Goal: Task Accomplishment & Management: Manage account settings

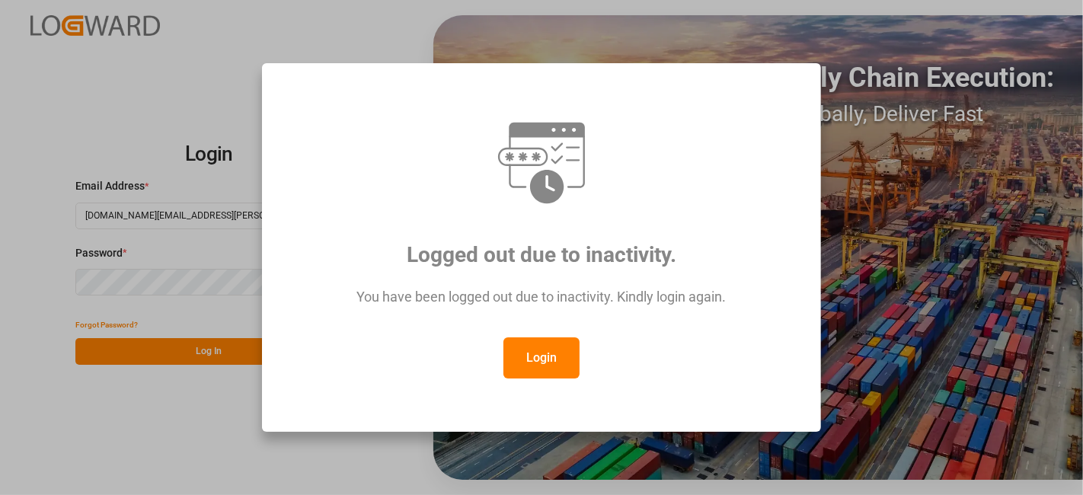
click at [560, 354] on button "Login" at bounding box center [542, 358] width 76 height 41
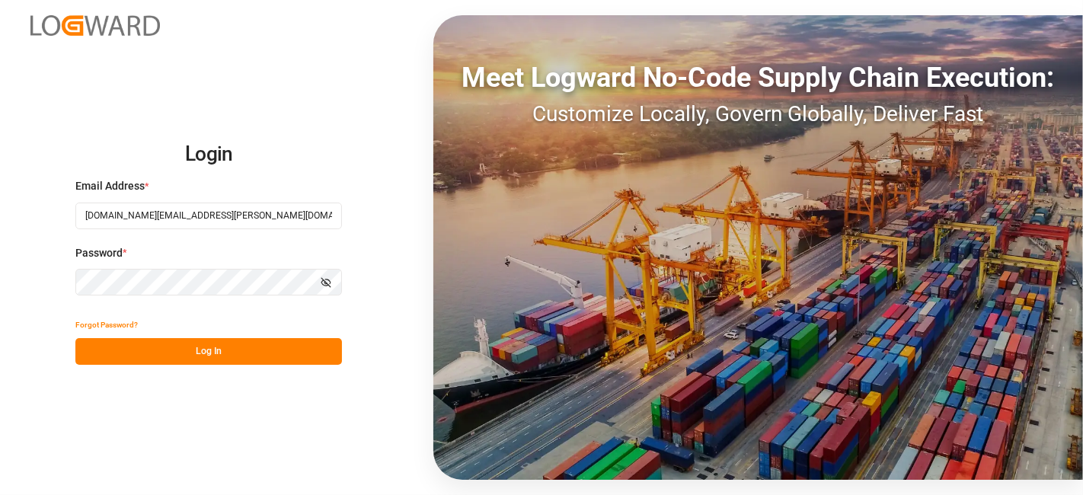
click at [236, 343] on button "Log In" at bounding box center [208, 351] width 267 height 27
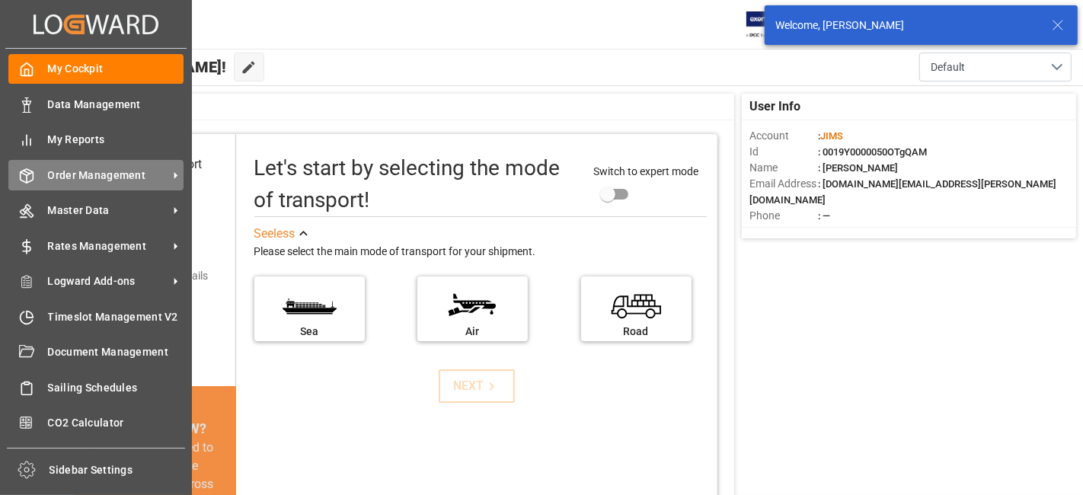
click at [99, 168] on span "Order Management" at bounding box center [108, 176] width 120 height 16
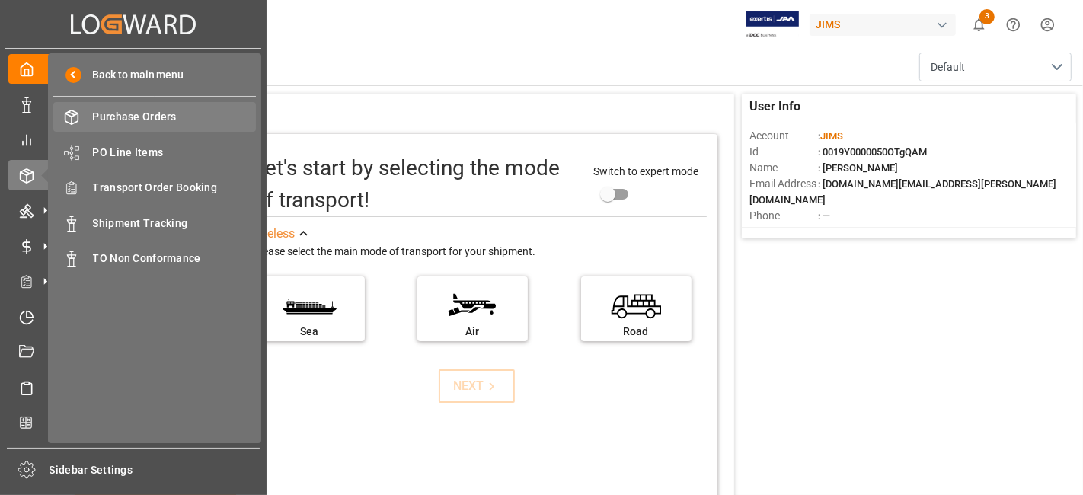
click at [143, 123] on span "Purchase Orders" at bounding box center [175, 117] width 164 height 16
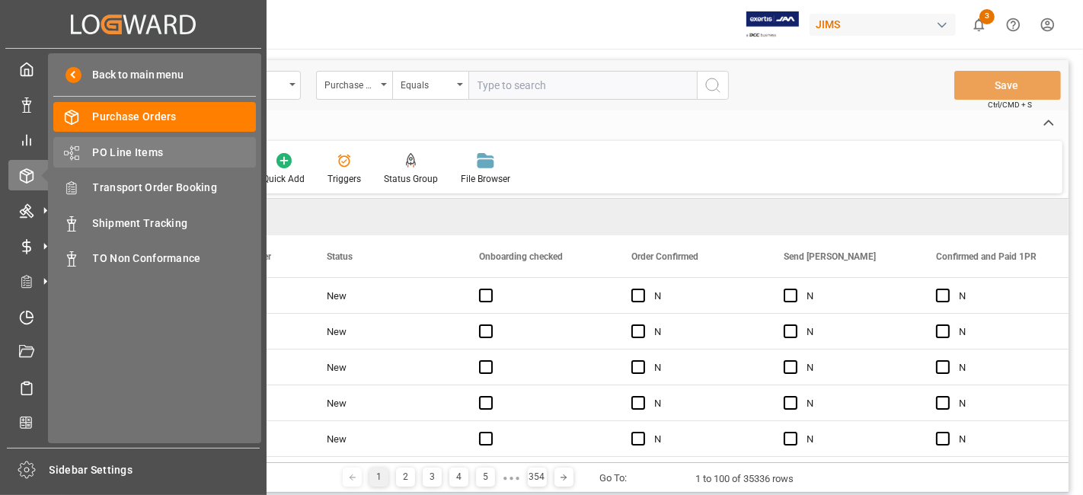
click at [149, 151] on span "PO Line Items" at bounding box center [175, 153] width 164 height 16
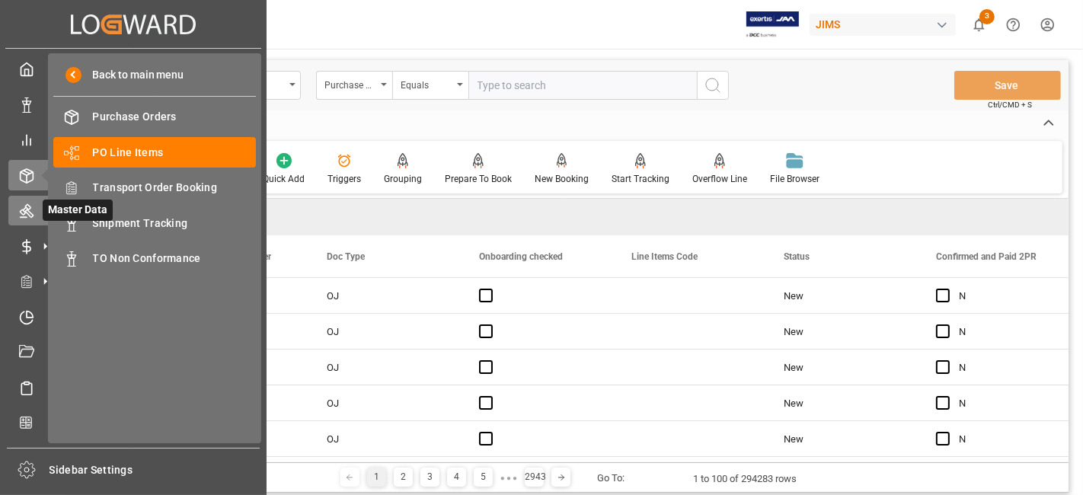
click at [28, 215] on icon at bounding box center [26, 210] width 15 height 15
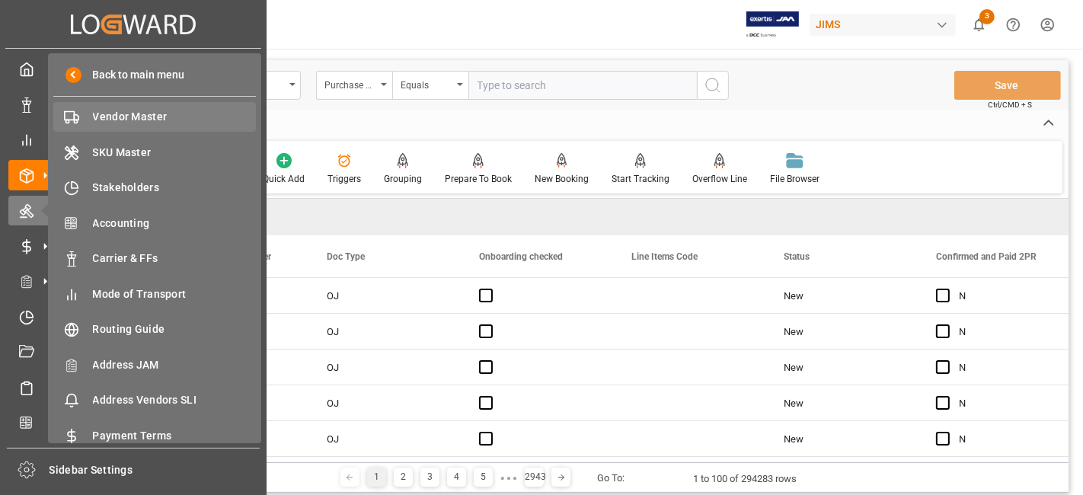
click at [151, 122] on span "Vendor Master" at bounding box center [175, 117] width 164 height 16
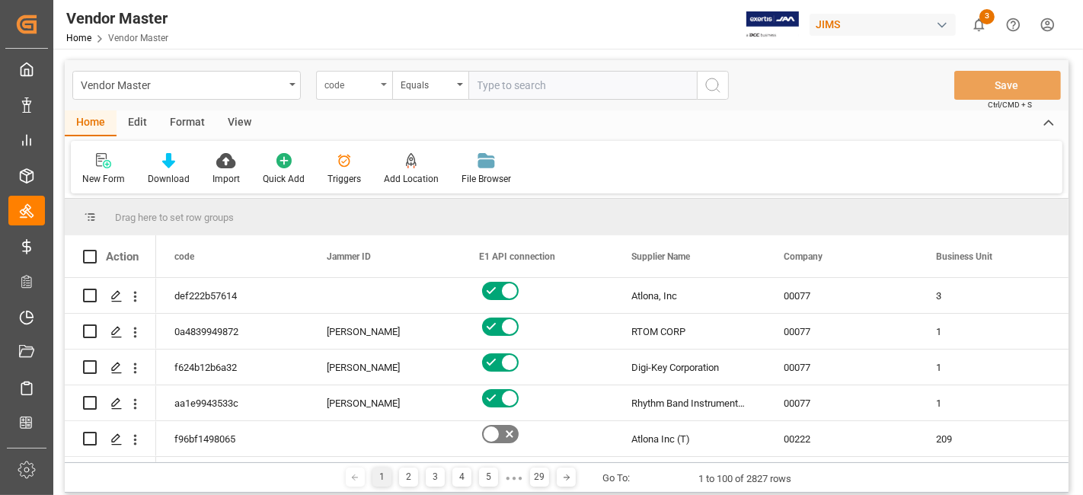
click at [380, 86] on div "code" at bounding box center [354, 85] width 76 height 29
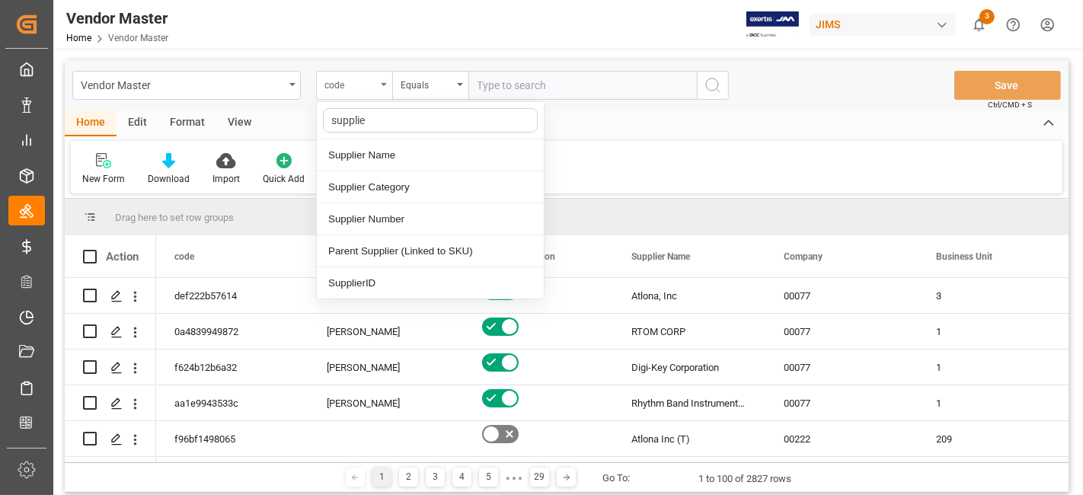
type input "supplier"
click at [411, 221] on div "Supplier Number" at bounding box center [430, 219] width 227 height 32
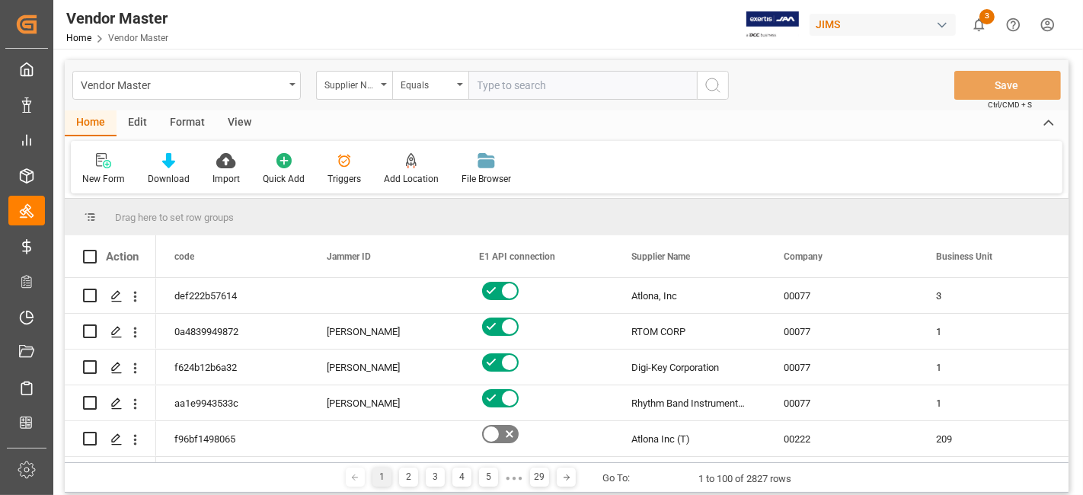
click at [511, 92] on input "text" at bounding box center [583, 85] width 229 height 29
type input "1129"
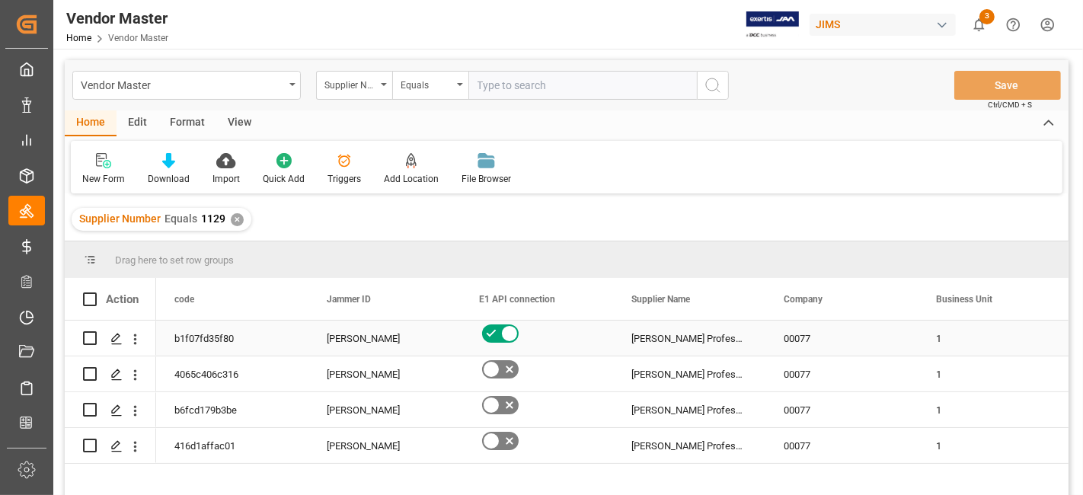
click at [368, 344] on div "[PERSON_NAME]" at bounding box center [385, 339] width 116 height 35
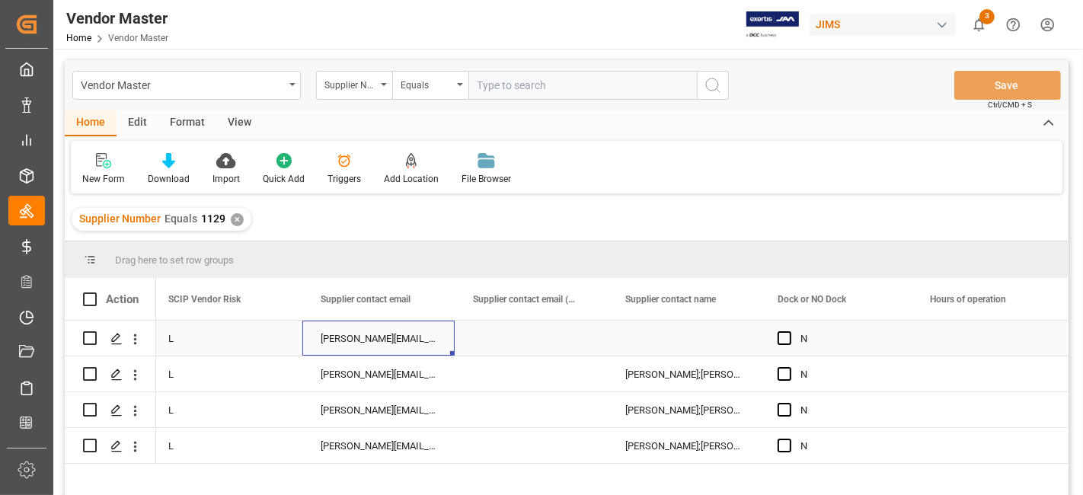
click at [368, 343] on div "Ruben.Lamas@harman.com;Felicia.Hall@harman.com; HProPartsUSA@harman.com; mike.k…" at bounding box center [378, 338] width 152 height 35
click at [368, 343] on input "Ruben.Lamas@harman.com;Felicia.Hall@harman.com; HProPartsUSA@harman.com; mike.k…" at bounding box center [379, 347] width 128 height 29
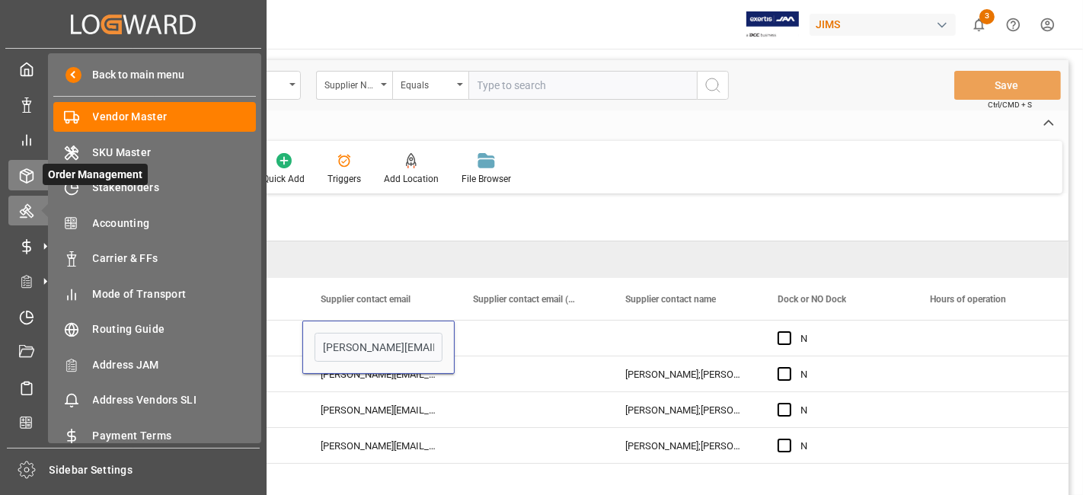
click at [28, 171] on icon at bounding box center [26, 175] width 15 height 15
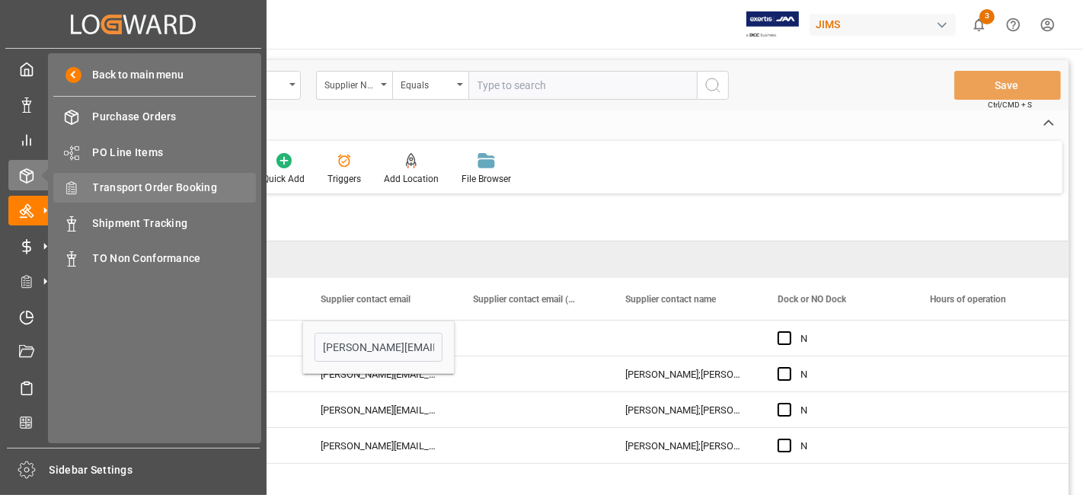
click at [150, 177] on div "Transport Order Booking Transport Order Booking" at bounding box center [154, 188] width 203 height 30
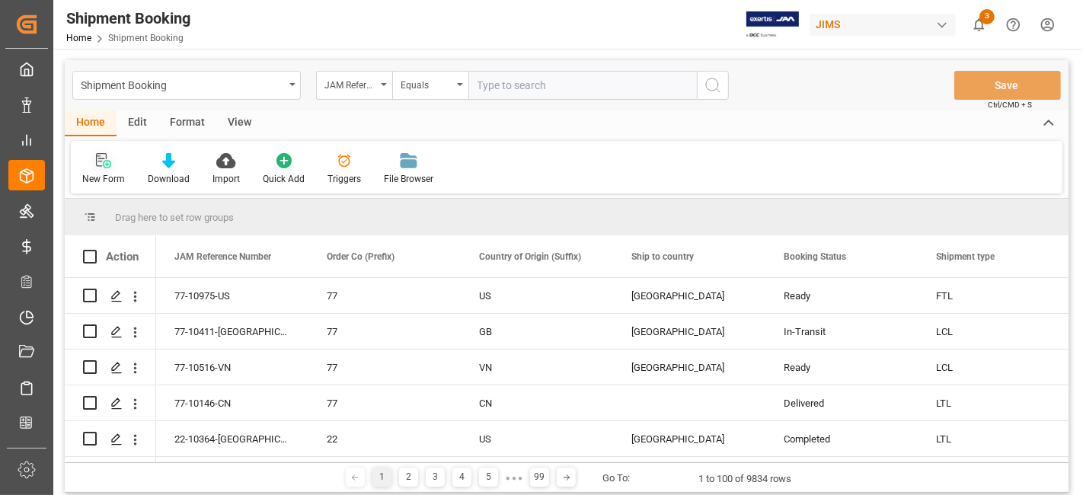
click at [102, 166] on icon at bounding box center [103, 160] width 15 height 15
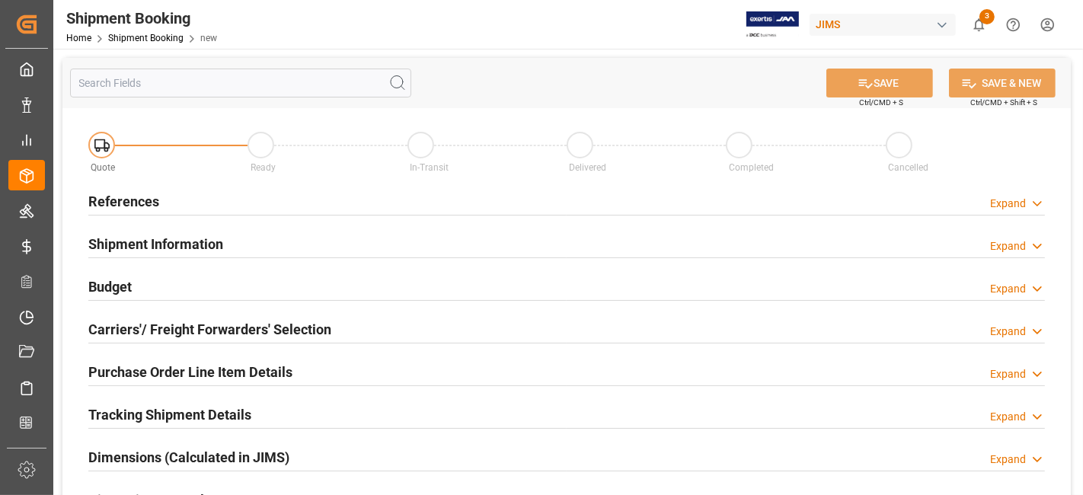
click at [437, 203] on div "References Expand" at bounding box center [566, 200] width 957 height 29
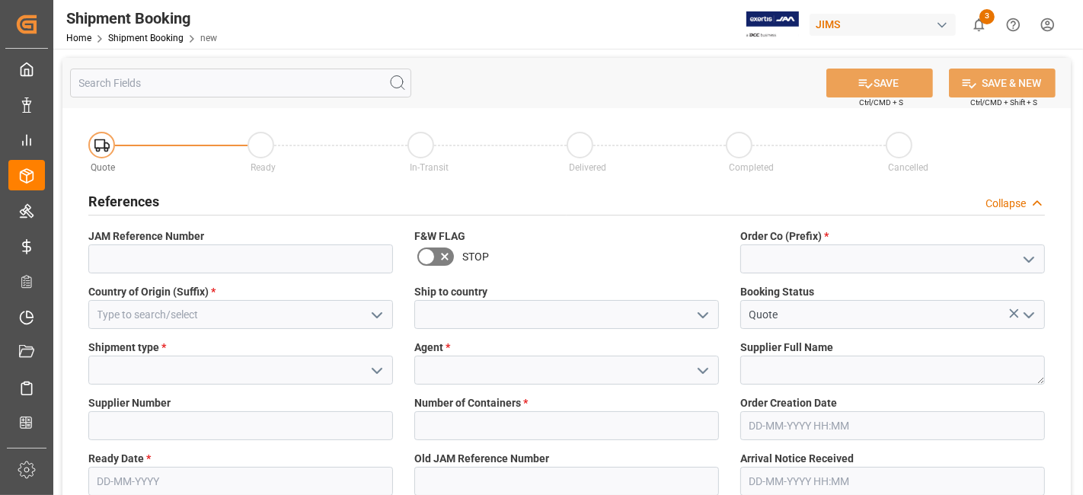
click at [1029, 261] on polyline "open menu" at bounding box center [1029, 260] width 9 height 5
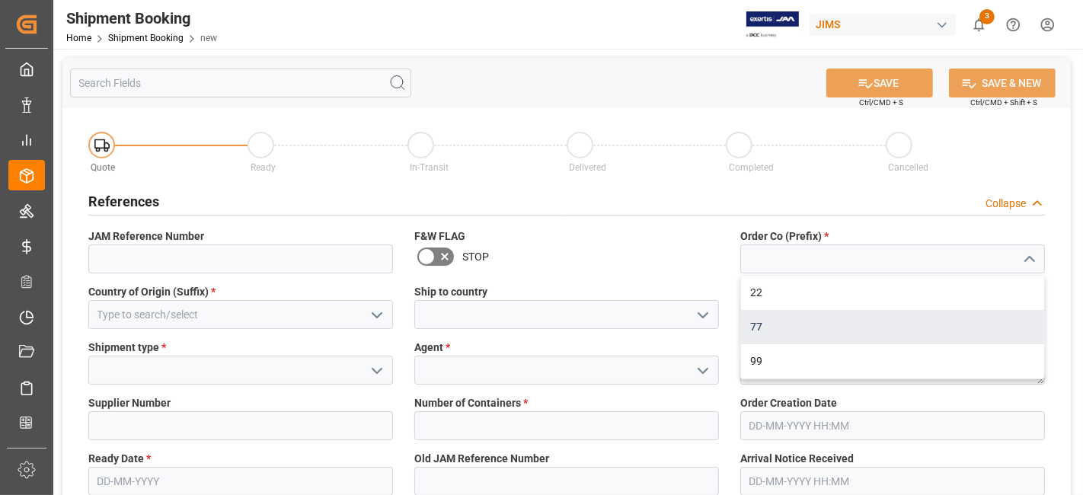
click at [896, 318] on div "77" at bounding box center [892, 327] width 303 height 34
type input "77"
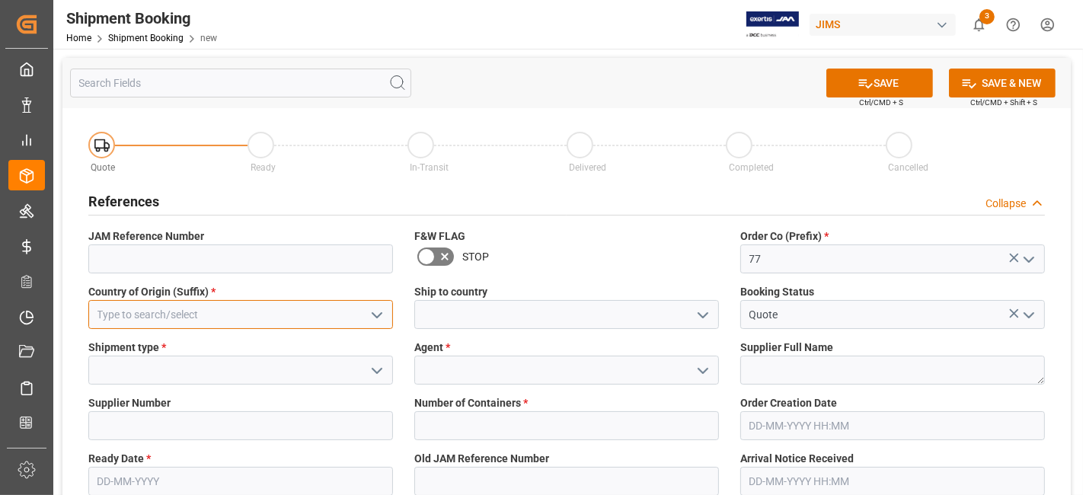
click at [278, 312] on input at bounding box center [240, 314] width 305 height 29
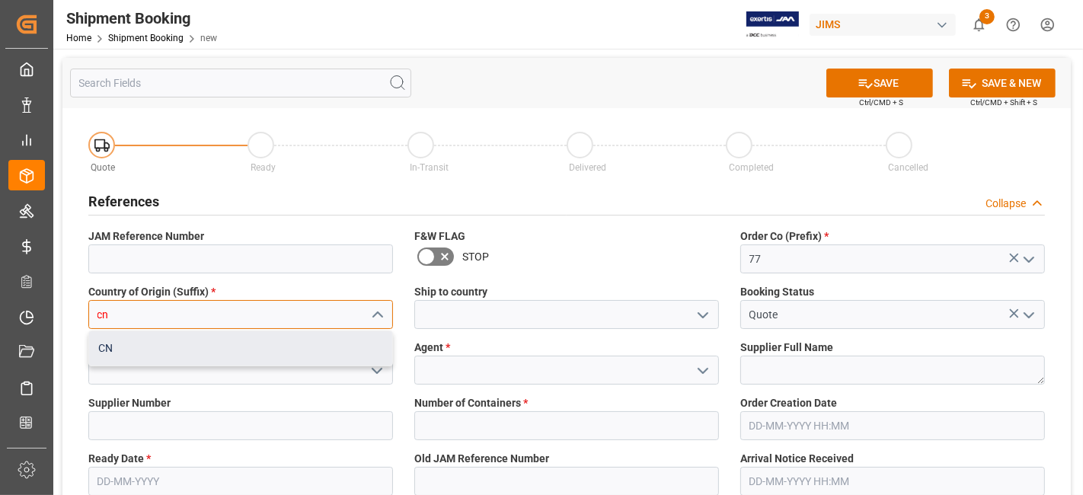
click at [217, 341] on div "CN" at bounding box center [240, 348] width 303 height 34
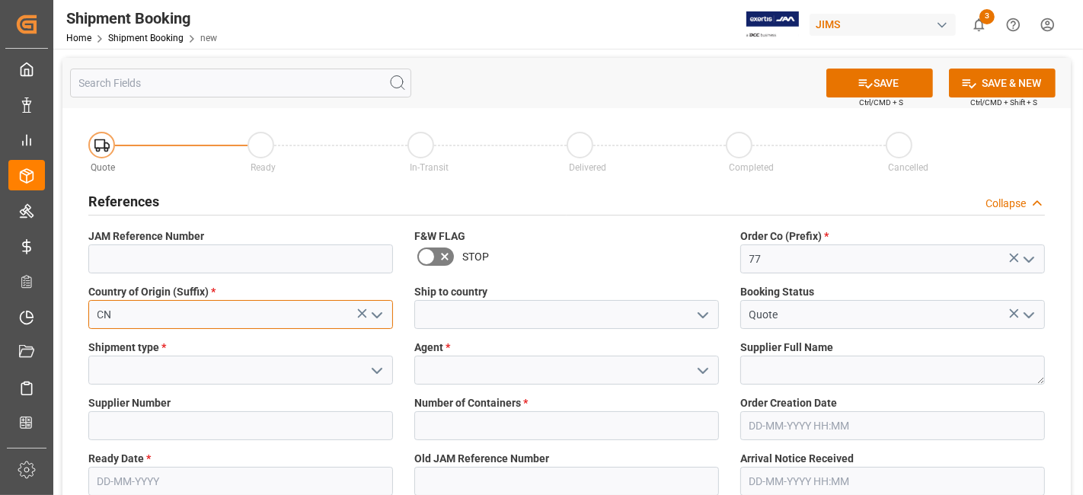
type input "CN"
click at [704, 315] on polyline "open menu" at bounding box center [703, 315] width 9 height 5
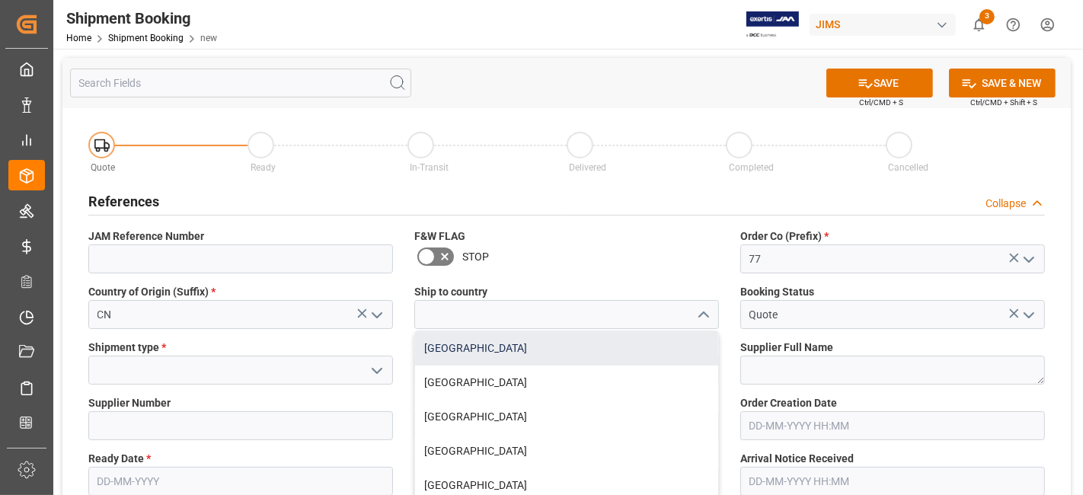
click at [546, 358] on div "[GEOGRAPHIC_DATA]" at bounding box center [566, 348] width 303 height 34
type input "[GEOGRAPHIC_DATA]"
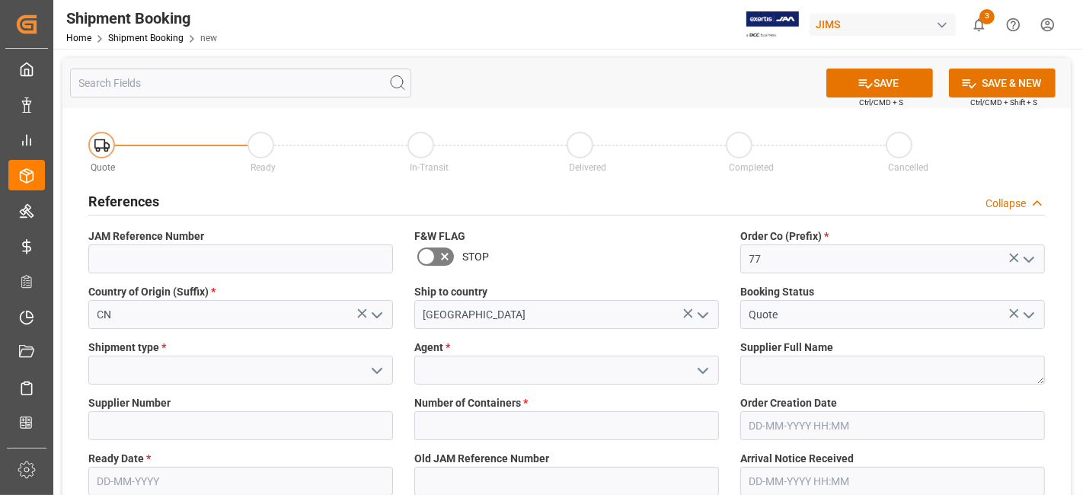
click at [372, 375] on icon "open menu" at bounding box center [377, 371] width 18 height 18
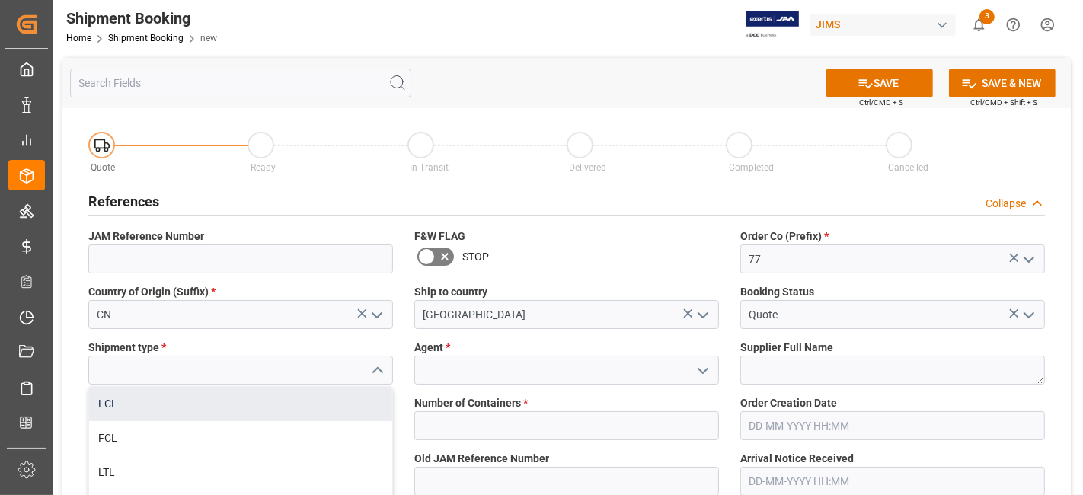
click at [248, 410] on div "LCL" at bounding box center [240, 404] width 303 height 34
type input "LCL"
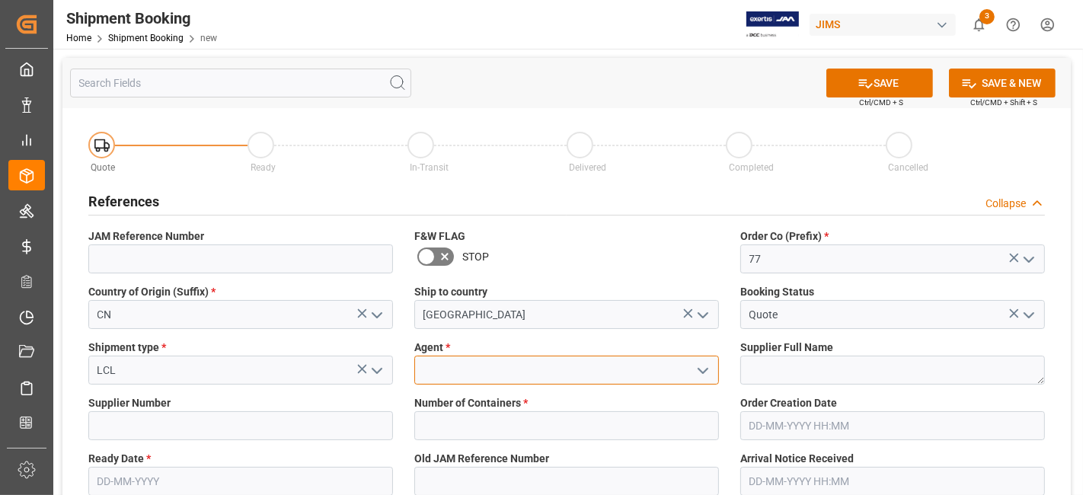
click at [450, 363] on input at bounding box center [566, 370] width 305 height 29
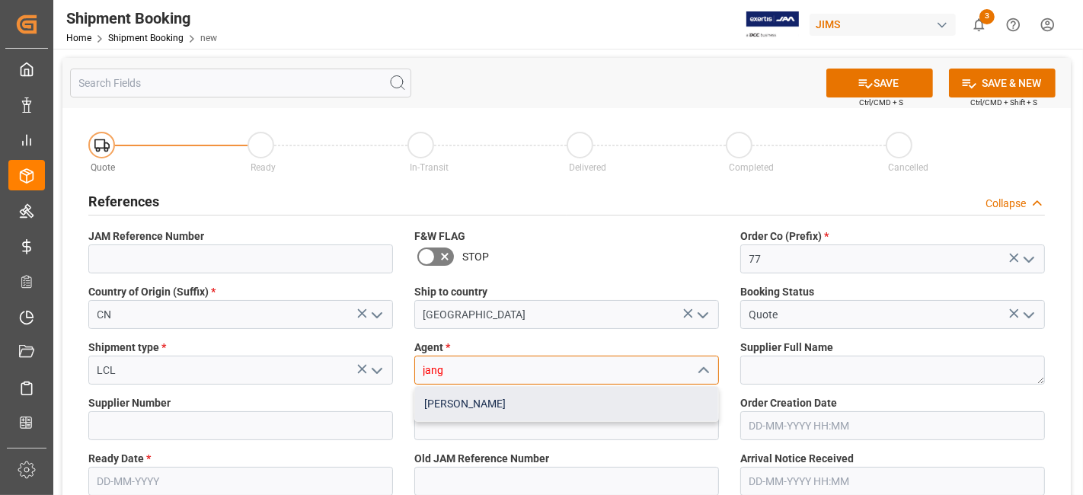
click at [474, 397] on div "[PERSON_NAME]" at bounding box center [566, 404] width 303 height 34
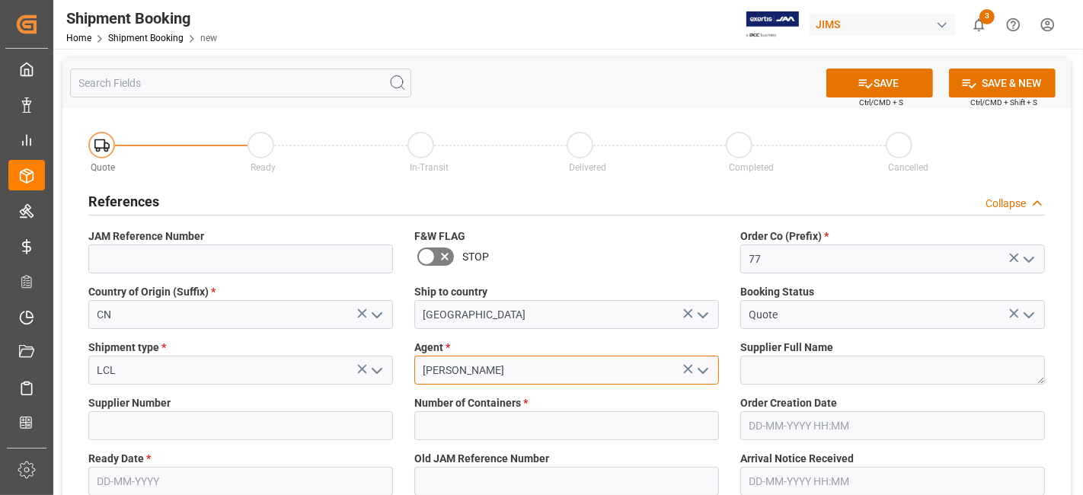
type input "[PERSON_NAME]"
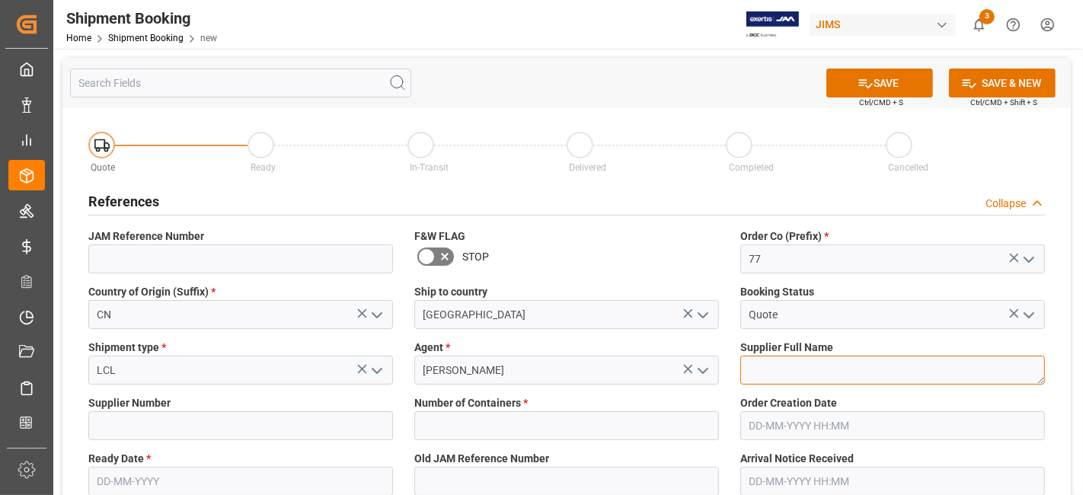
click at [755, 373] on textarea at bounding box center [893, 370] width 305 height 29
paste textarea "Gator Cases Inc. (GF1 Yantian)"
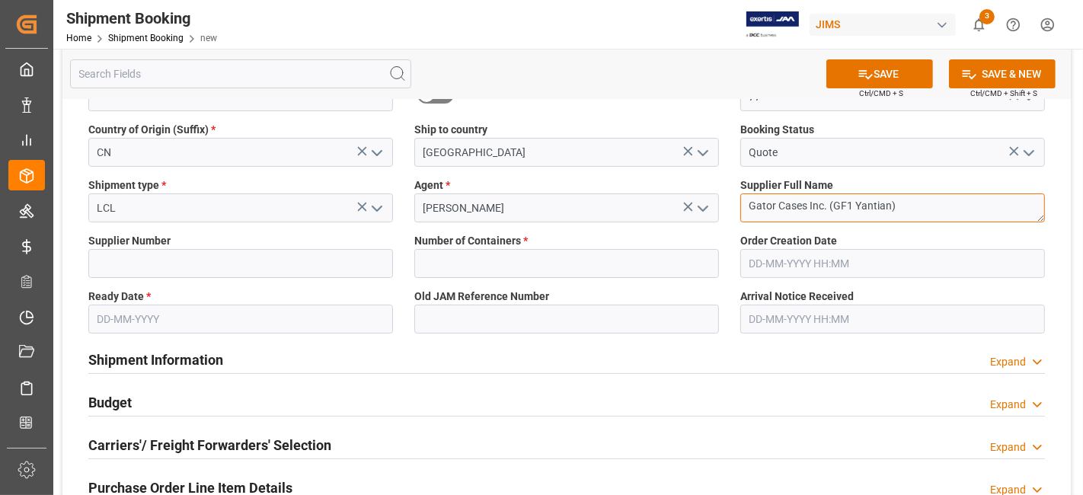
scroll to position [169, 0]
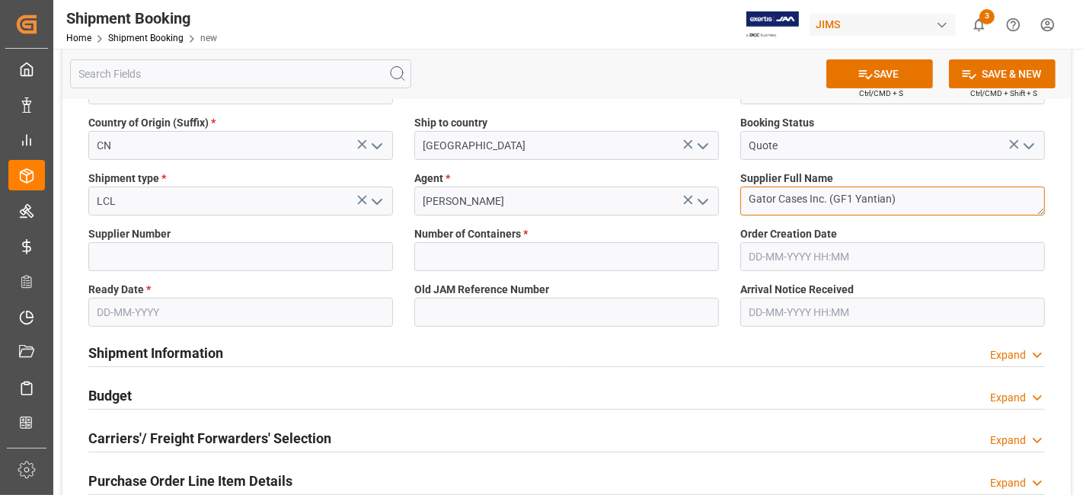
click at [853, 196] on textarea "Gator Cases Inc. (GF1 Yantian)" at bounding box center [893, 201] width 305 height 29
type textarea "Gator Cases Inc. (GF1 and GF3 Yantian)"
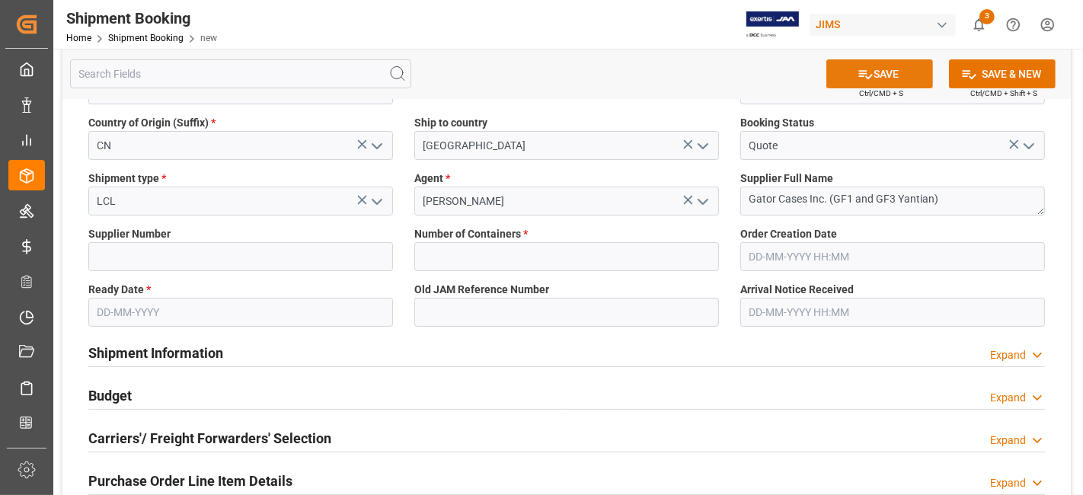
click at [901, 73] on button "SAVE" at bounding box center [880, 73] width 107 height 29
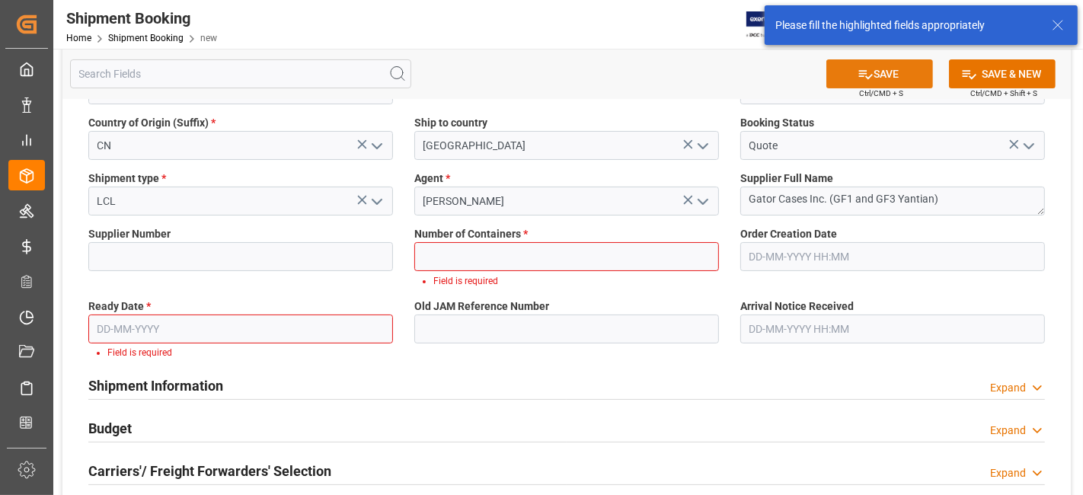
scroll to position [153, 0]
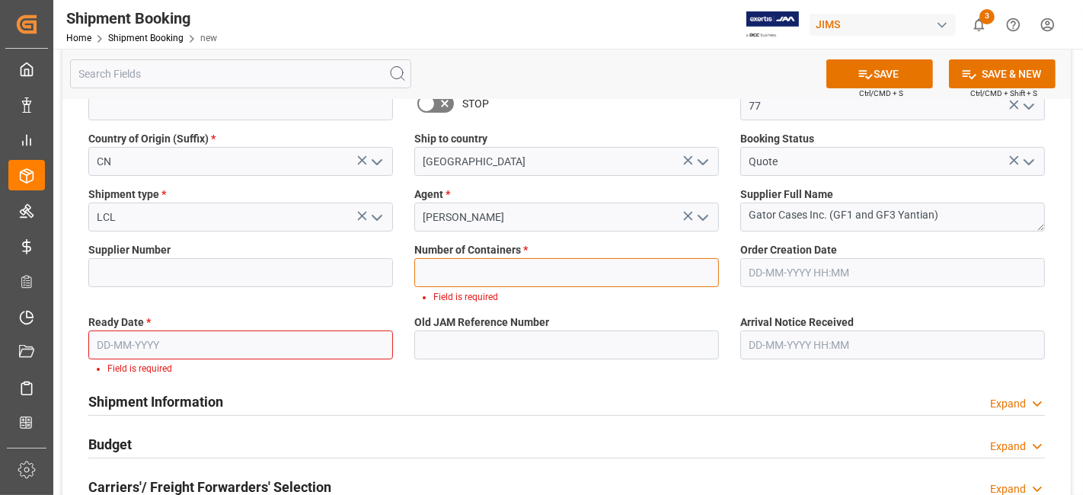
click at [488, 276] on input "text" at bounding box center [566, 272] width 305 height 29
type input "0"
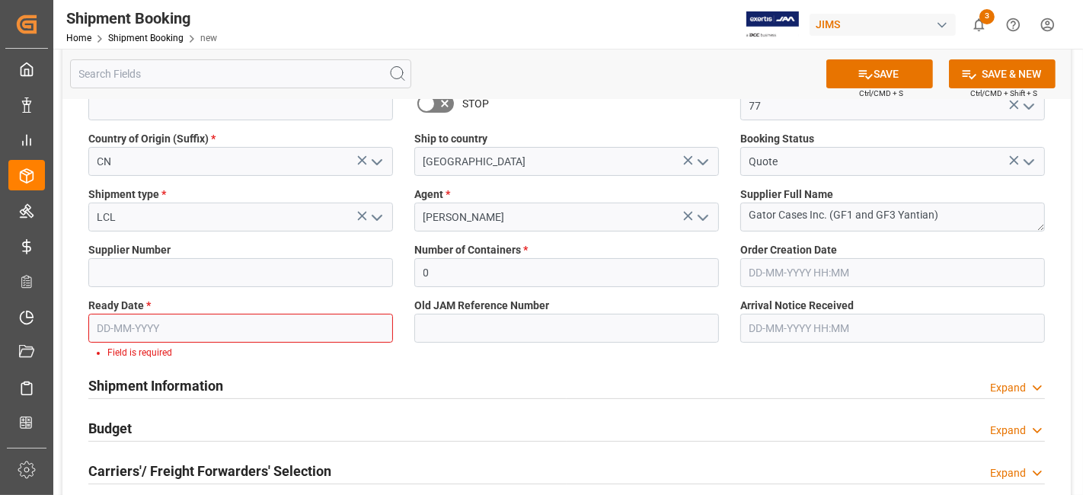
click at [167, 335] on input "text" at bounding box center [240, 328] width 305 height 29
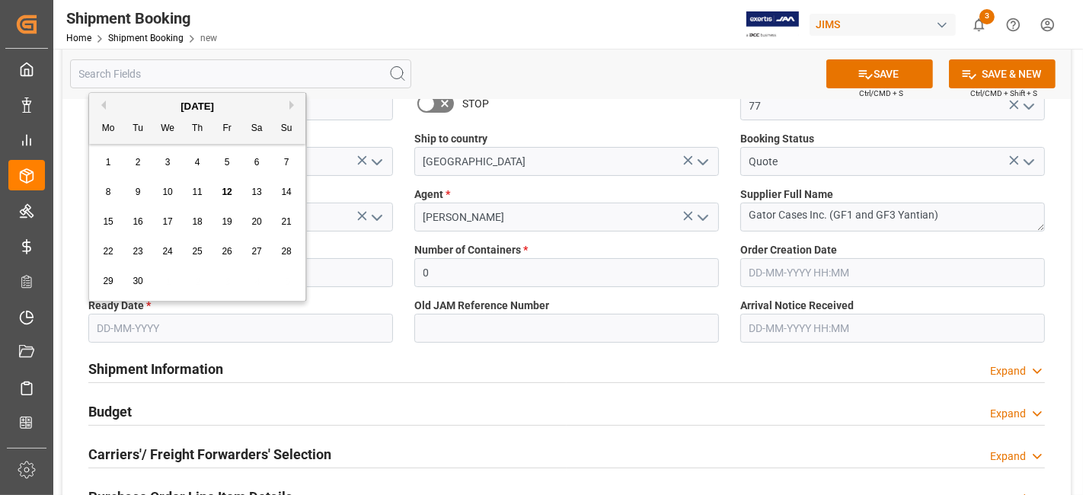
click at [155, 233] on div "15 16 17 18 19 20 21" at bounding box center [198, 222] width 208 height 30
click at [262, 225] on div "20" at bounding box center [257, 222] width 19 height 18
type input "20-09-2025"
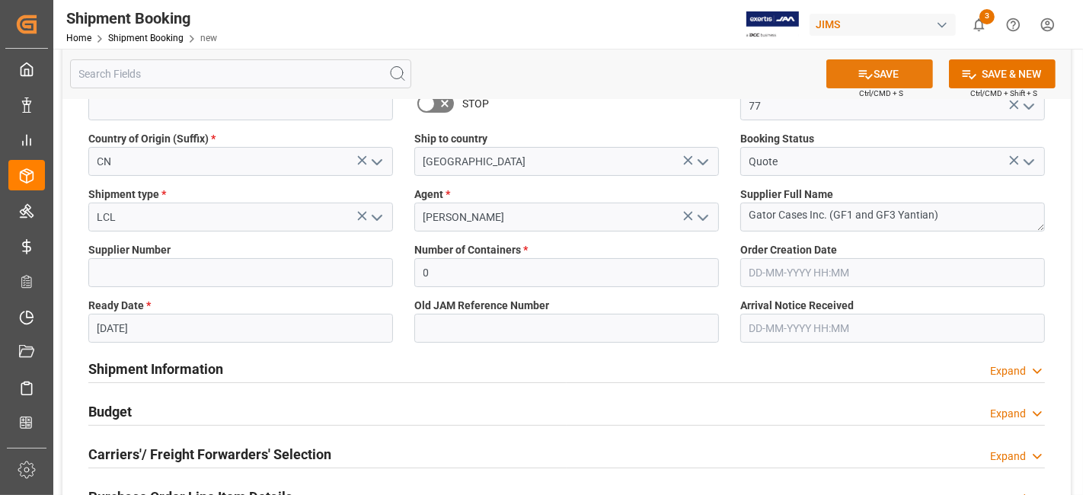
click at [875, 79] on button "SAVE" at bounding box center [880, 73] width 107 height 29
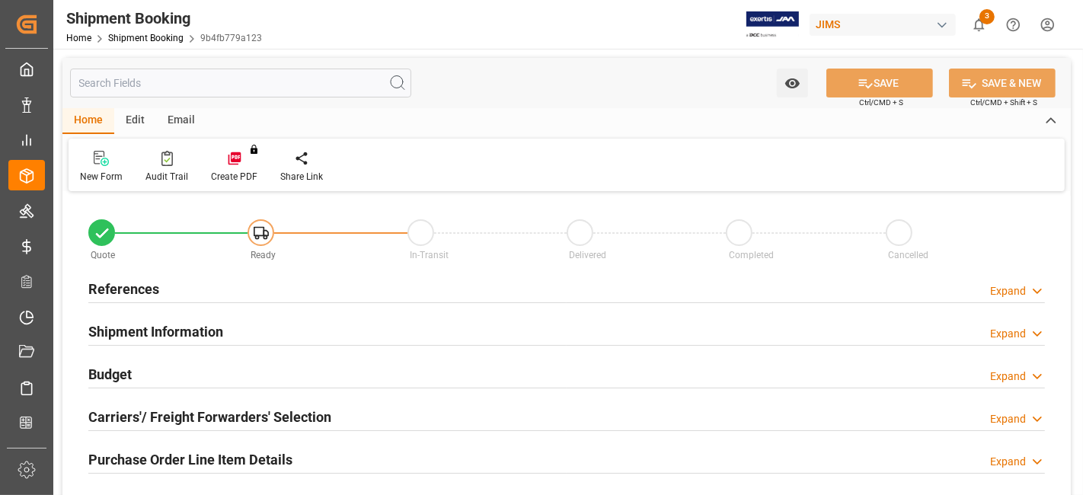
type input "0"
type input "[DATE]"
click at [205, 292] on div "References Expand" at bounding box center [566, 288] width 957 height 29
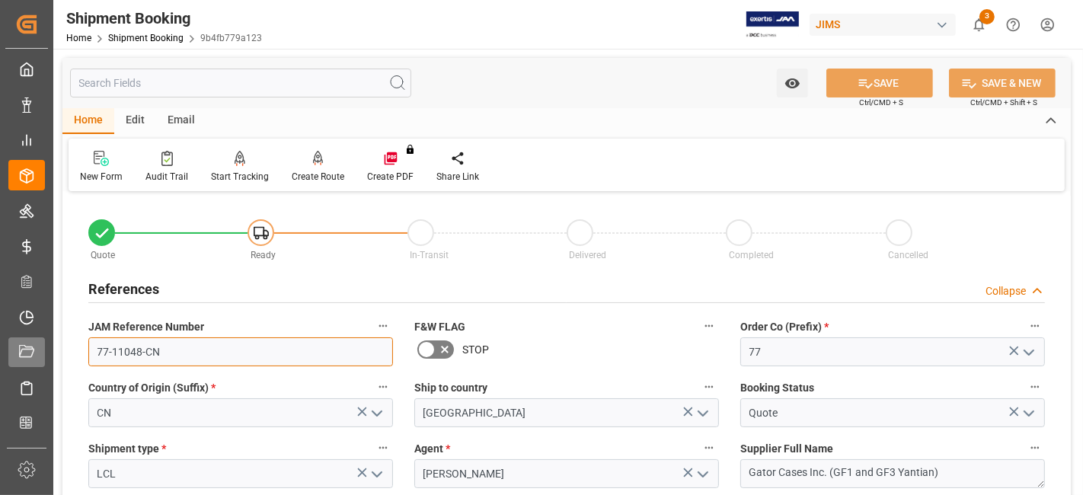
drag, startPoint x: 190, startPoint y: 350, endPoint x: 43, endPoint y: 347, distance: 147.8
click at [43, 347] on div "Created by potrace 1.15, written by Peter Selinger 2001-2017 Created by potrace…" at bounding box center [541, 247] width 1083 height 495
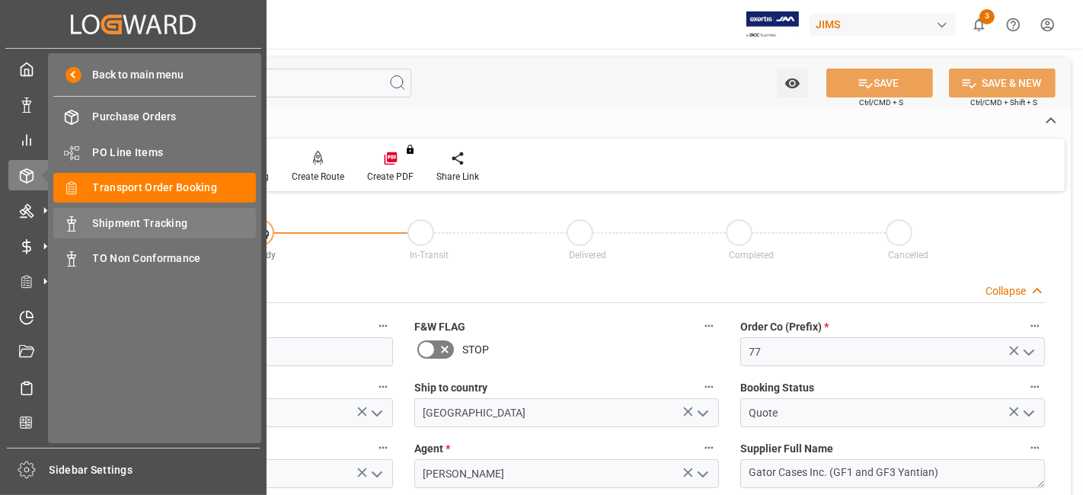
click at [181, 218] on span "Shipment Tracking" at bounding box center [175, 224] width 164 height 16
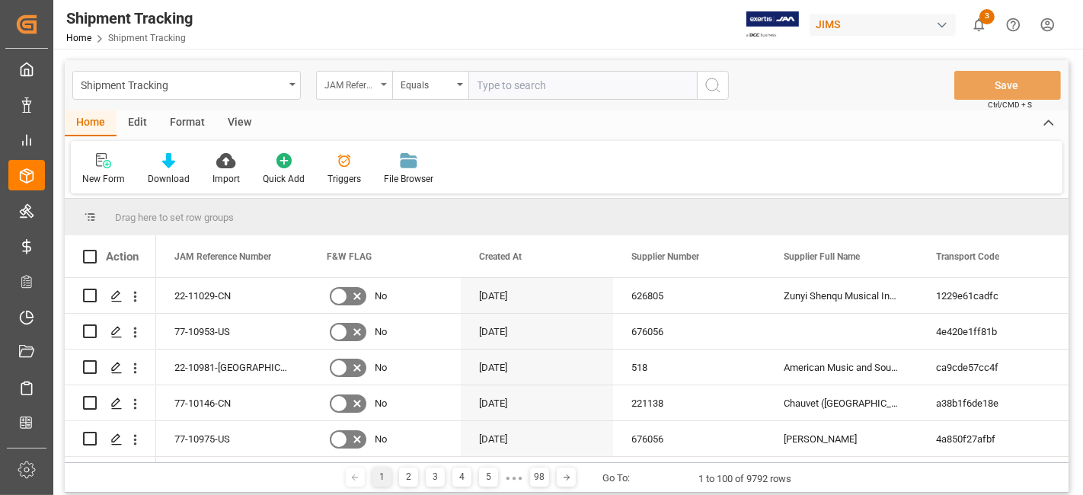
click at [381, 88] on div "JAM Reference Number" at bounding box center [354, 85] width 76 height 29
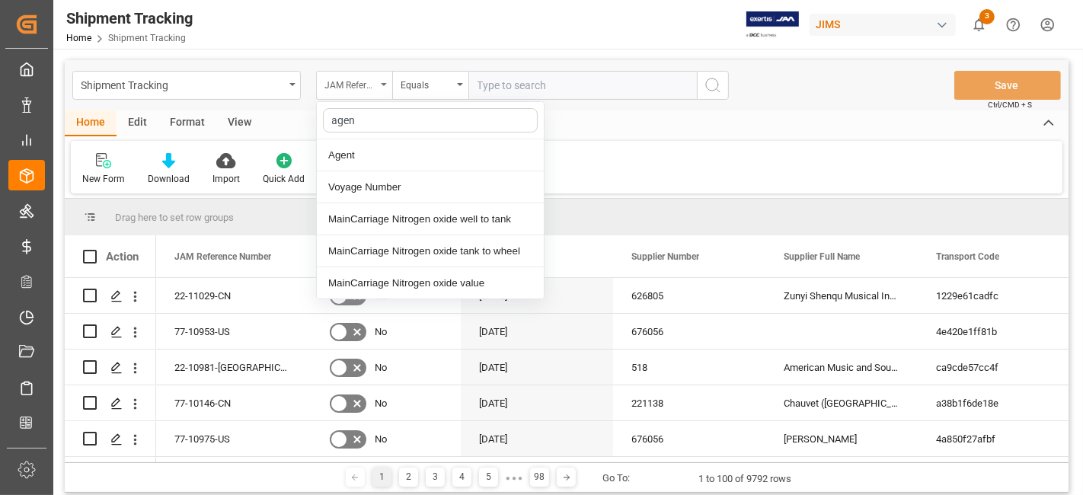
type input "agent"
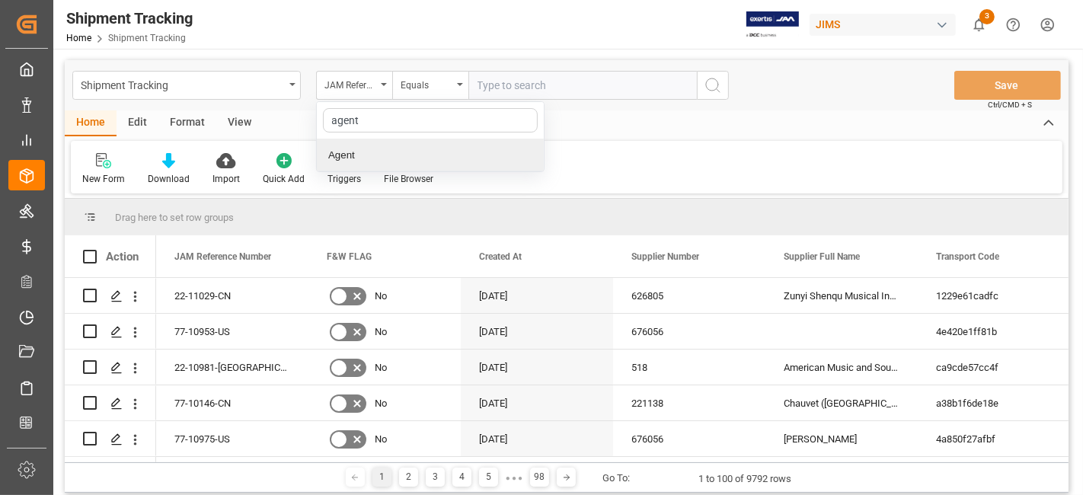
click at [376, 162] on div "Agent" at bounding box center [430, 155] width 227 height 32
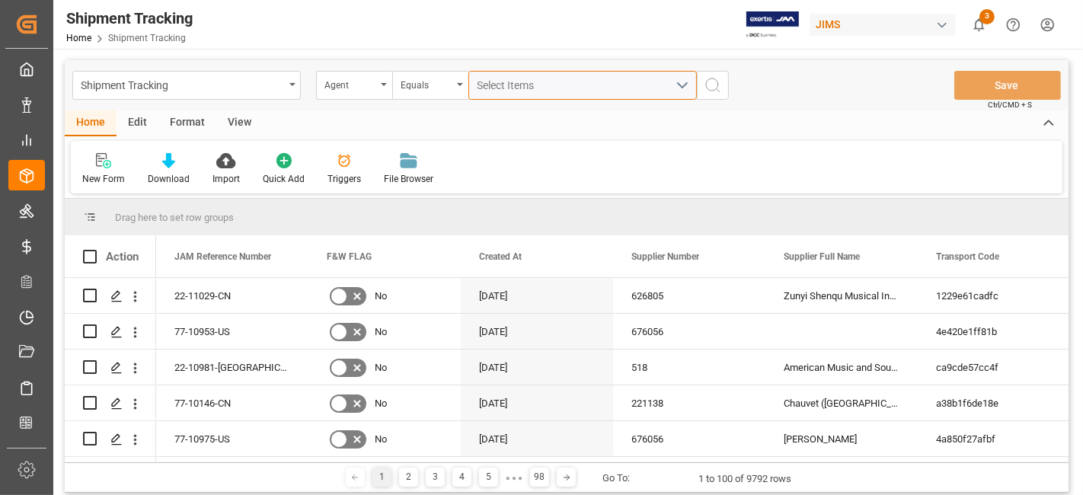
click at [509, 92] on div "Select Items" at bounding box center [577, 86] width 198 height 16
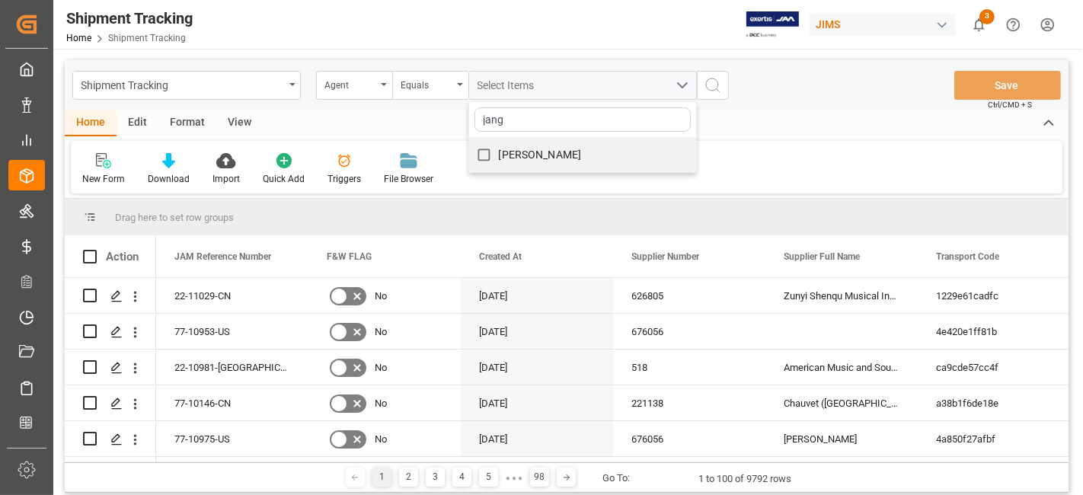
type input "jang"
click at [538, 151] on span "[PERSON_NAME]" at bounding box center [540, 155] width 83 height 12
click at [499, 151] on input "[PERSON_NAME]" at bounding box center [484, 155] width 30 height 30
checkbox input "true"
click at [715, 78] on circle "search button" at bounding box center [712, 84] width 12 height 12
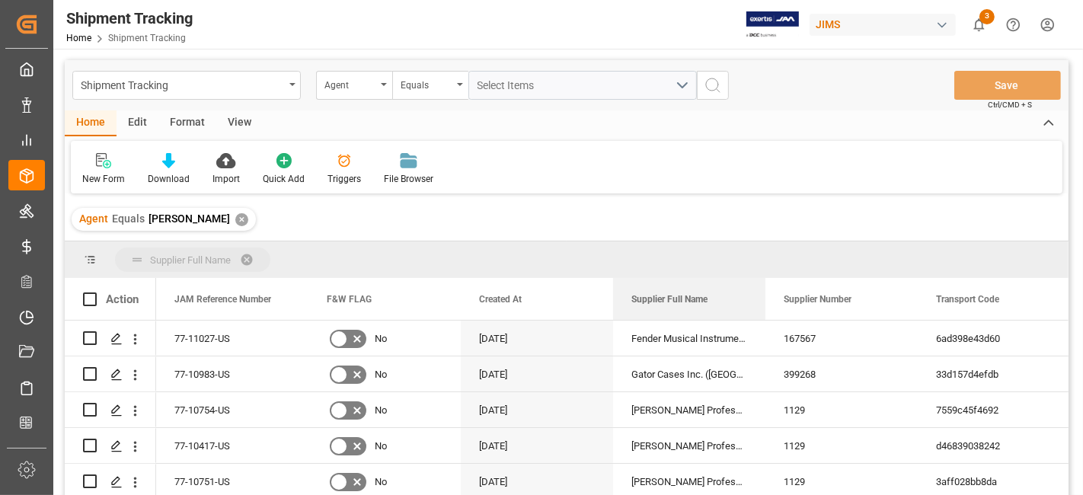
drag, startPoint x: 815, startPoint y: 299, endPoint x: 497, endPoint y: 261, distance: 320.0
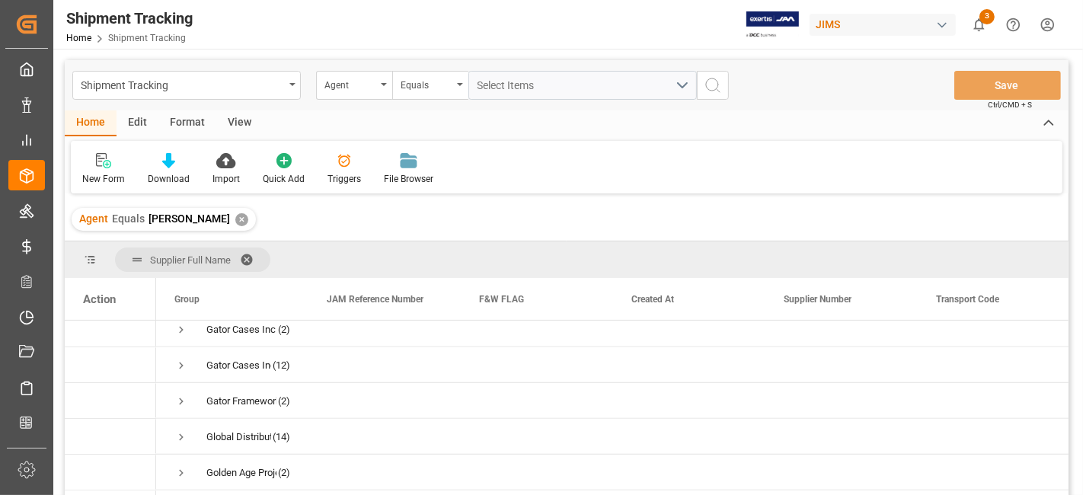
scroll to position [931, 0]
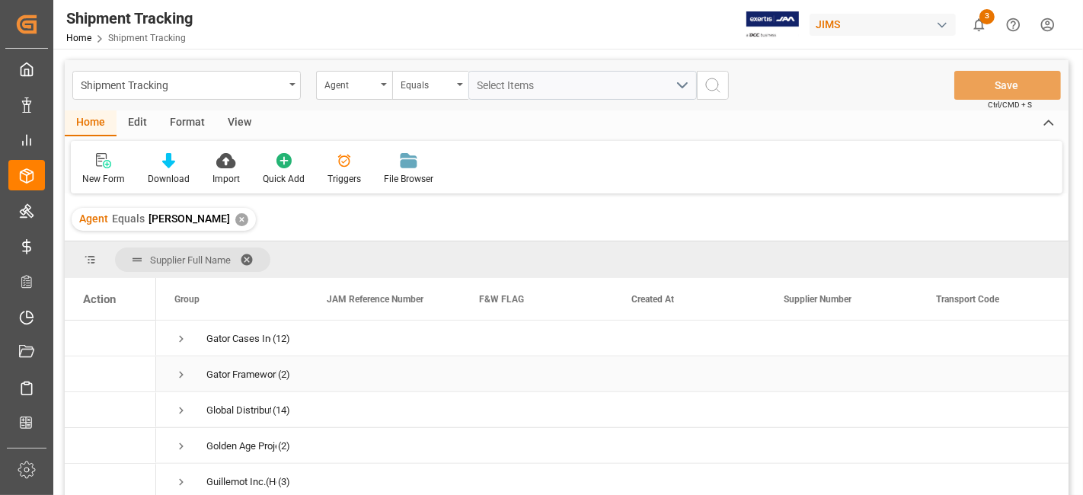
click at [184, 374] on span "Press SPACE to select this row." at bounding box center [181, 375] width 14 height 14
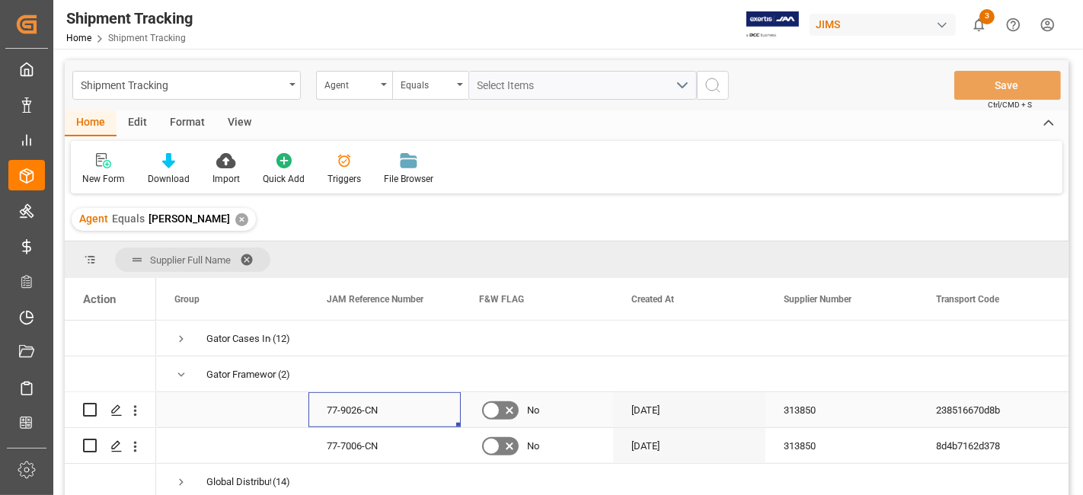
click at [355, 408] on div "77-9026-CN" at bounding box center [385, 409] width 152 height 35
click at [356, 408] on div "77-9026-CN" at bounding box center [385, 409] width 152 height 35
click at [372, 410] on div "77-9026-CN" at bounding box center [385, 409] width 152 height 35
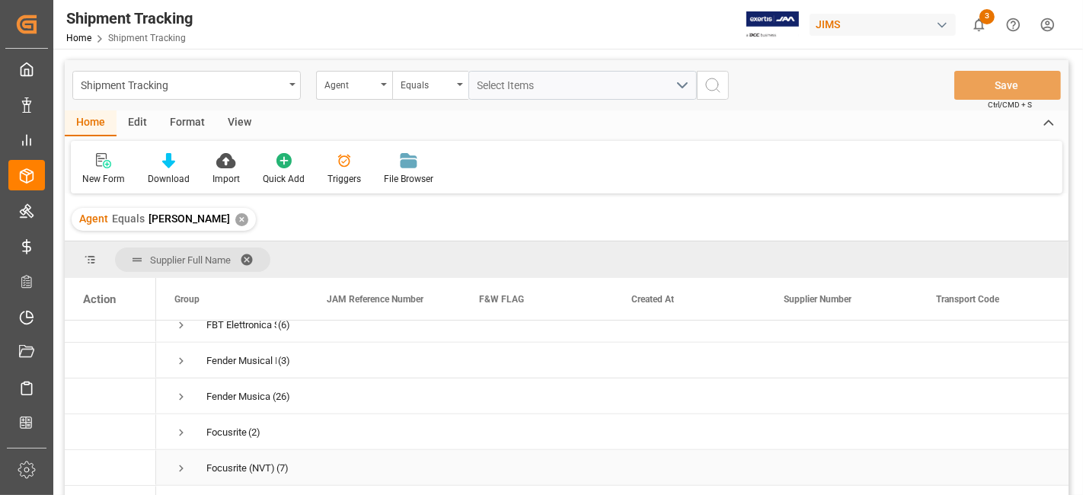
scroll to position [538, 0]
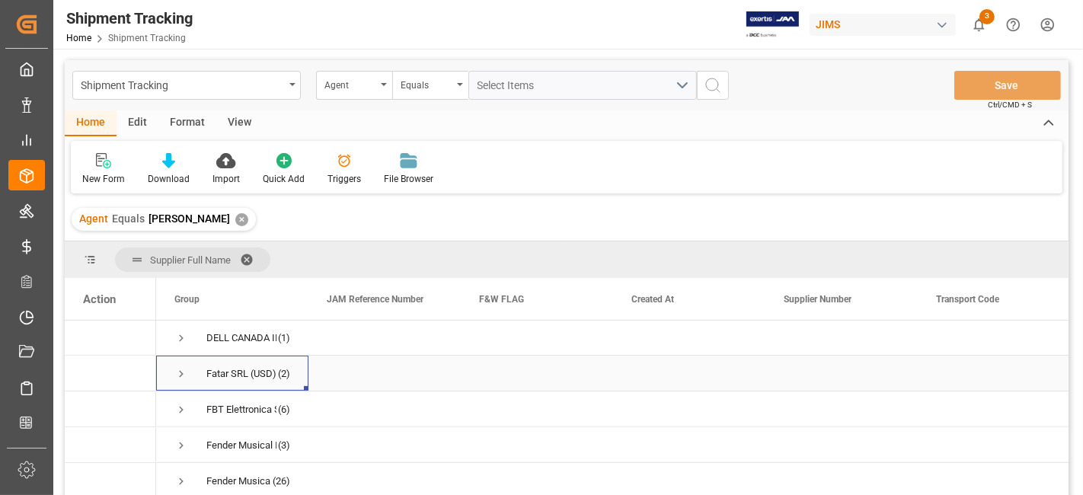
click at [179, 375] on span "Press SPACE to select this row." at bounding box center [181, 374] width 14 height 14
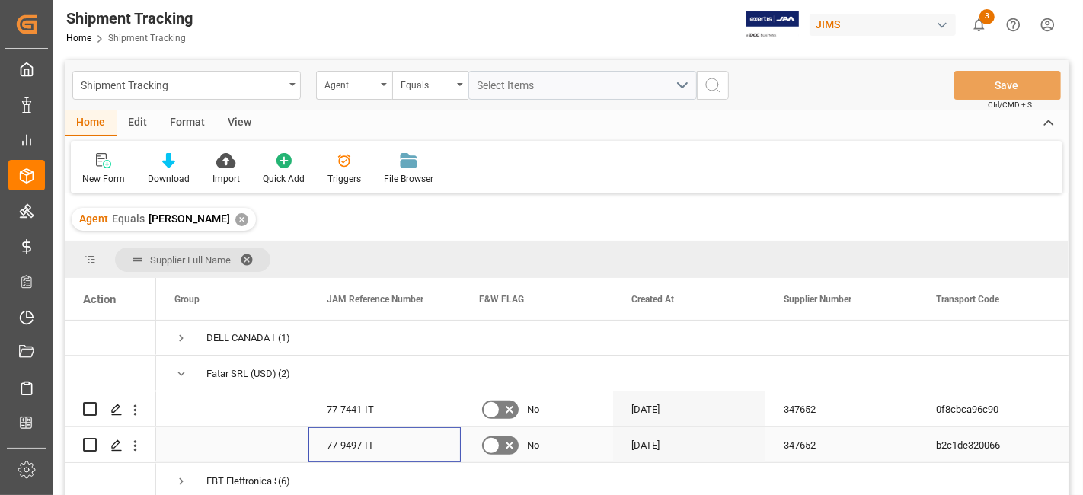
click at [359, 446] on div "77-9497-IT" at bounding box center [385, 444] width 152 height 35
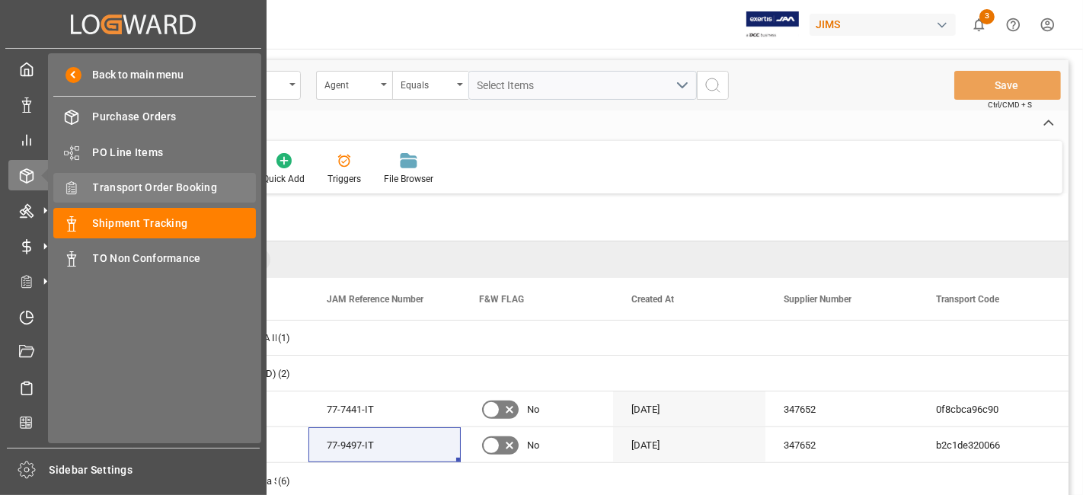
click at [171, 184] on span "Transport Order Booking" at bounding box center [175, 188] width 164 height 16
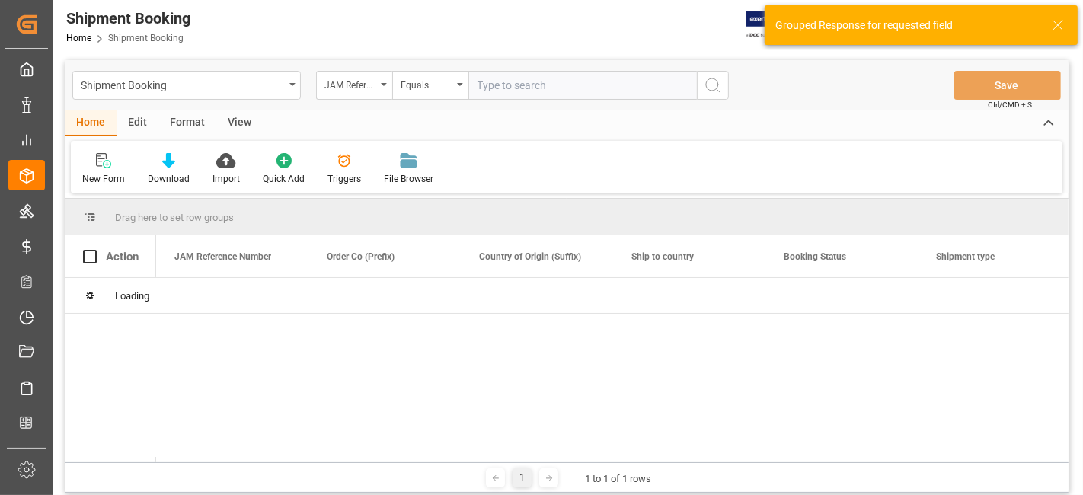
click at [498, 88] on input "text" at bounding box center [583, 85] width 229 height 29
type input "77-11048-CN"
click at [720, 84] on icon "search button" at bounding box center [713, 85] width 18 height 18
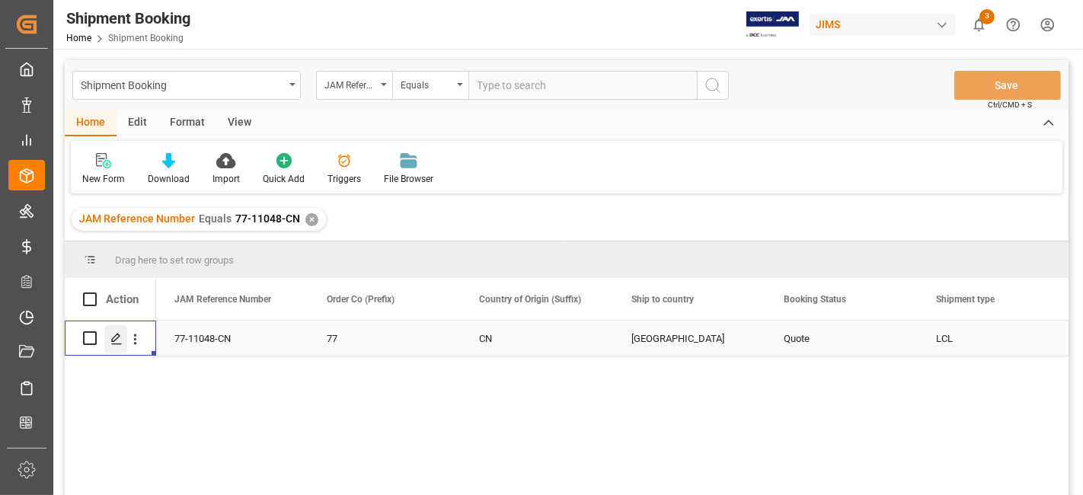
click at [110, 342] on icon "Press SPACE to select this row." at bounding box center [116, 339] width 12 height 12
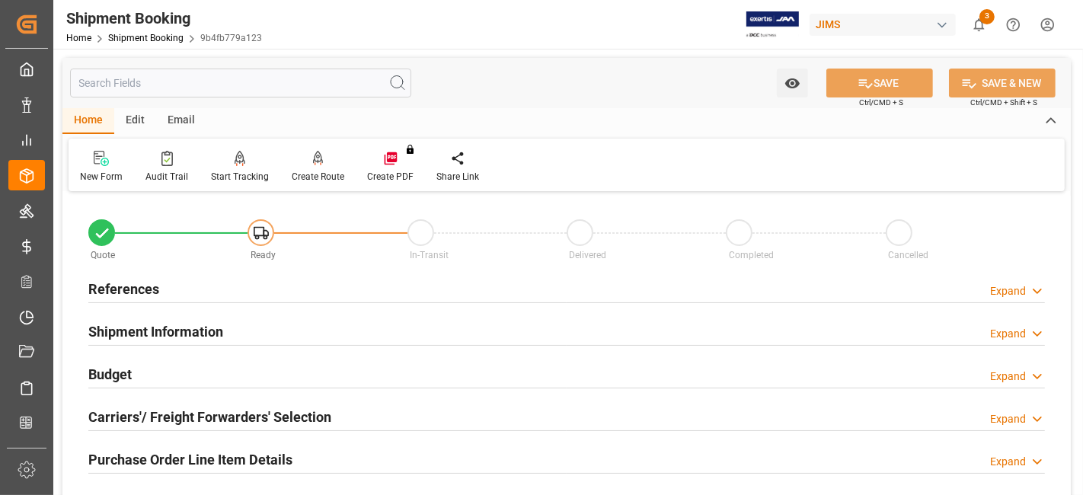
scroll to position [169, 0]
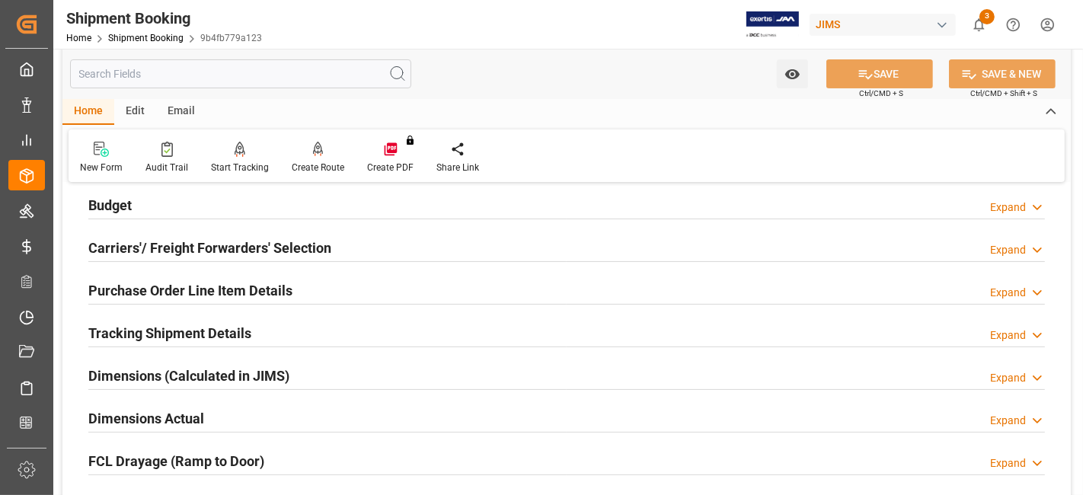
click at [184, 250] on h2 "Carriers'/ Freight Forwarders' Selection" at bounding box center [209, 248] width 243 height 21
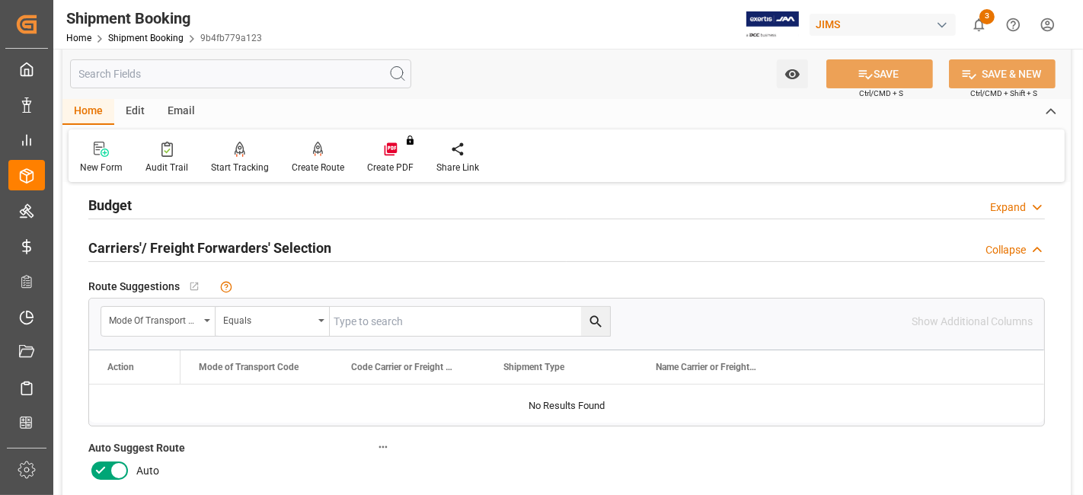
click at [96, 471] on icon at bounding box center [100, 471] width 18 height 18
click at [0, 0] on input "checkbox" at bounding box center [0, 0] width 0 height 0
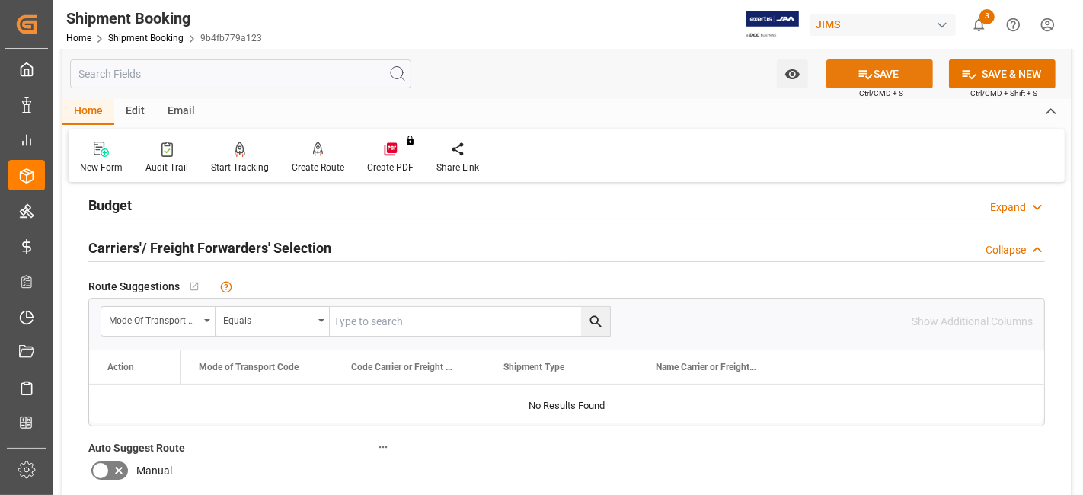
click at [863, 77] on icon at bounding box center [866, 74] width 16 height 16
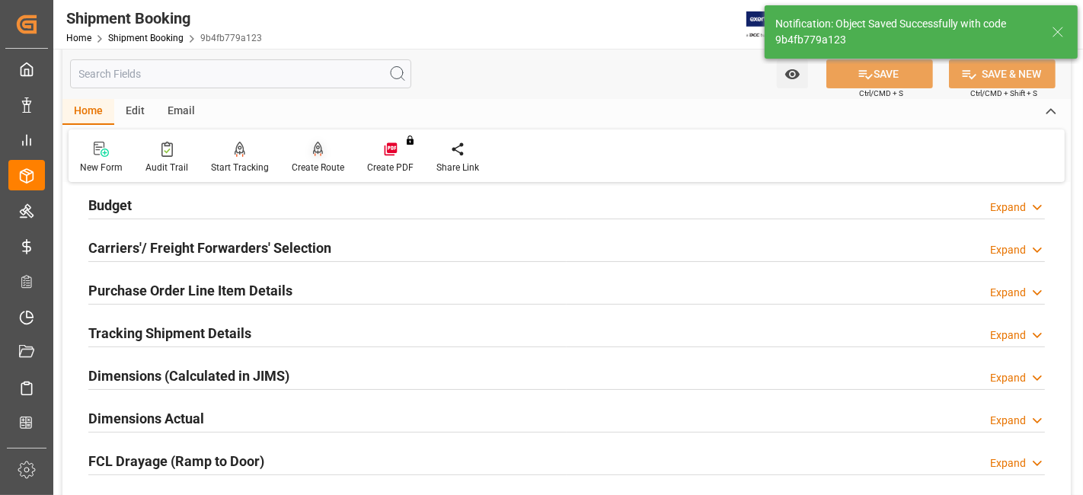
click at [306, 171] on div "Create Route" at bounding box center [318, 168] width 53 height 14
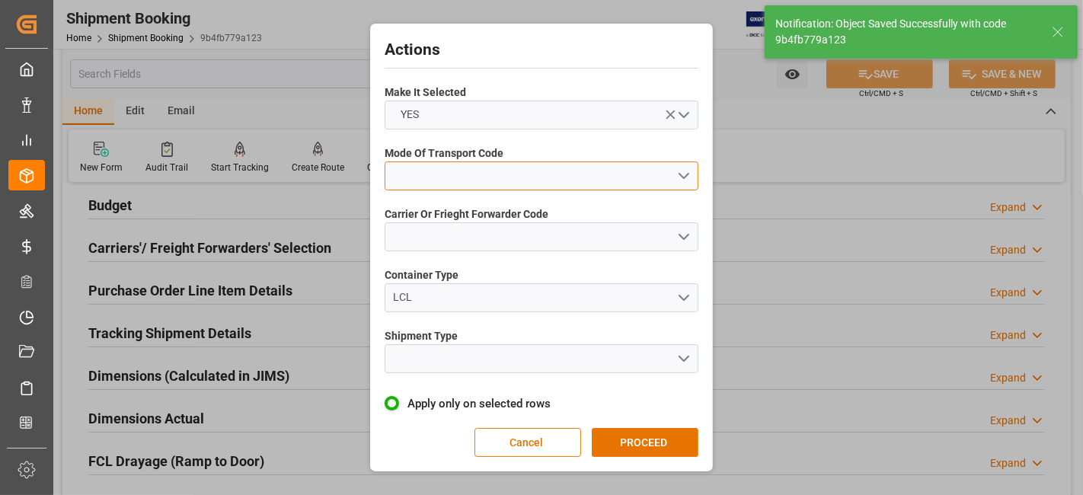
click at [684, 177] on button "open menu" at bounding box center [542, 176] width 314 height 29
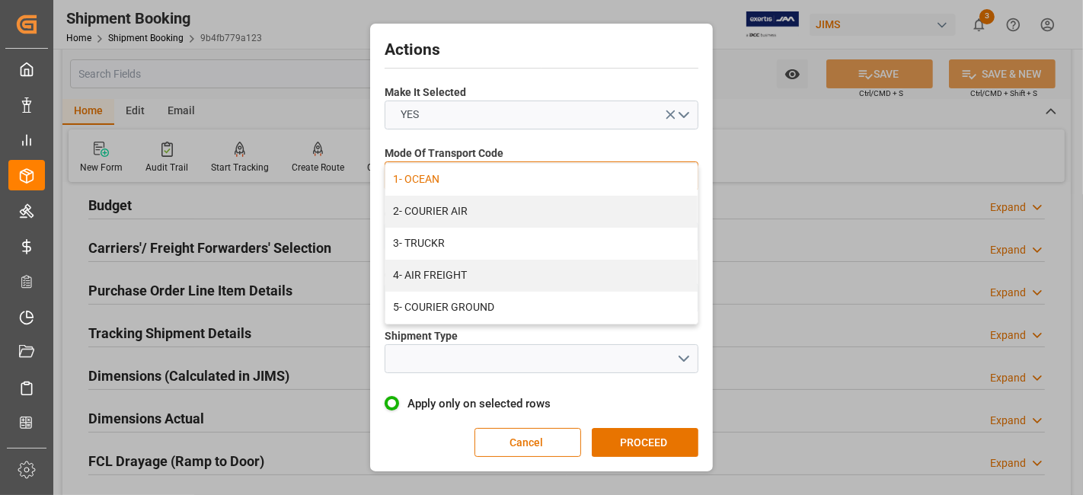
click at [453, 174] on div "1- OCEAN" at bounding box center [542, 180] width 312 height 32
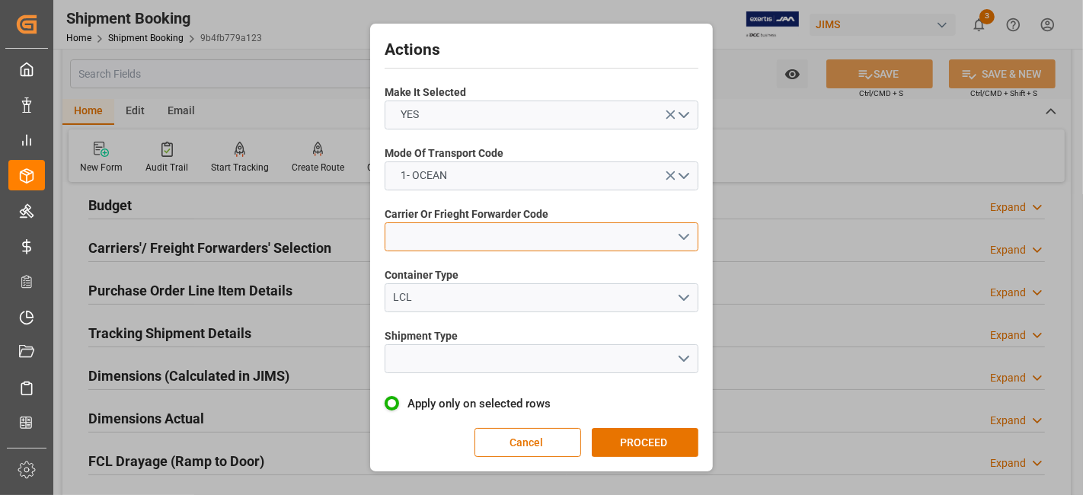
click at [682, 244] on button "open menu" at bounding box center [542, 236] width 314 height 29
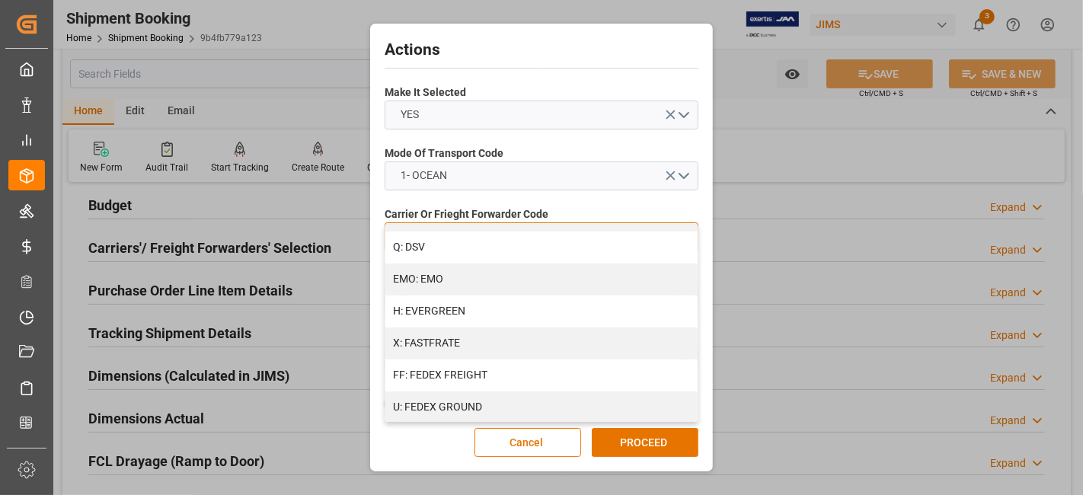
scroll to position [338, 0]
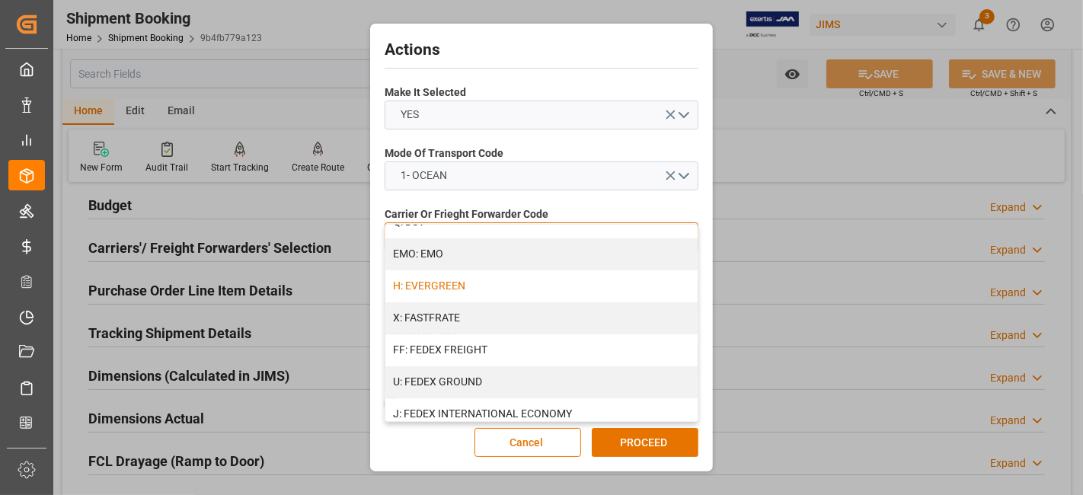
click at [546, 281] on div "H: EVERGREEN" at bounding box center [542, 286] width 312 height 32
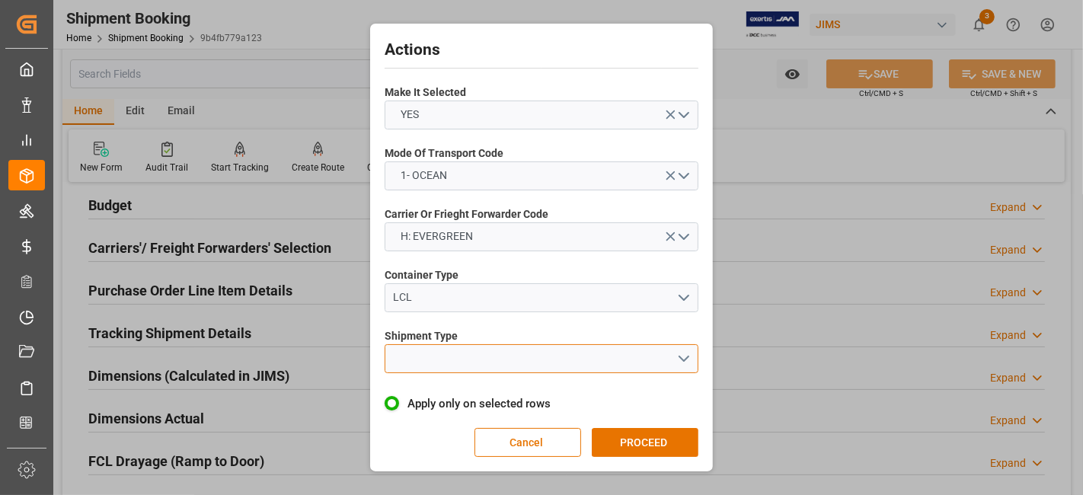
click at [687, 351] on button "open menu" at bounding box center [542, 358] width 314 height 29
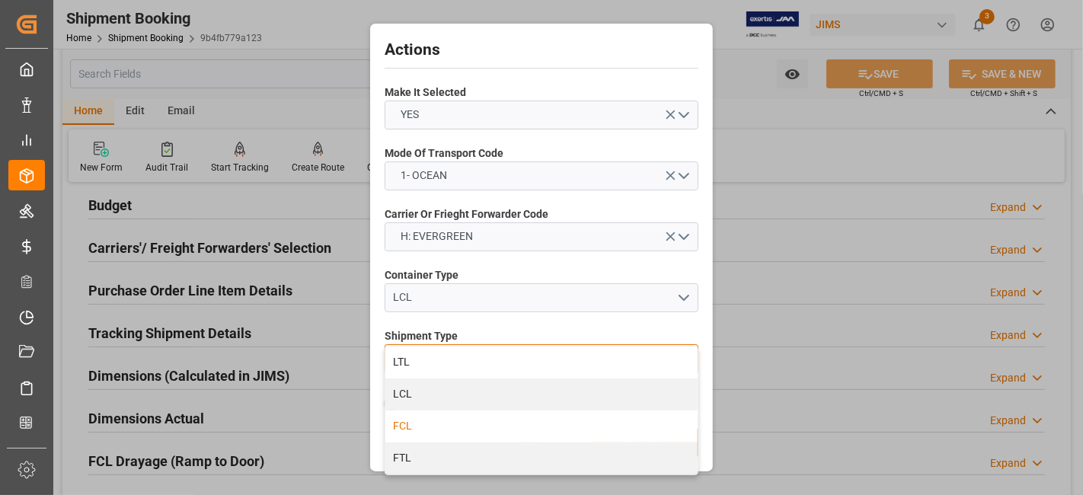
click at [418, 431] on div "FCL" at bounding box center [542, 427] width 312 height 32
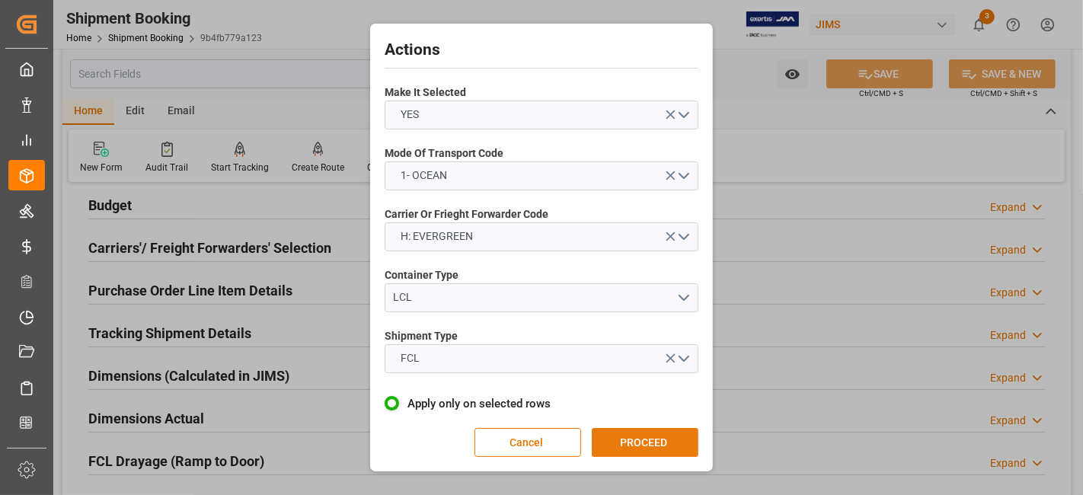
click at [635, 439] on button "PROCEED" at bounding box center [645, 442] width 107 height 29
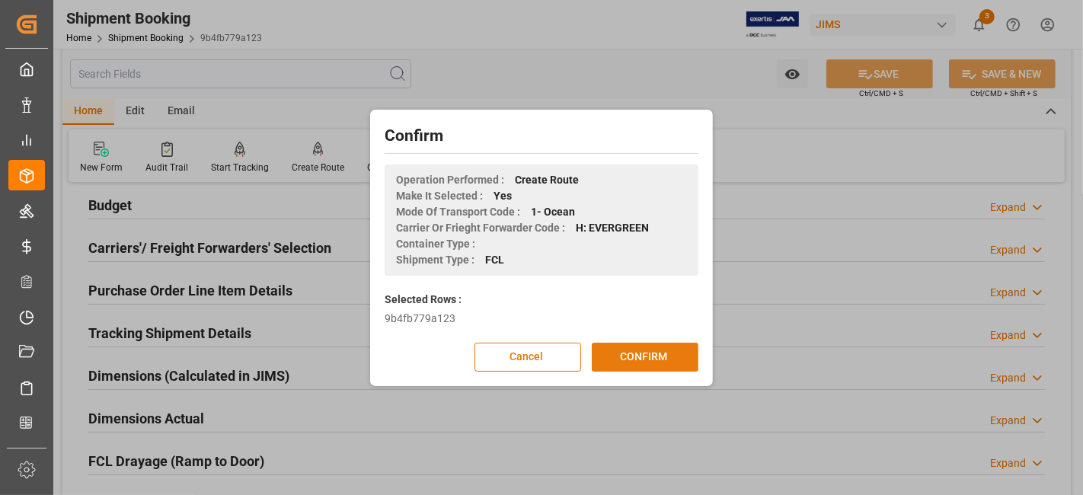
click at [621, 363] on button "CONFIRM" at bounding box center [645, 357] width 107 height 29
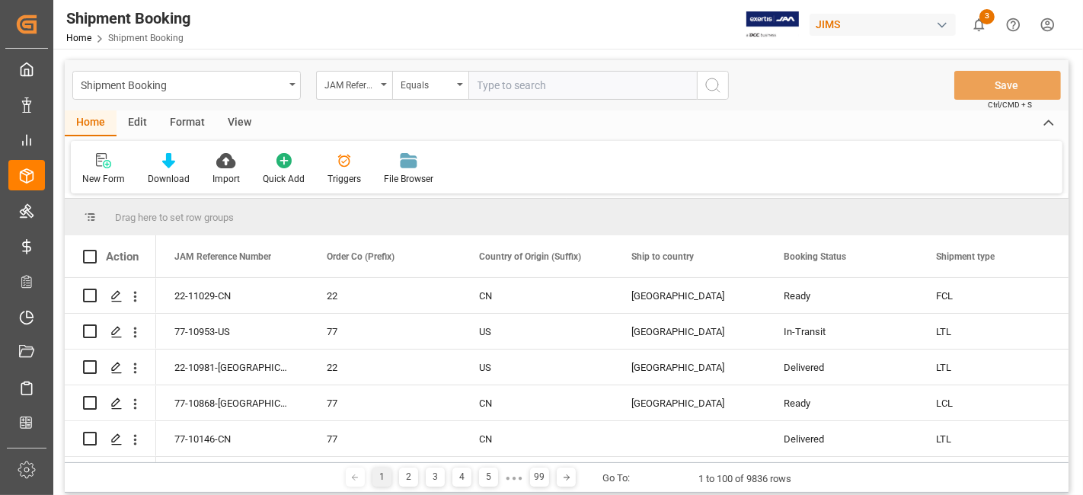
click at [518, 88] on input "text" at bounding box center [583, 85] width 229 height 29
click at [513, 87] on input "text" at bounding box center [583, 85] width 229 height 29
type input "77-9026-CN"
click at [722, 88] on button "search button" at bounding box center [713, 85] width 32 height 29
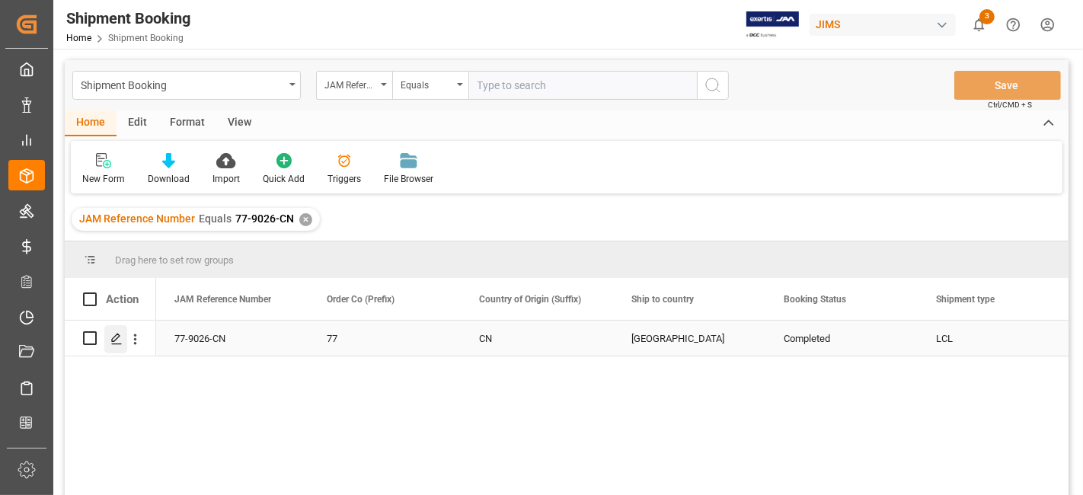
click at [117, 347] on div "Press SPACE to select this row." at bounding box center [115, 339] width 23 height 28
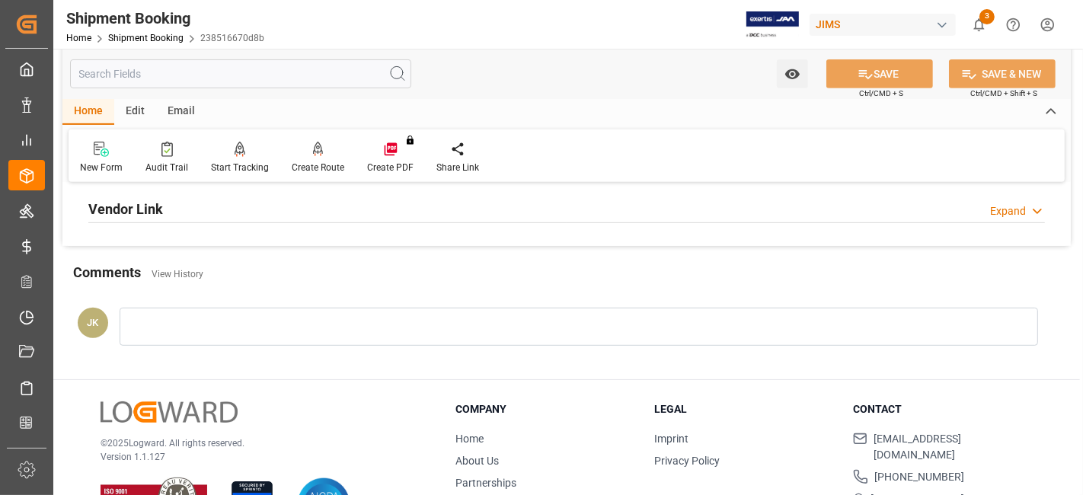
scroll to position [423, 0]
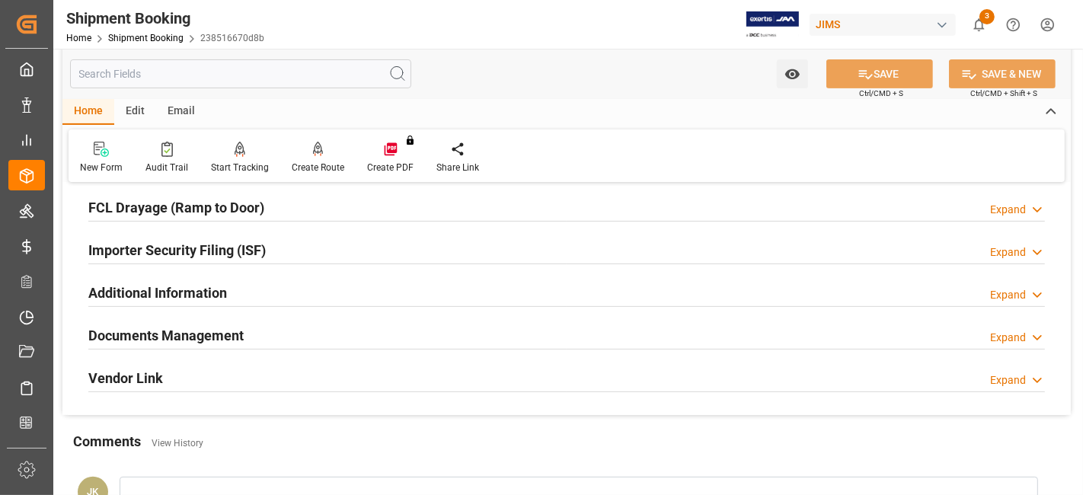
click at [215, 338] on h2 "Documents Management" at bounding box center [165, 335] width 155 height 21
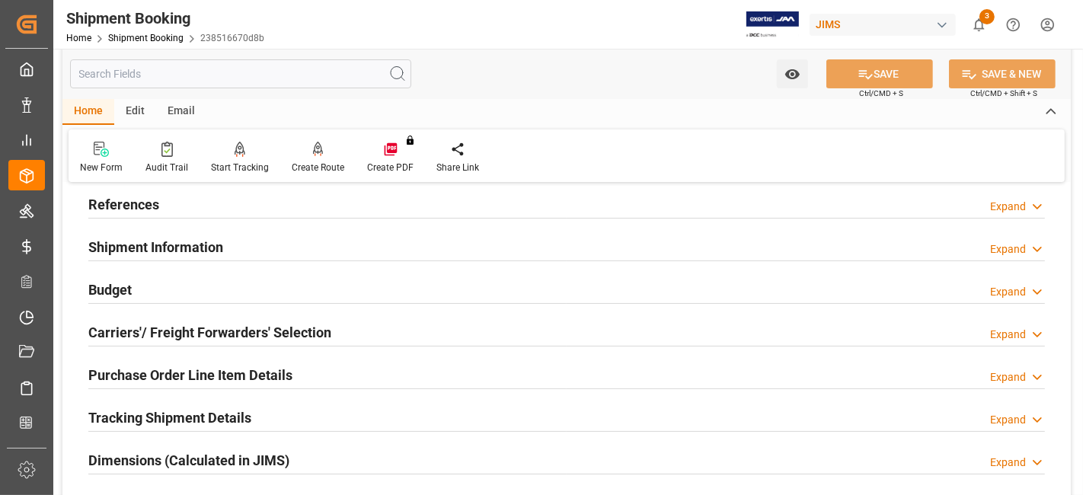
scroll to position [0, 0]
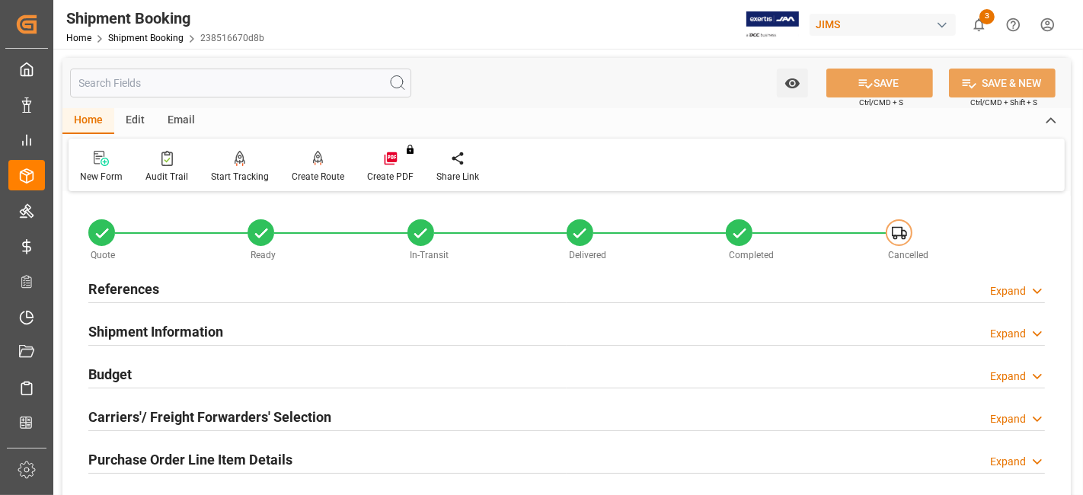
click at [292, 323] on div "Shipment Information Expand" at bounding box center [566, 330] width 957 height 29
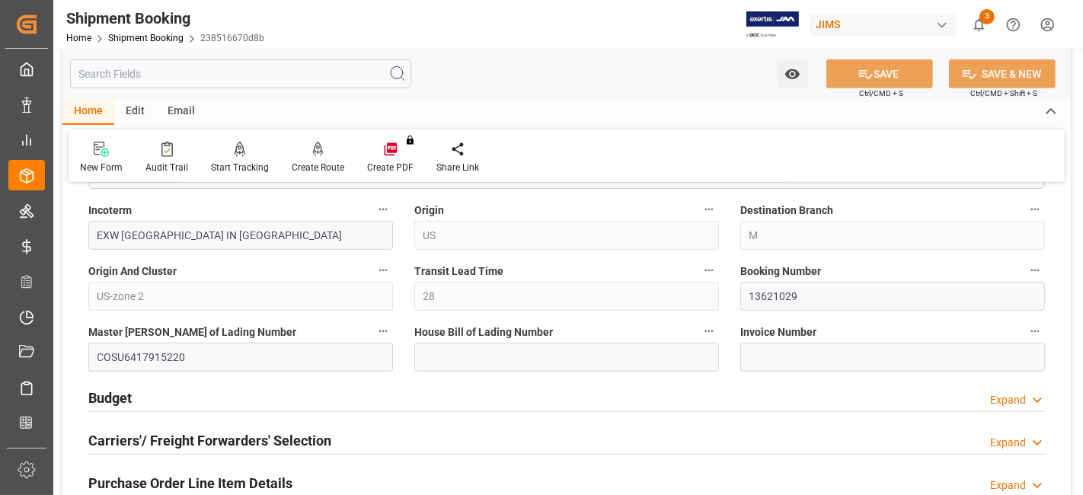
scroll to position [762, 0]
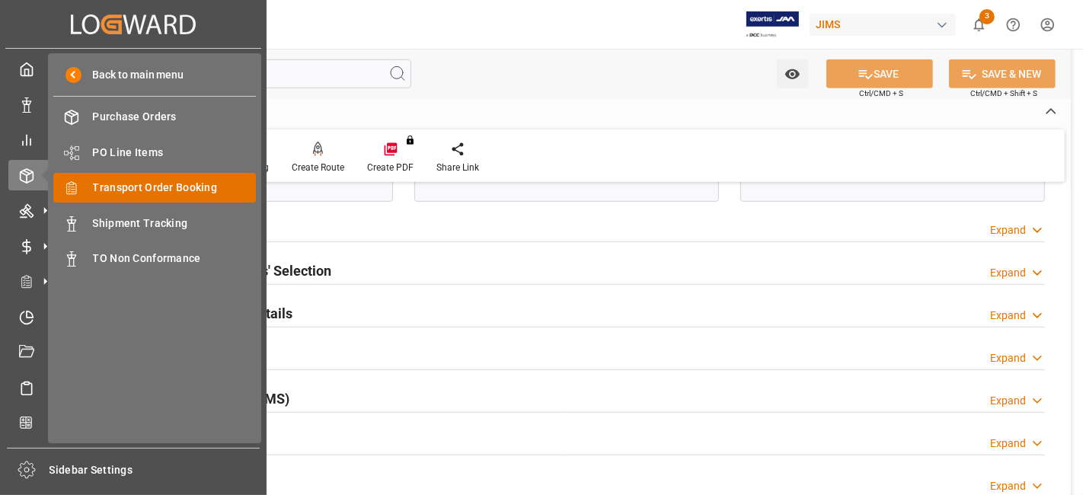
click at [197, 190] on span "Transport Order Booking" at bounding box center [175, 188] width 164 height 16
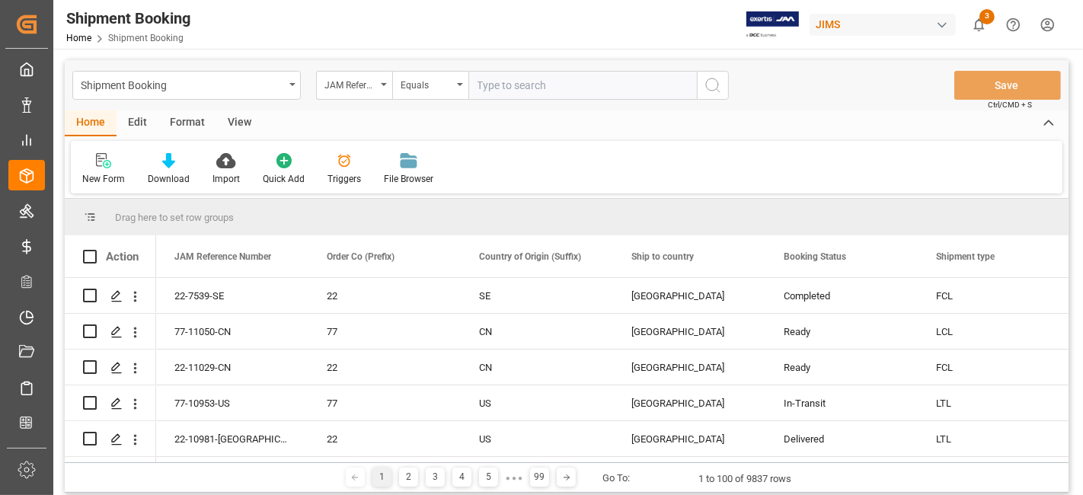
click at [532, 86] on input "text" at bounding box center [583, 85] width 229 height 29
type input "77-9497-IT"
click at [713, 87] on icon "search button" at bounding box center [713, 85] width 18 height 18
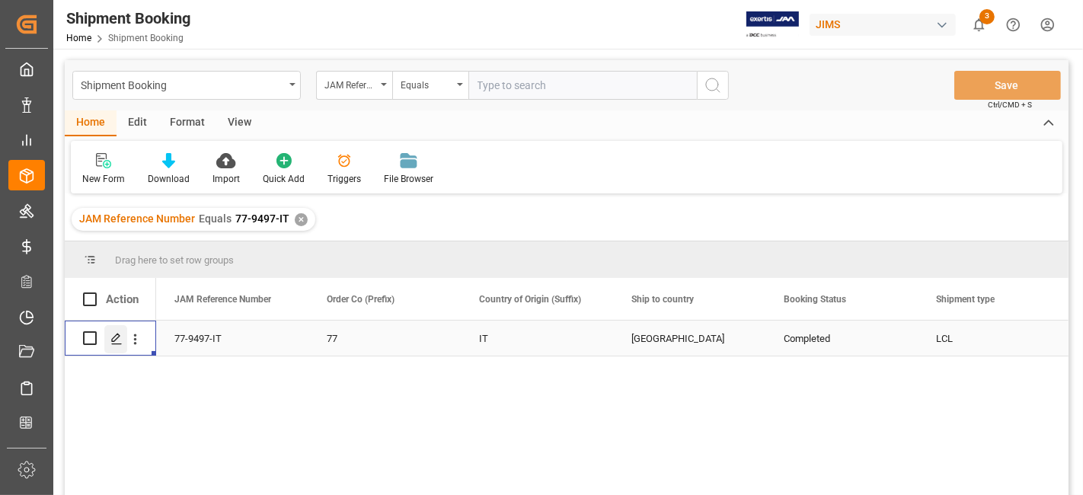
click at [112, 339] on icon "Press SPACE to select this row." at bounding box center [116, 339] width 12 height 12
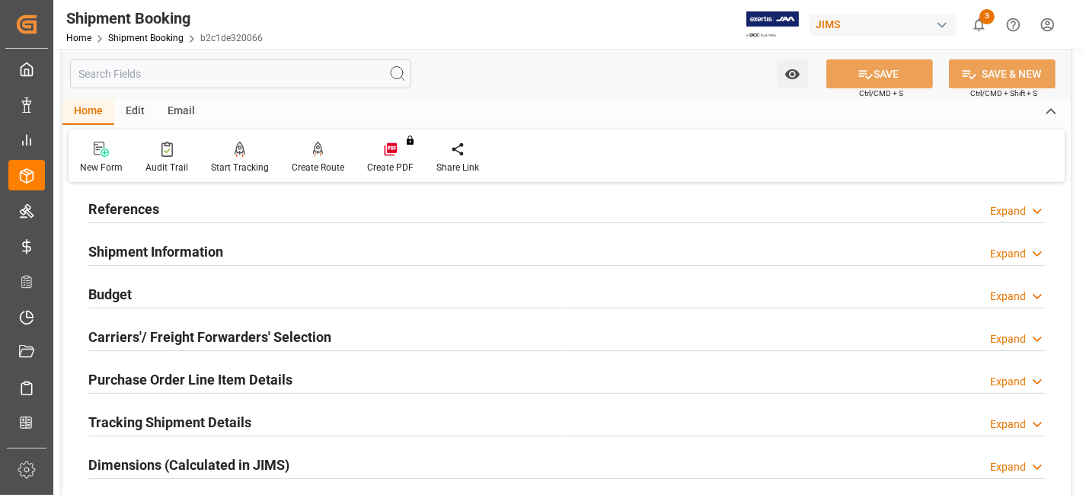
scroll to position [165, 0]
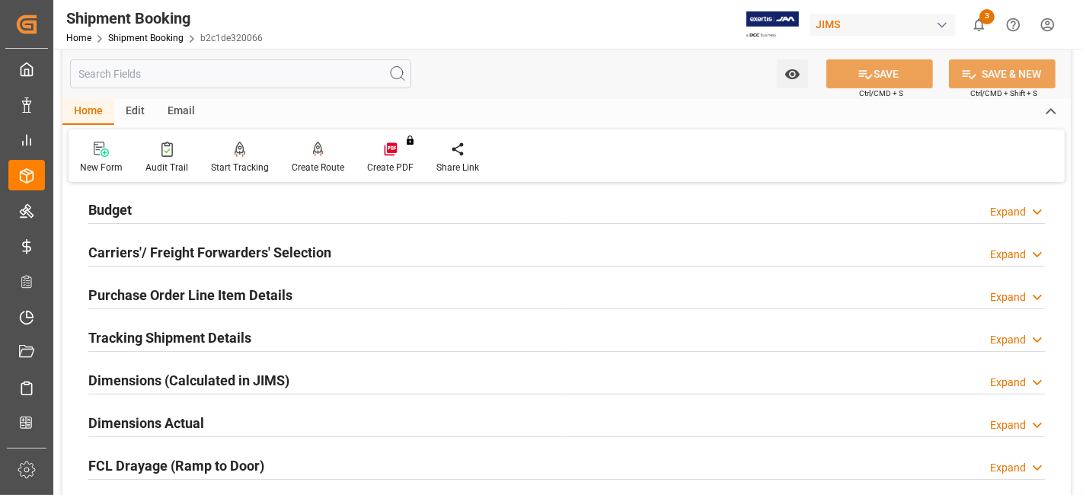
click at [181, 242] on h2 "Carriers'/ Freight Forwarders' Selection" at bounding box center [209, 252] width 243 height 21
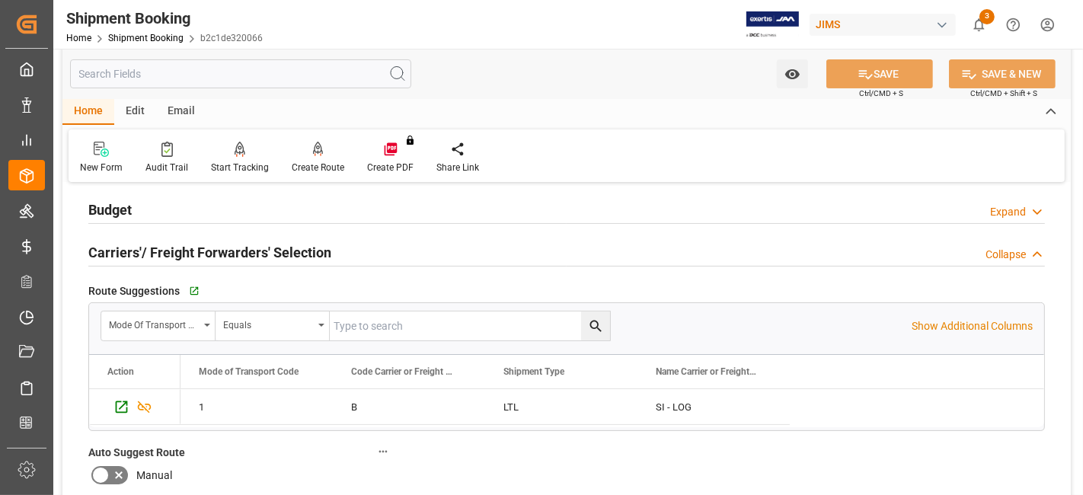
click at [181, 242] on h2 "Carriers'/ Freight Forwarders' Selection" at bounding box center [209, 252] width 243 height 21
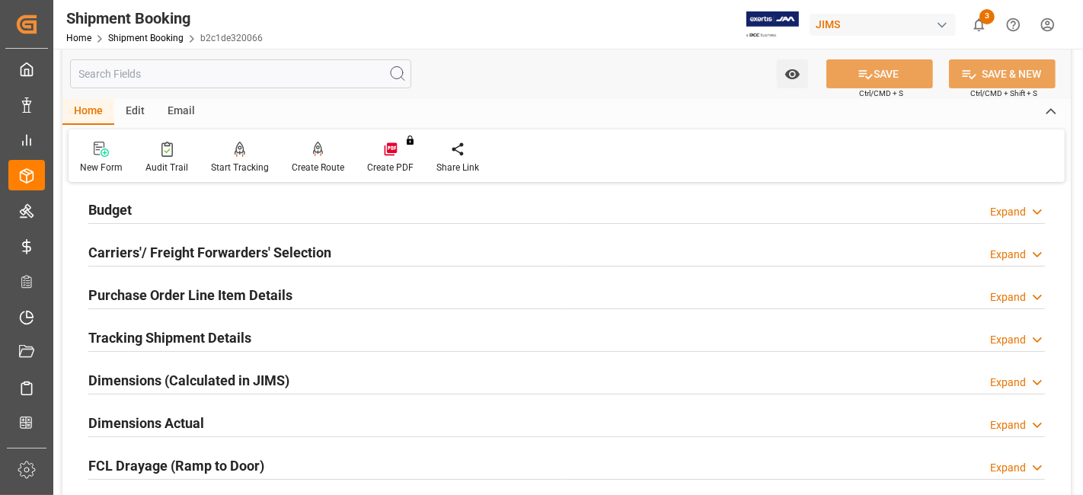
drag, startPoint x: 215, startPoint y: 286, endPoint x: 286, endPoint y: 350, distance: 96.1
click at [215, 286] on h2 "Purchase Order Line Item Details" at bounding box center [190, 295] width 204 height 21
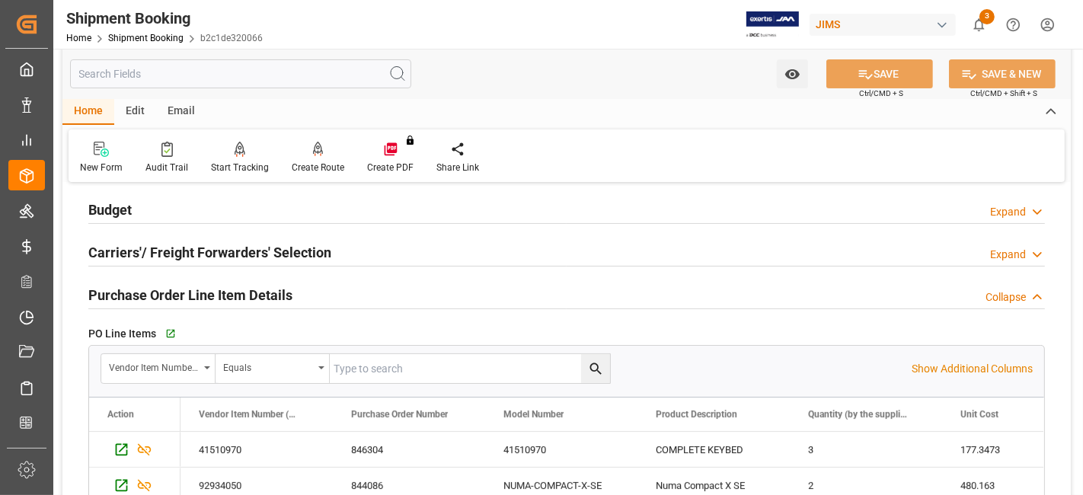
click at [273, 289] on h2 "Purchase Order Line Item Details" at bounding box center [190, 295] width 204 height 21
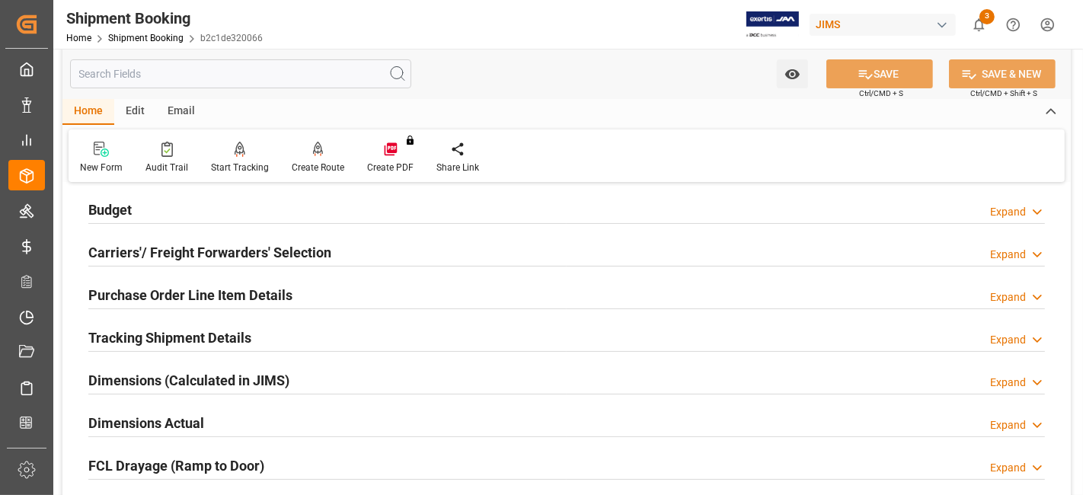
click at [278, 244] on h2 "Carriers'/ Freight Forwarders' Selection" at bounding box center [209, 252] width 243 height 21
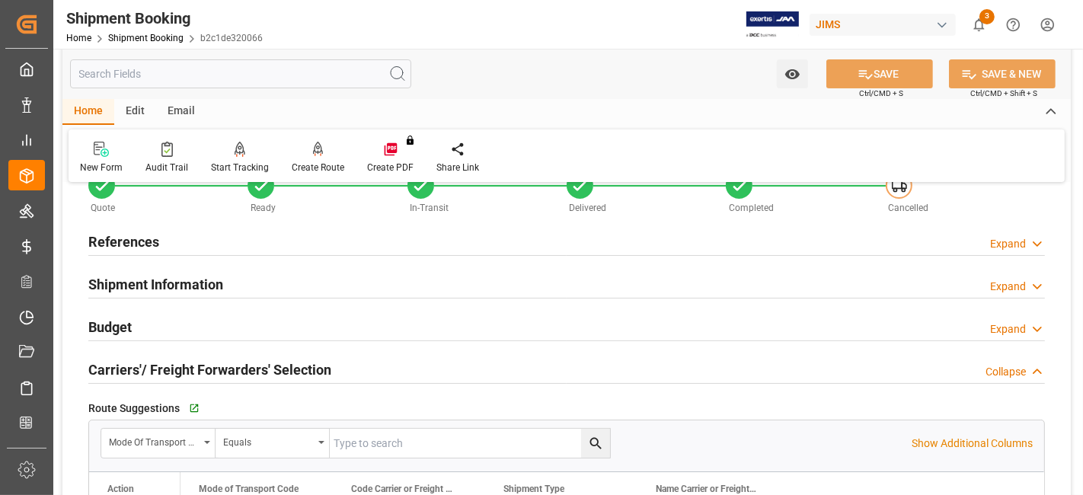
scroll to position [0, 0]
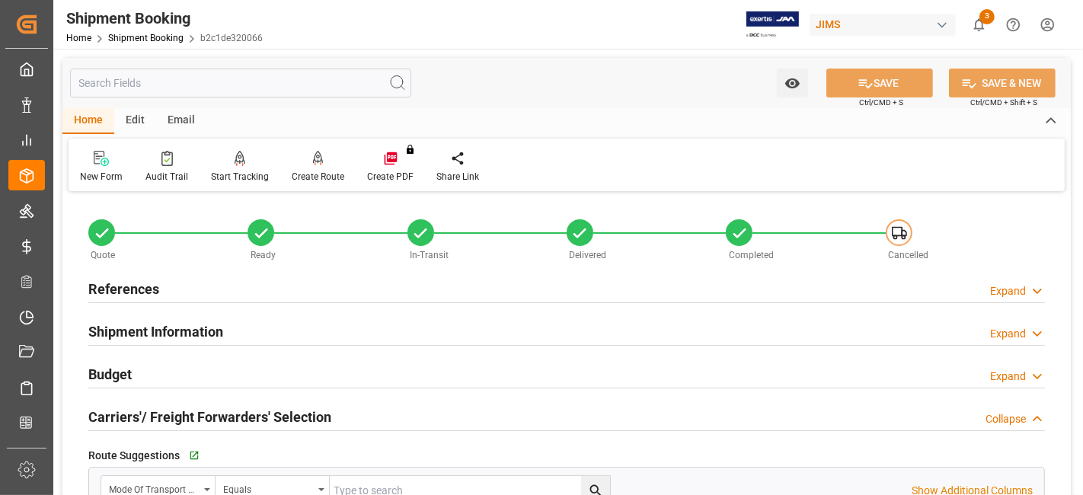
drag, startPoint x: 156, startPoint y: 296, endPoint x: 184, endPoint y: 318, distance: 36.3
click at [156, 296] on h2 "References" at bounding box center [123, 289] width 71 height 21
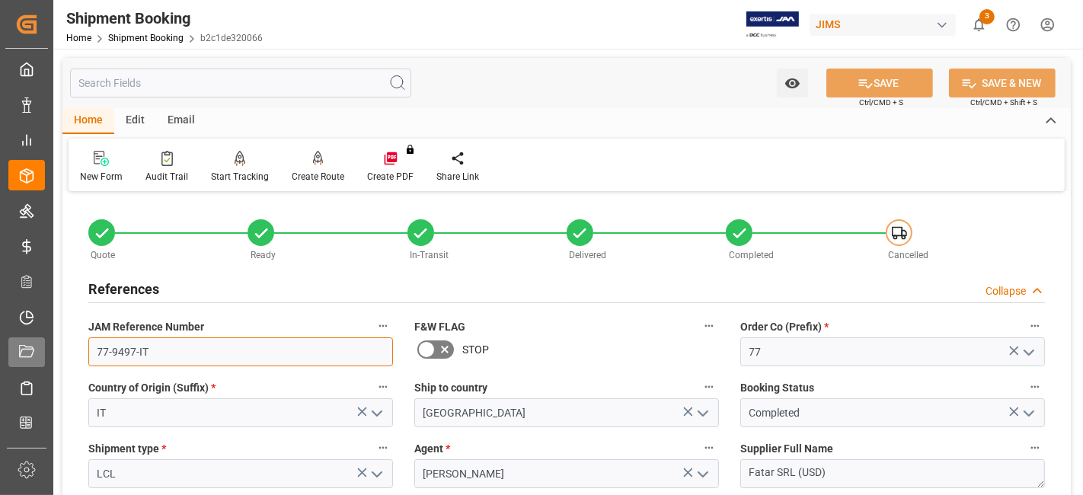
drag, startPoint x: 204, startPoint y: 354, endPoint x: 42, endPoint y: 349, distance: 162.4
click at [91, 349] on input "77-9497-IT" at bounding box center [240, 352] width 305 height 29
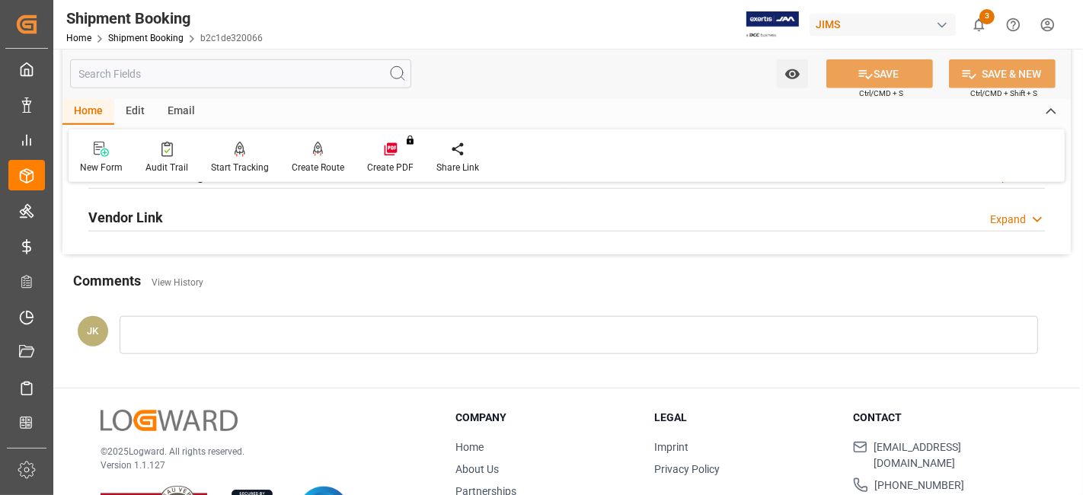
scroll to position [1100, 0]
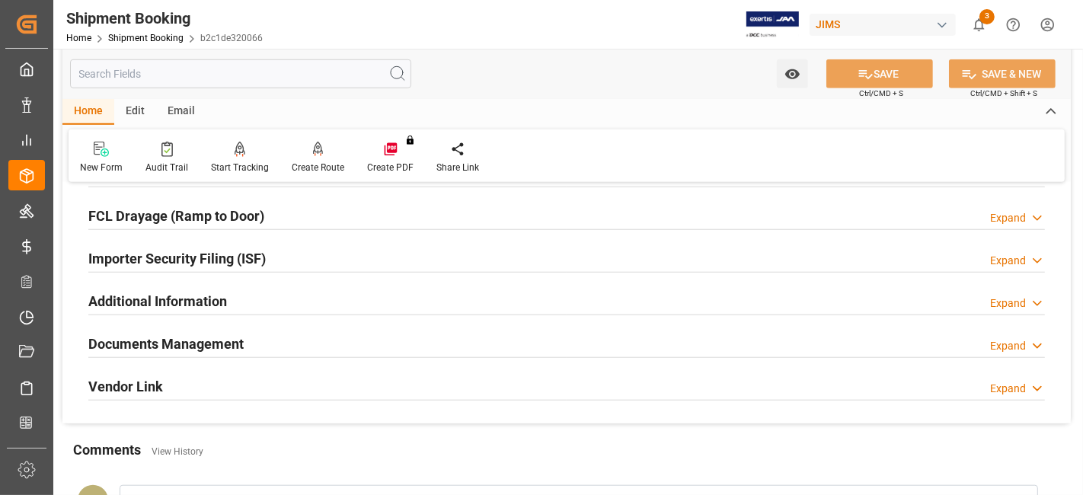
drag, startPoint x: 277, startPoint y: 338, endPoint x: 666, endPoint y: 402, distance: 394.6
click at [277, 338] on div "Documents Management Expand" at bounding box center [566, 342] width 957 height 29
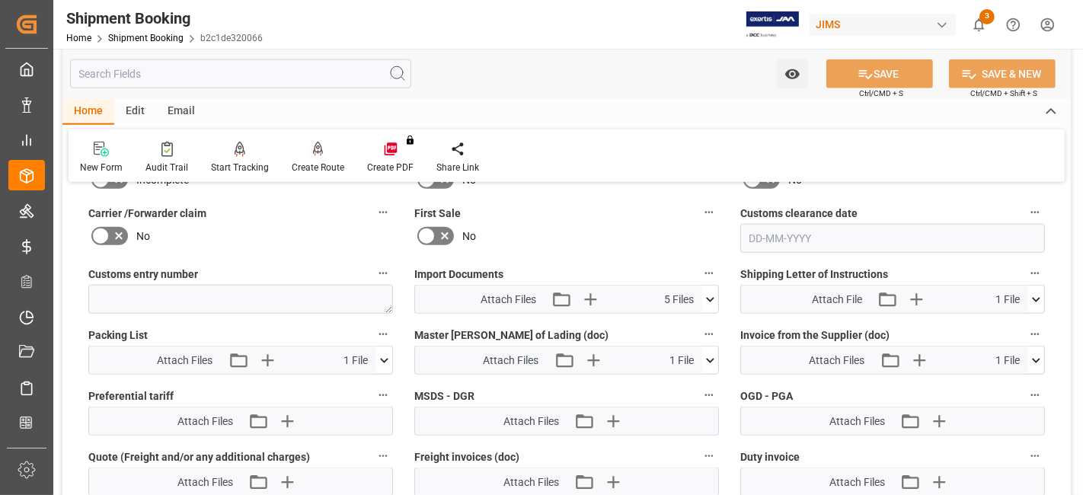
scroll to position [1439, 0]
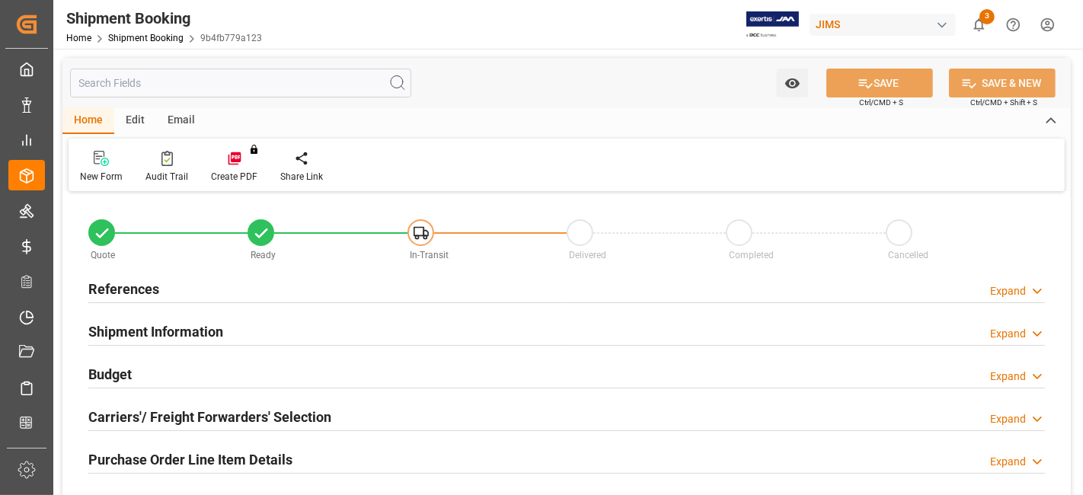
type input "0"
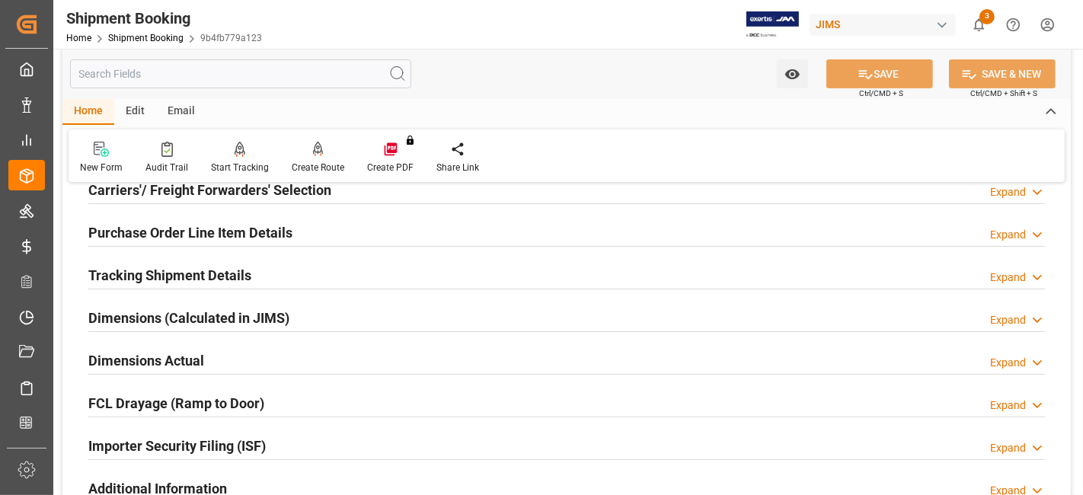
scroll to position [254, 0]
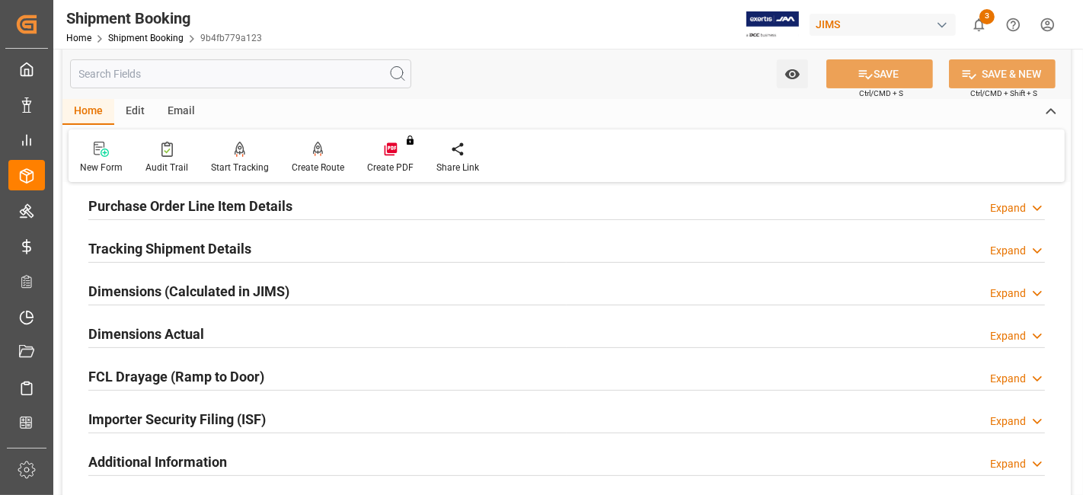
click at [238, 338] on div "Dimensions Actual Expand" at bounding box center [566, 332] width 957 height 29
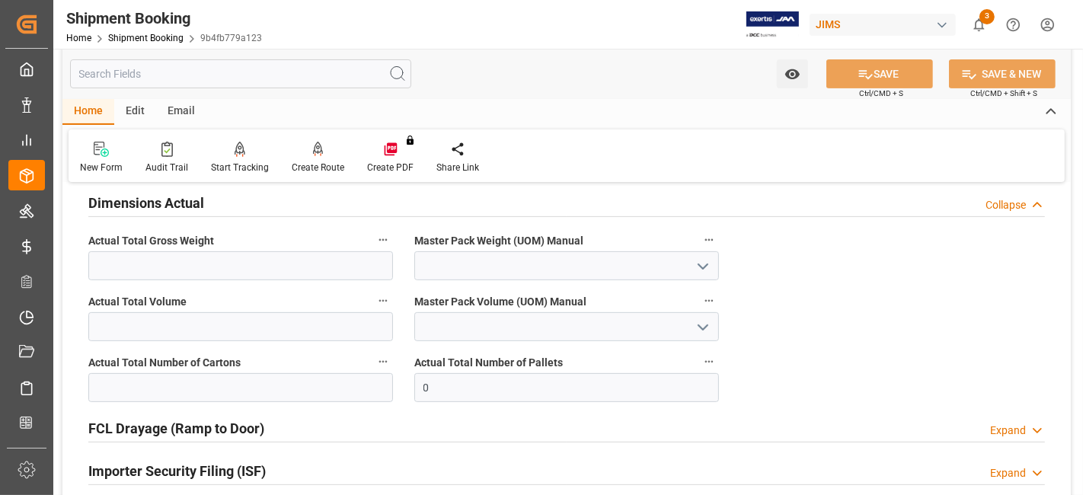
scroll to position [423, 0]
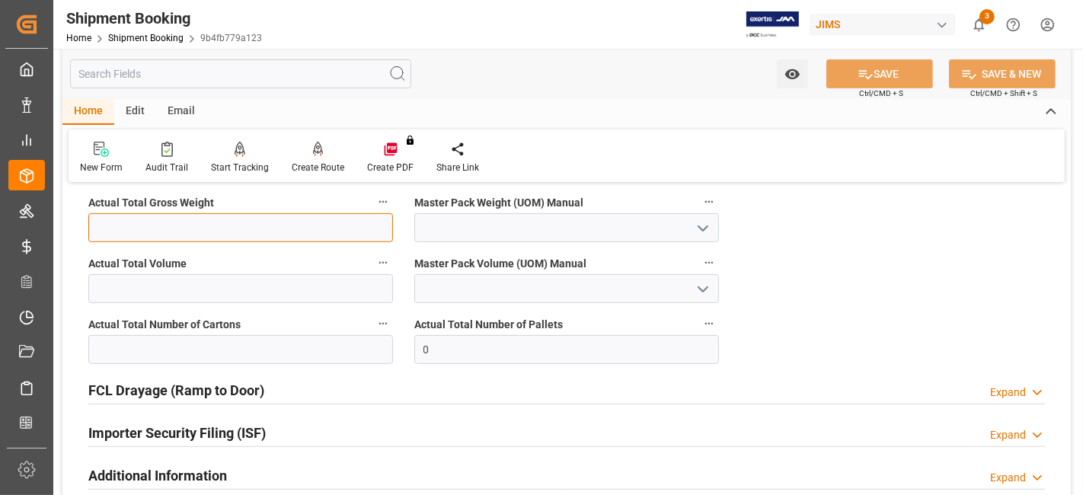
click at [146, 234] on input "text" at bounding box center [240, 227] width 305 height 29
type input "4"
type input "0"
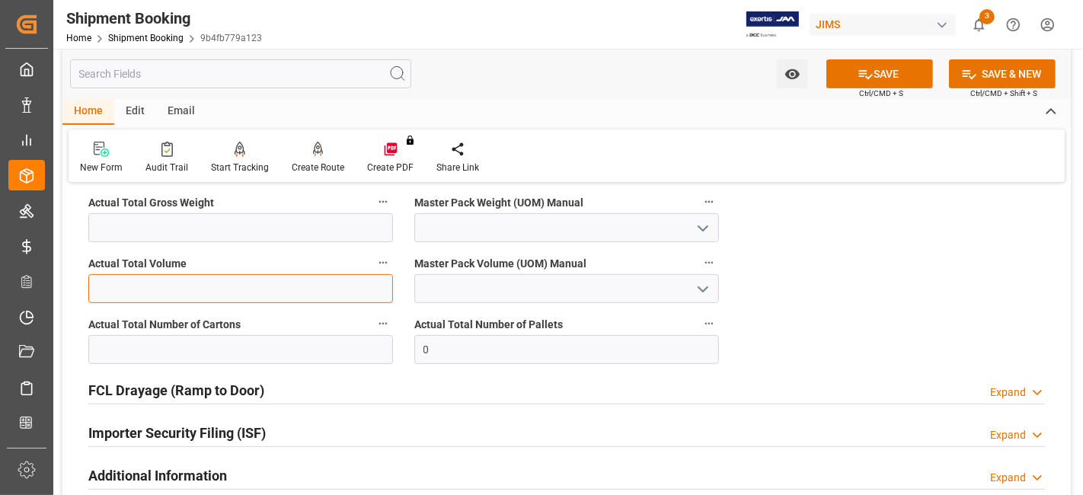
drag, startPoint x: 144, startPoint y: 293, endPoint x: 135, endPoint y: 293, distance: 9.1
click at [144, 293] on input "text" at bounding box center [240, 288] width 305 height 29
type input "44.057"
click at [703, 285] on icon "open menu" at bounding box center [703, 289] width 18 height 18
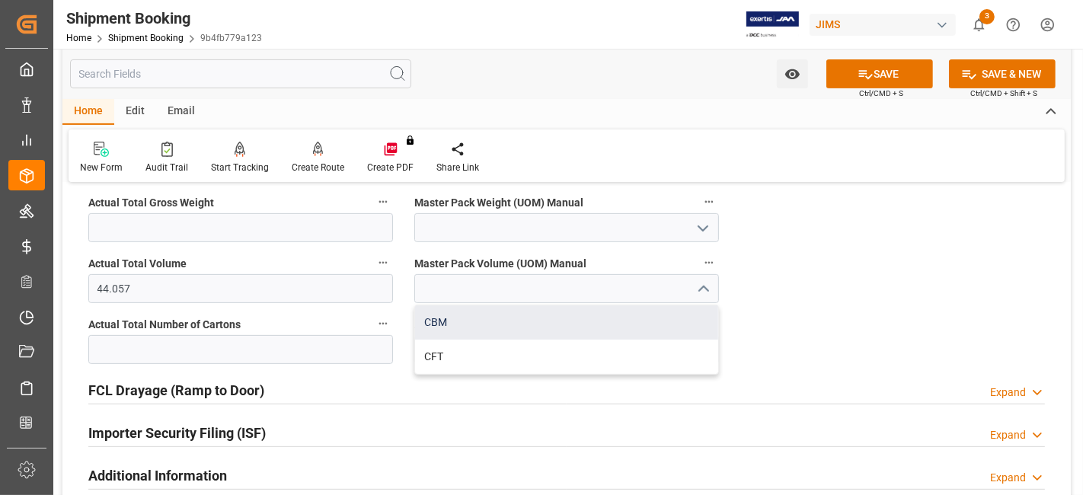
click at [563, 331] on div "CBM" at bounding box center [566, 323] width 303 height 34
type input "CBM"
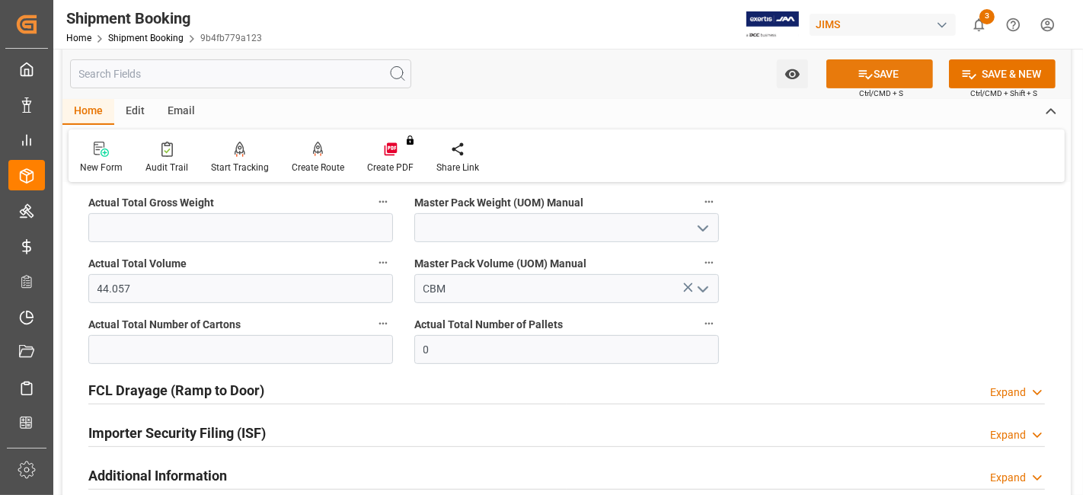
click at [847, 82] on button "SAVE" at bounding box center [880, 73] width 107 height 29
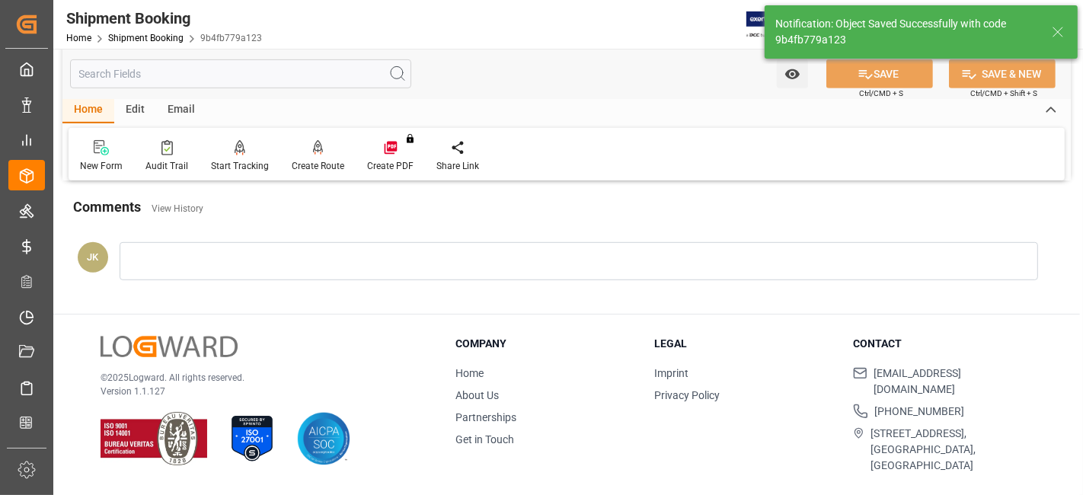
scroll to position [494, 0]
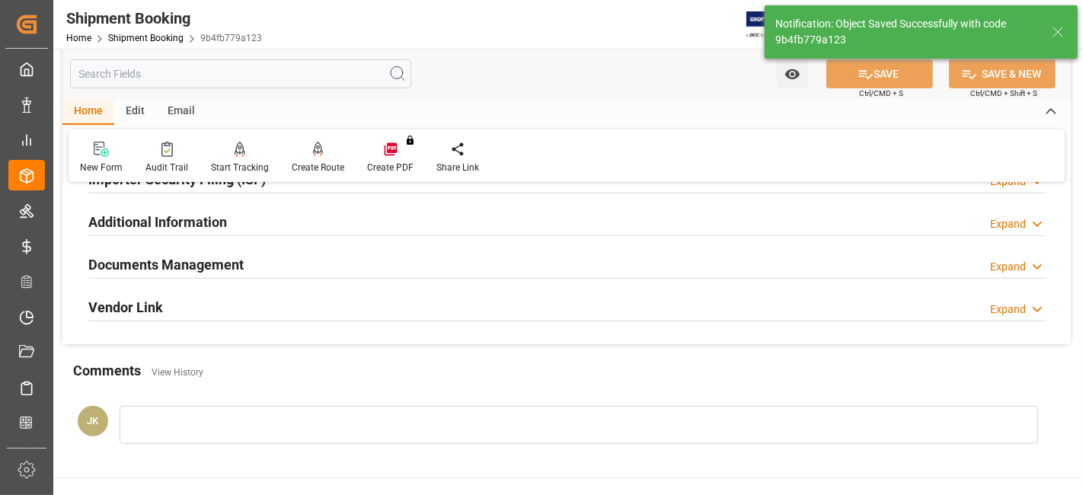
click at [196, 264] on h2 "Documents Management" at bounding box center [165, 264] width 155 height 21
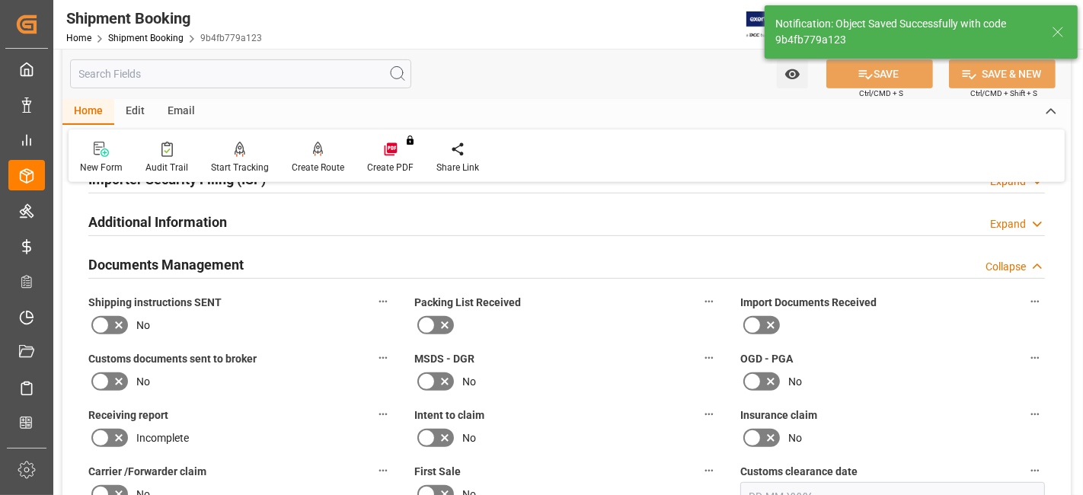
click at [123, 323] on icon at bounding box center [119, 325] width 18 height 18
click at [0, 0] on input "checkbox" at bounding box center [0, 0] width 0 height 0
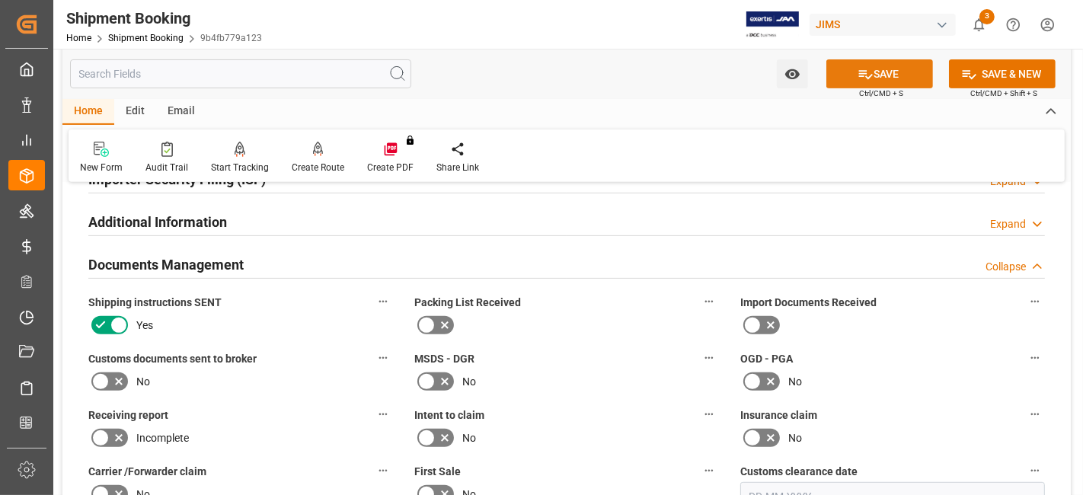
click at [844, 67] on button "SAVE" at bounding box center [880, 73] width 107 height 29
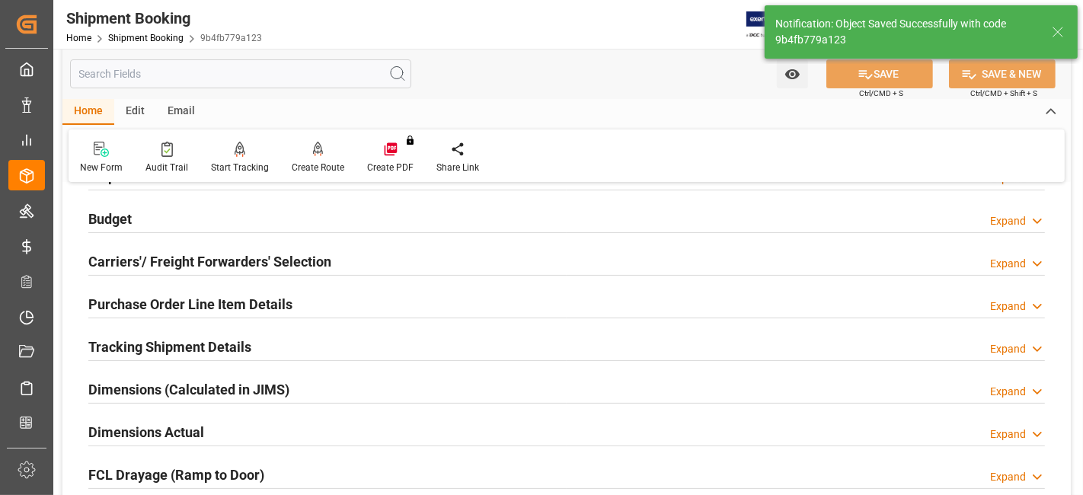
scroll to position [240, 0]
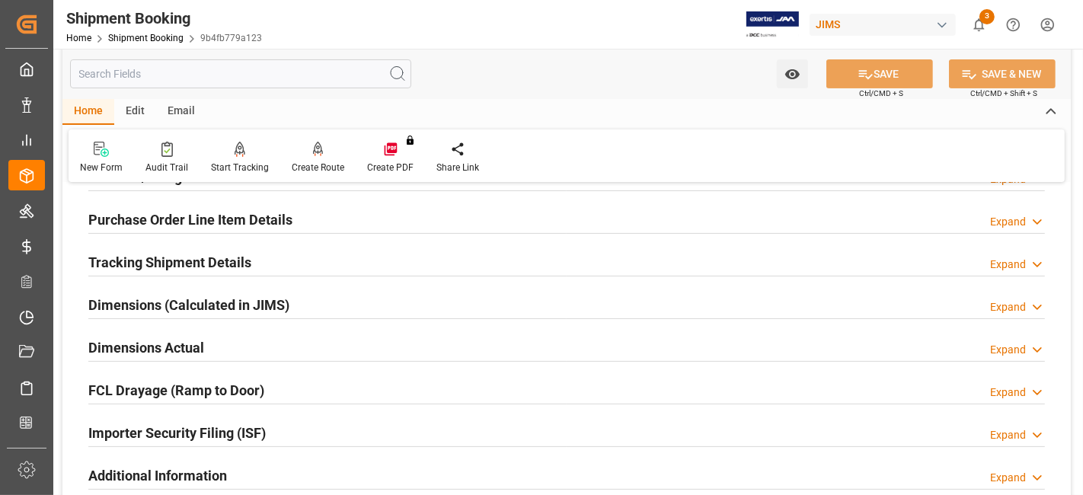
click at [152, 253] on h2 "Tracking Shipment Details" at bounding box center [169, 262] width 163 height 21
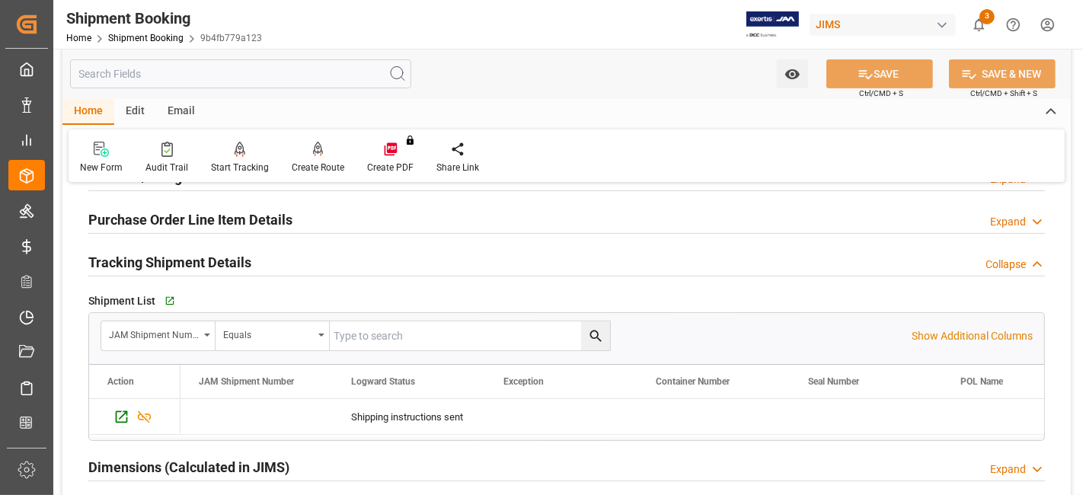
click at [162, 299] on div "Go to Shipment Tracking Grid" at bounding box center [326, 301] width 331 height 23
click at [168, 299] on icon "button" at bounding box center [169, 301] width 10 height 10
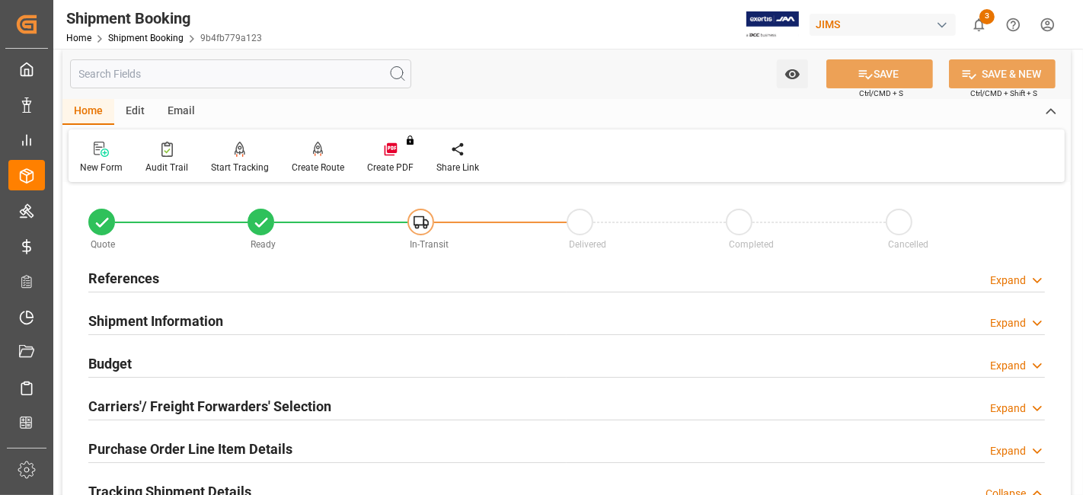
scroll to position [0, 0]
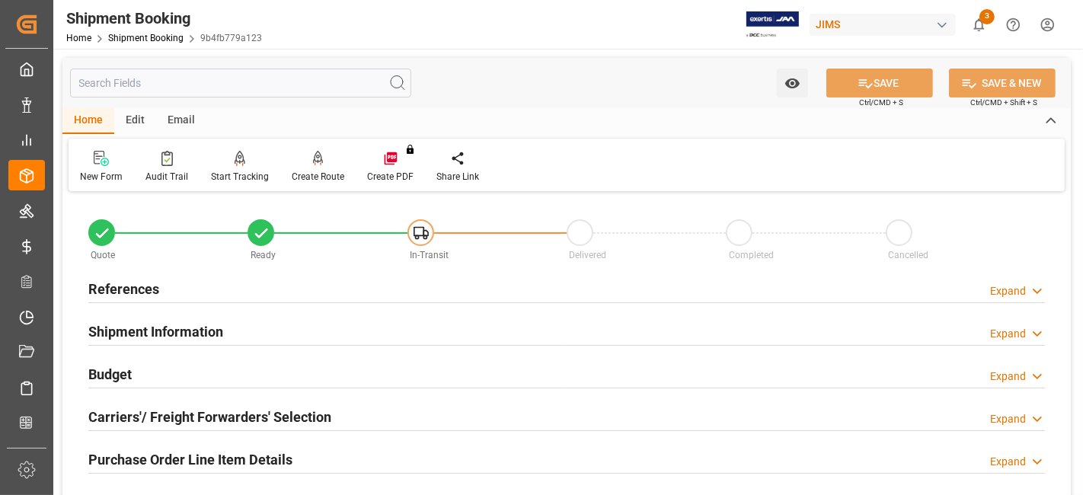
click at [149, 282] on h2 "References" at bounding box center [123, 289] width 71 height 21
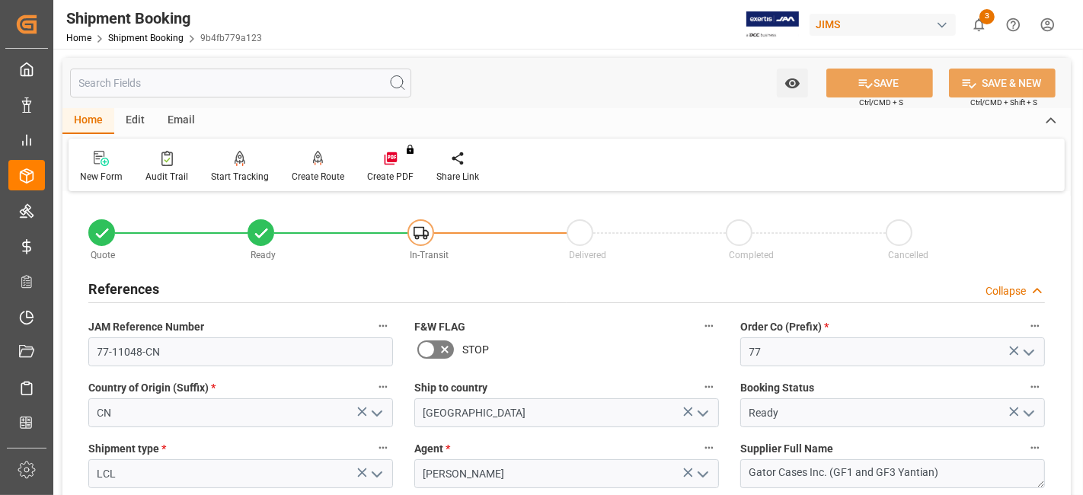
click at [149, 282] on h2 "References" at bounding box center [123, 289] width 71 height 21
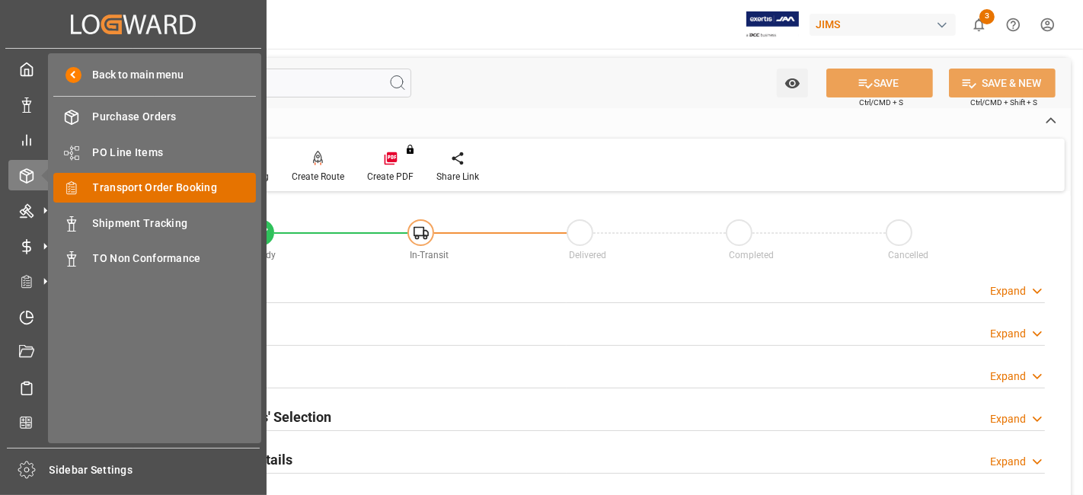
click at [182, 188] on span "Transport Order Booking" at bounding box center [175, 188] width 164 height 16
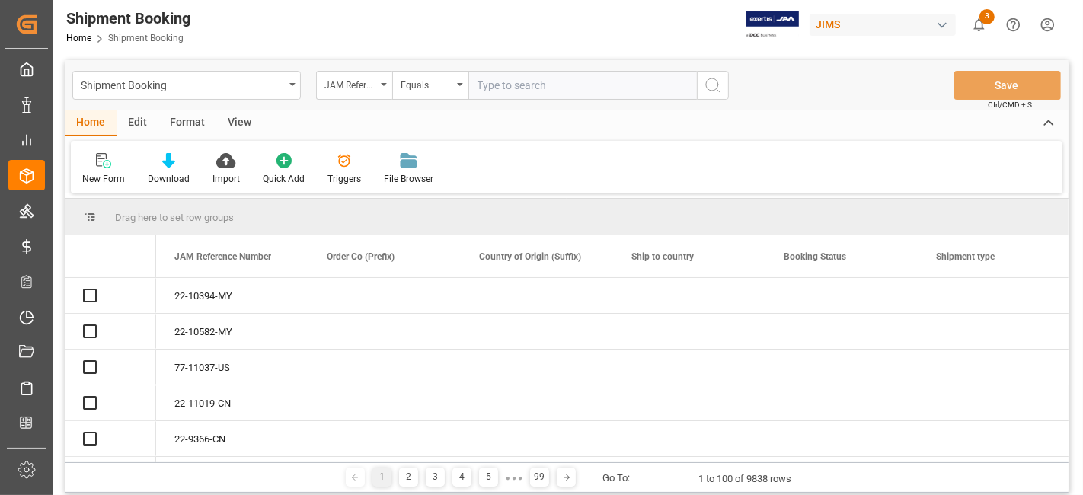
click at [490, 90] on input "text" at bounding box center [583, 85] width 229 height 29
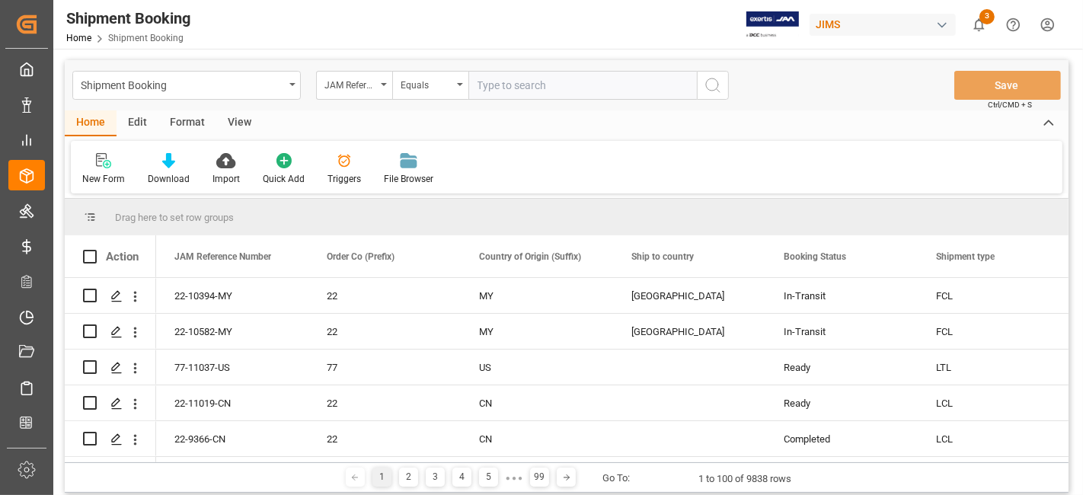
click at [495, 90] on input "text" at bounding box center [583, 85] width 229 height 29
type input "77-10772-IT"
click at [719, 94] on button "search button" at bounding box center [713, 85] width 32 height 29
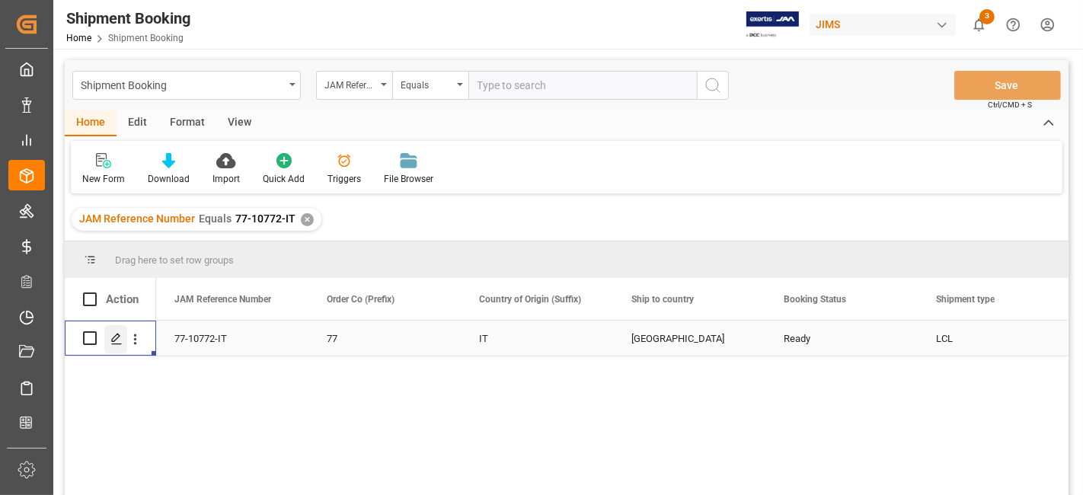
click at [116, 344] on icon "Press SPACE to select this row." at bounding box center [116, 339] width 12 height 12
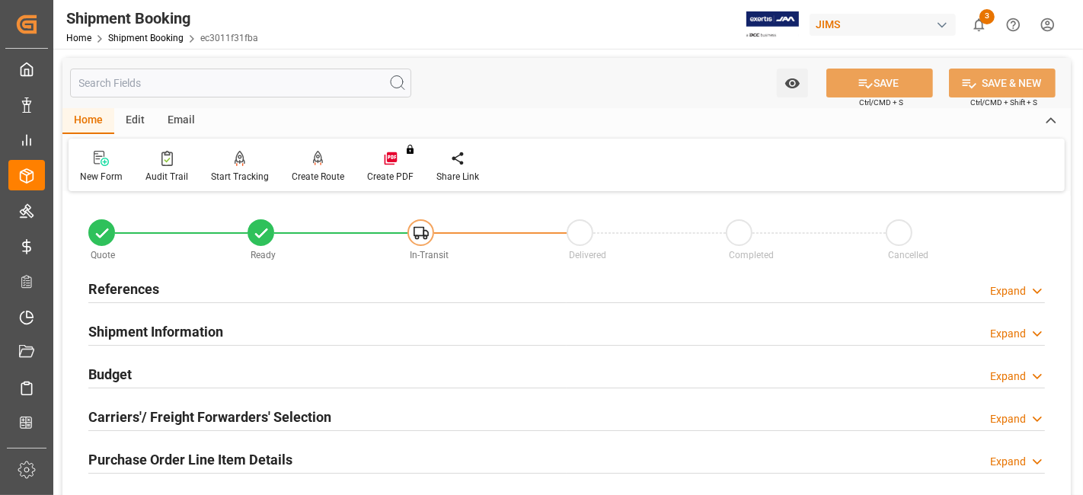
scroll to position [85, 0]
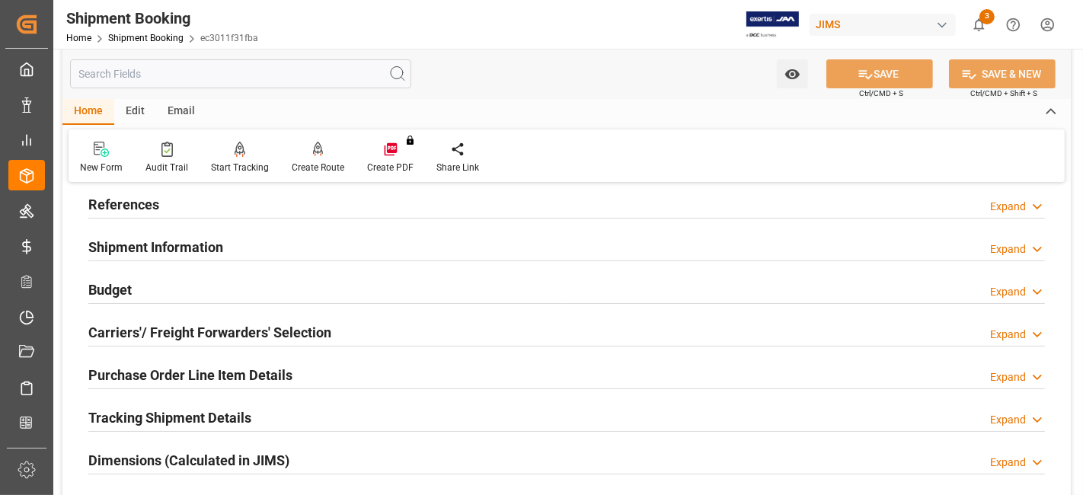
click at [207, 210] on div "References Expand" at bounding box center [566, 203] width 957 height 29
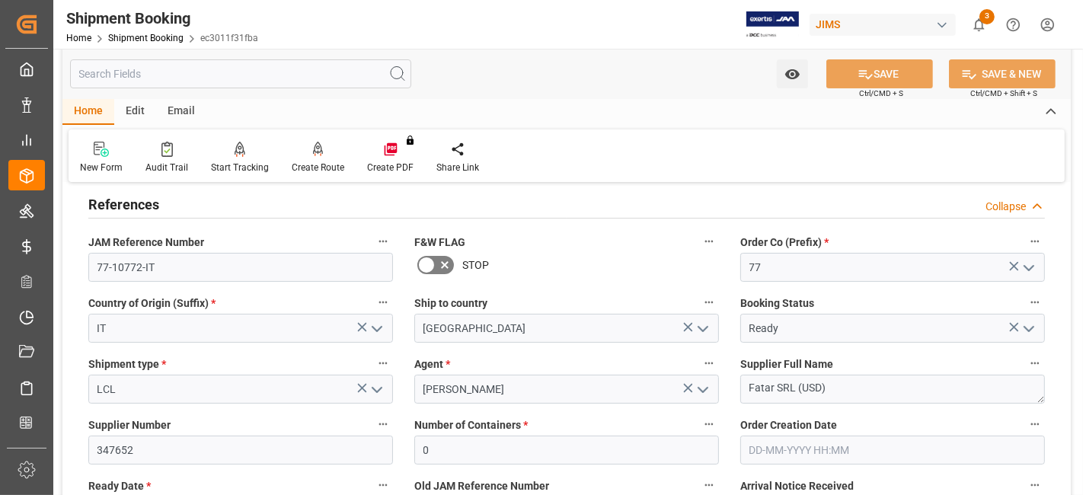
scroll to position [254, 0]
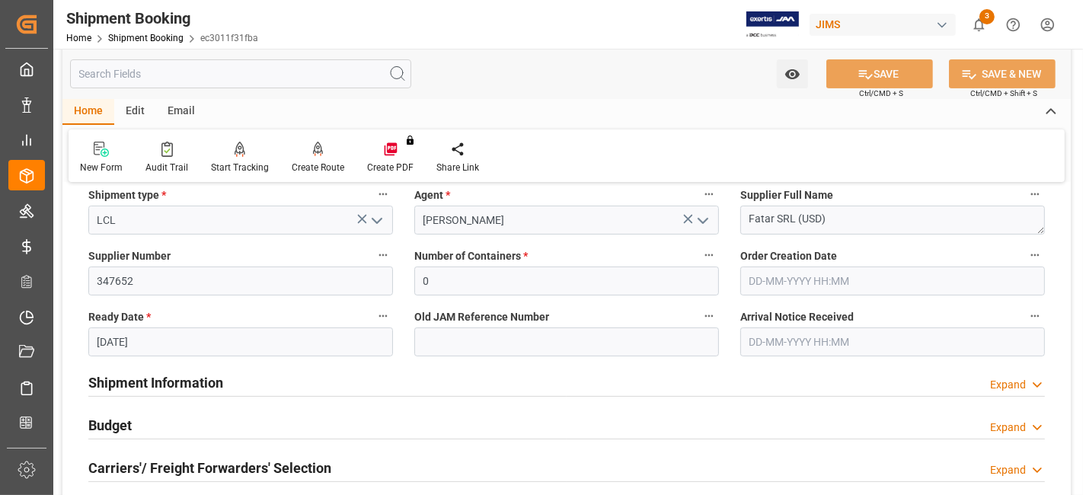
click at [209, 356] on div "Ready Date * 05-09-2025" at bounding box center [241, 331] width 326 height 61
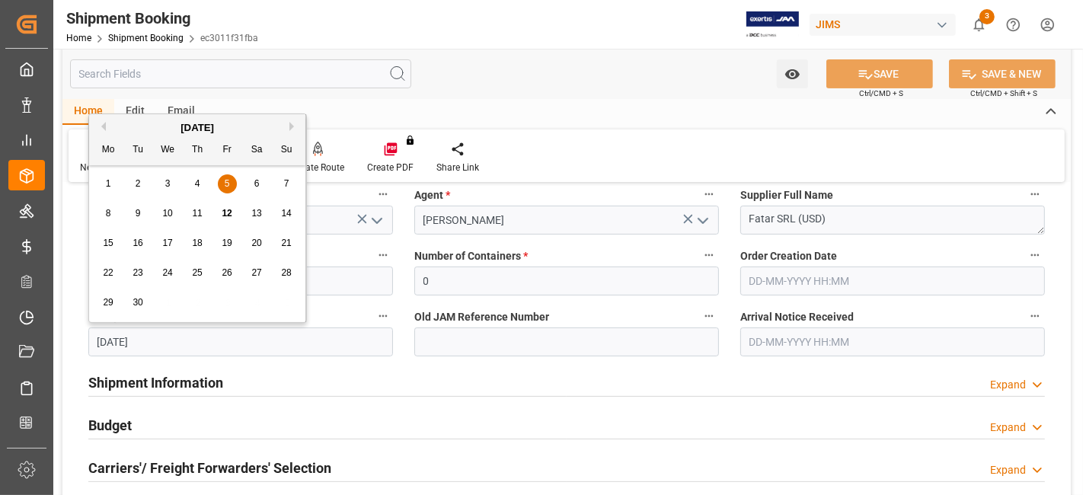
click at [169, 338] on input "05-09-2025" at bounding box center [240, 342] width 305 height 29
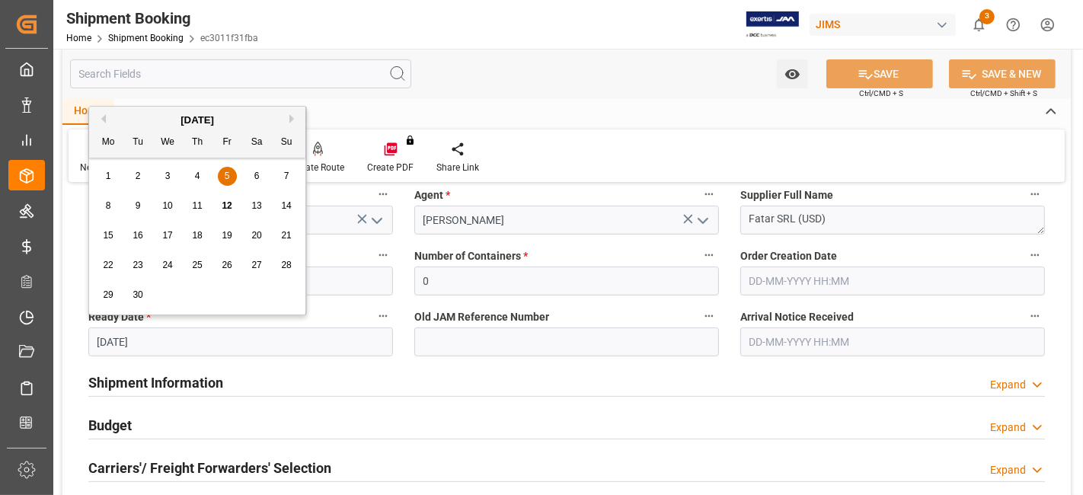
click at [227, 209] on span "12" at bounding box center [227, 205] width 10 height 11
type input "12-09-2025"
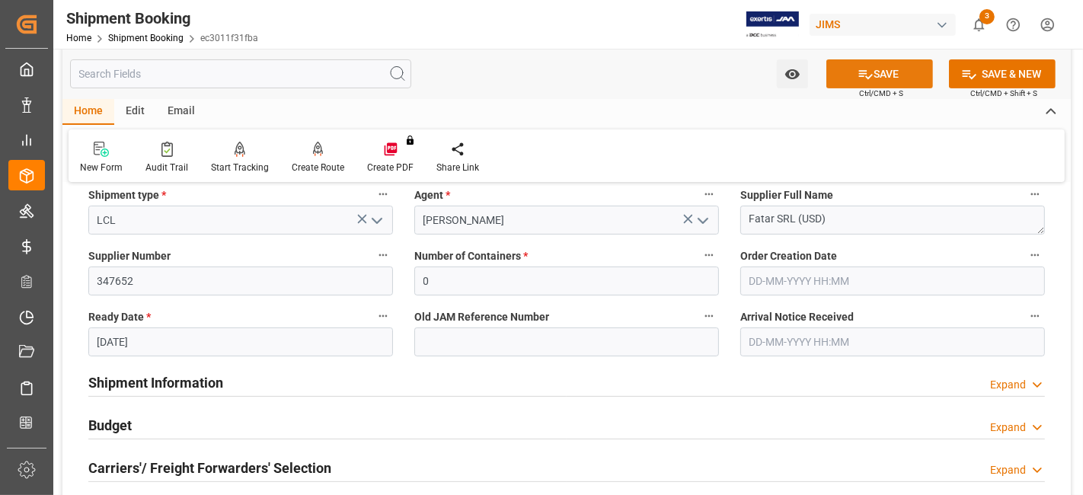
click at [861, 69] on icon at bounding box center [866, 74] width 16 height 16
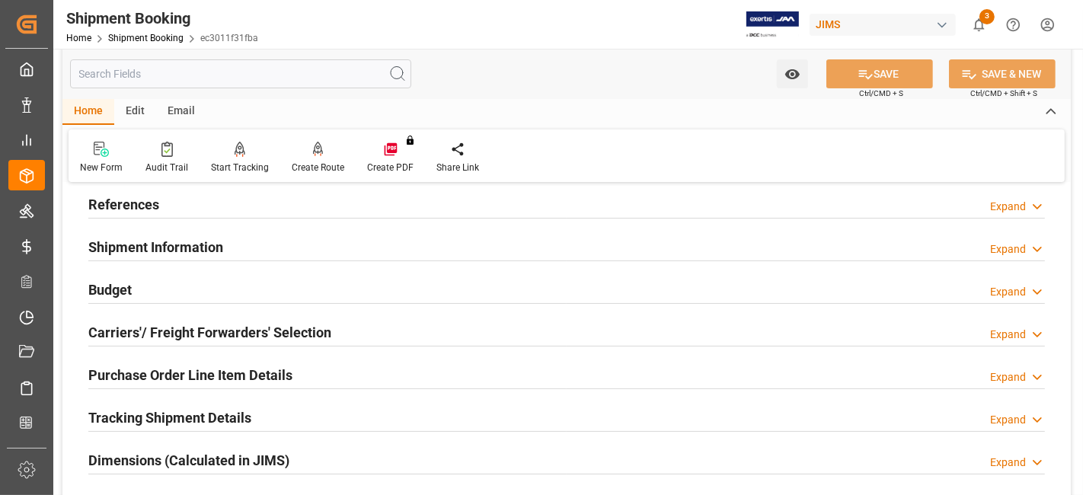
scroll to position [169, 0]
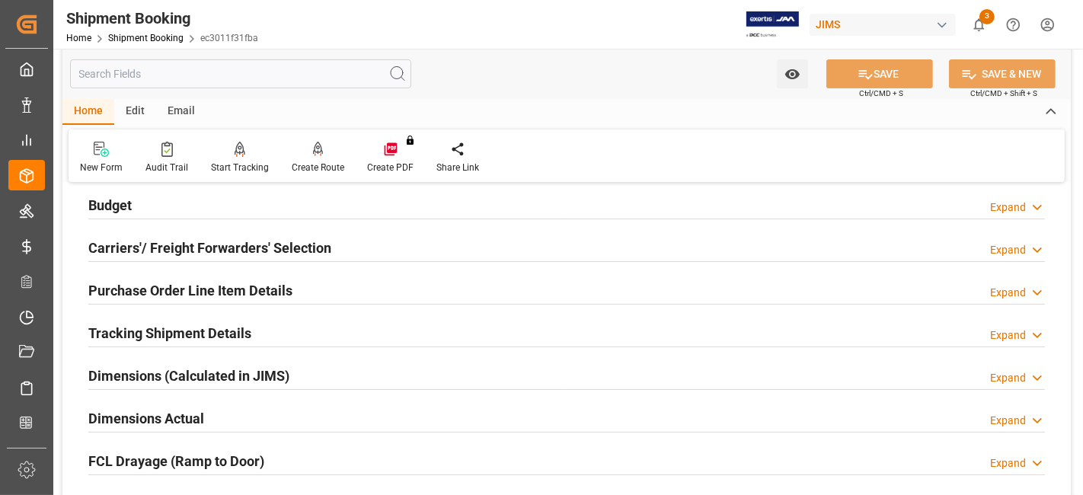
click at [232, 250] on h2 "Carriers'/ Freight Forwarders' Selection" at bounding box center [209, 248] width 243 height 21
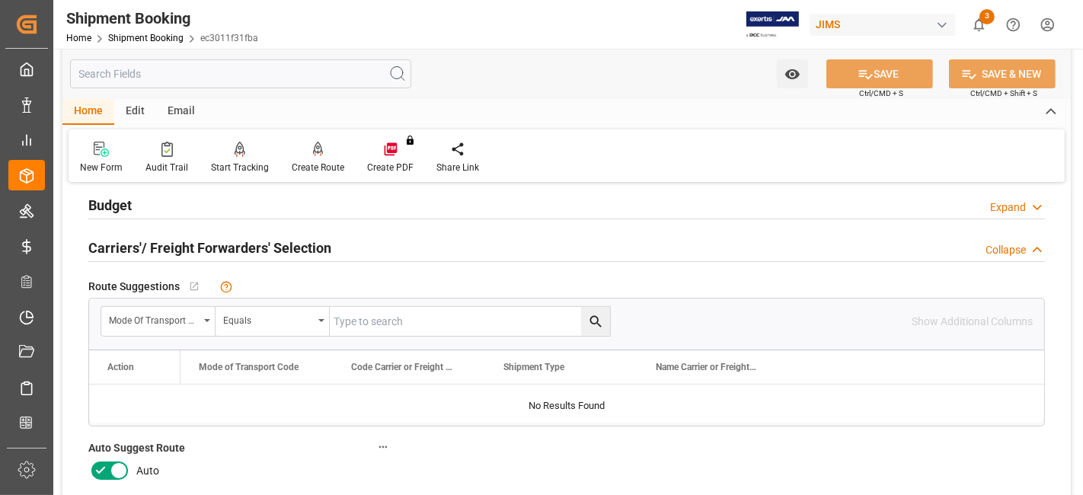
click at [100, 466] on icon at bounding box center [100, 471] width 18 height 18
click at [0, 0] on input "checkbox" at bounding box center [0, 0] width 0 height 0
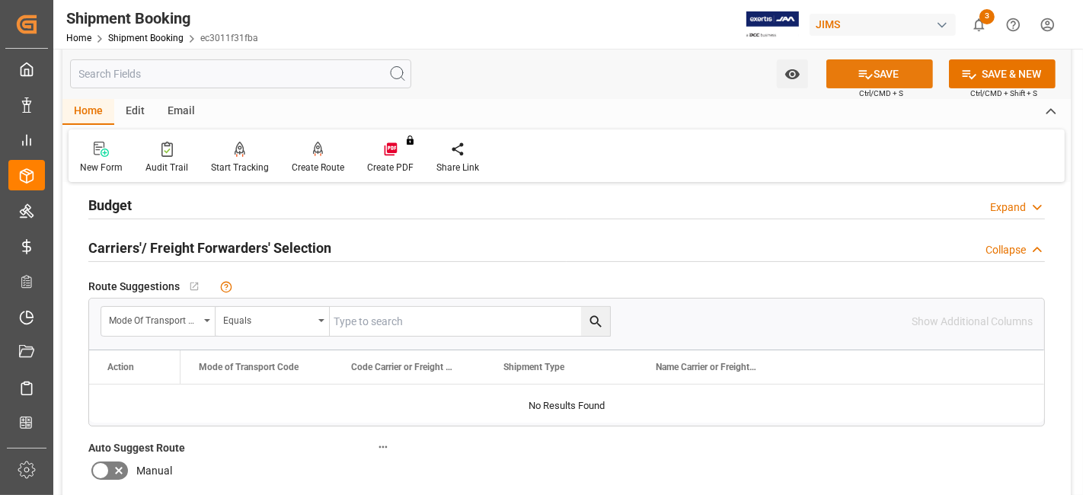
click at [850, 82] on button "SAVE" at bounding box center [880, 73] width 107 height 29
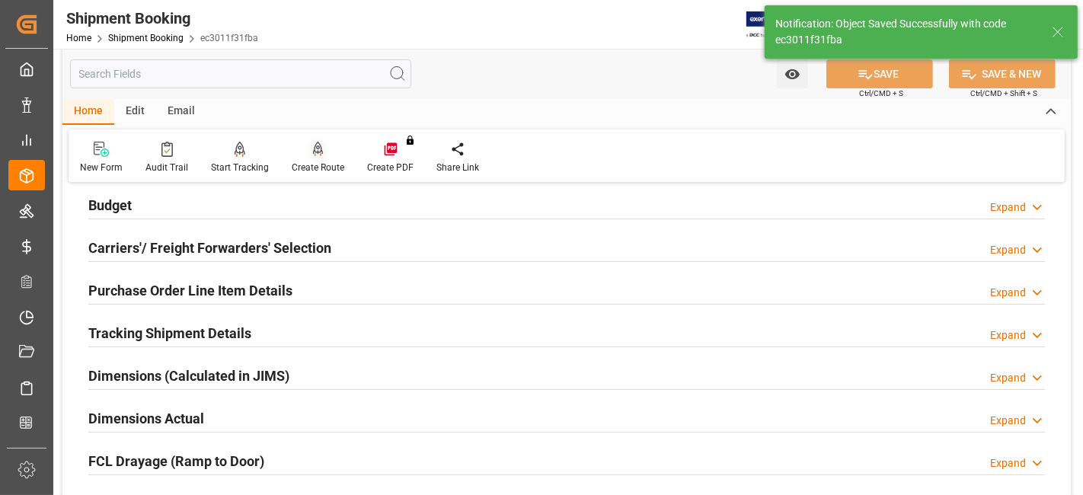
click at [314, 165] on div "Create Route" at bounding box center [318, 168] width 53 height 14
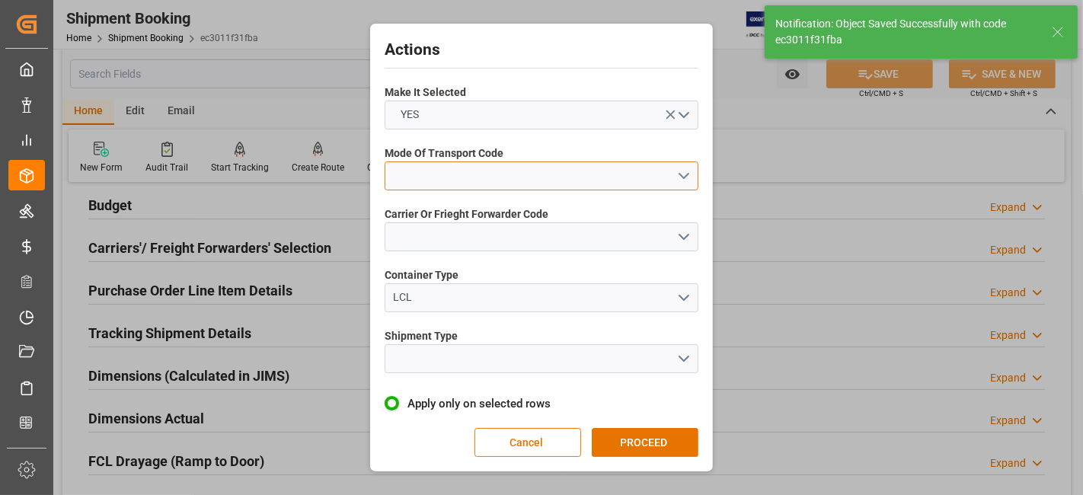
click at [677, 178] on button "open menu" at bounding box center [542, 176] width 314 height 29
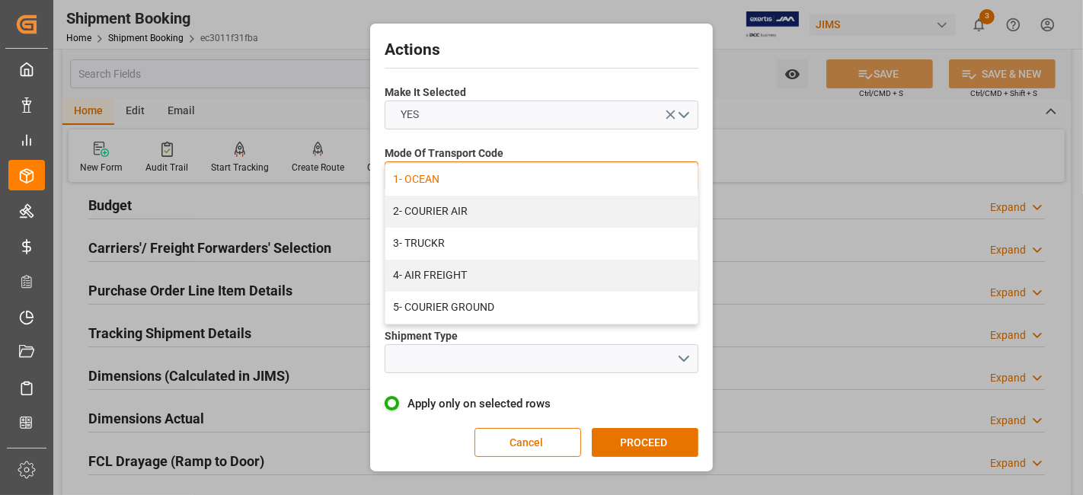
click at [457, 181] on div "1- OCEAN" at bounding box center [542, 180] width 312 height 32
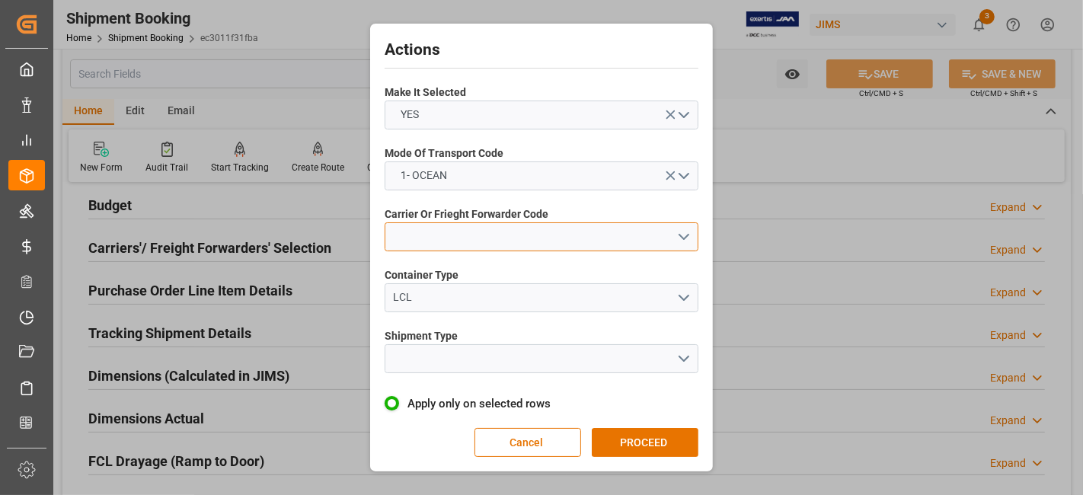
click at [682, 242] on button "open menu" at bounding box center [542, 236] width 314 height 29
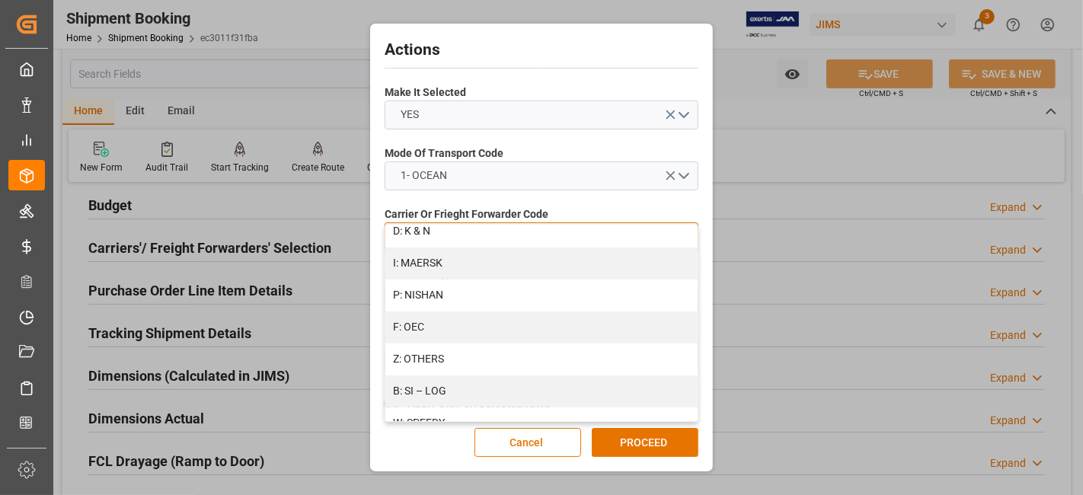
scroll to position [786, 0]
click at [556, 386] on div "B: SI – LOG" at bounding box center [542, 382] width 312 height 32
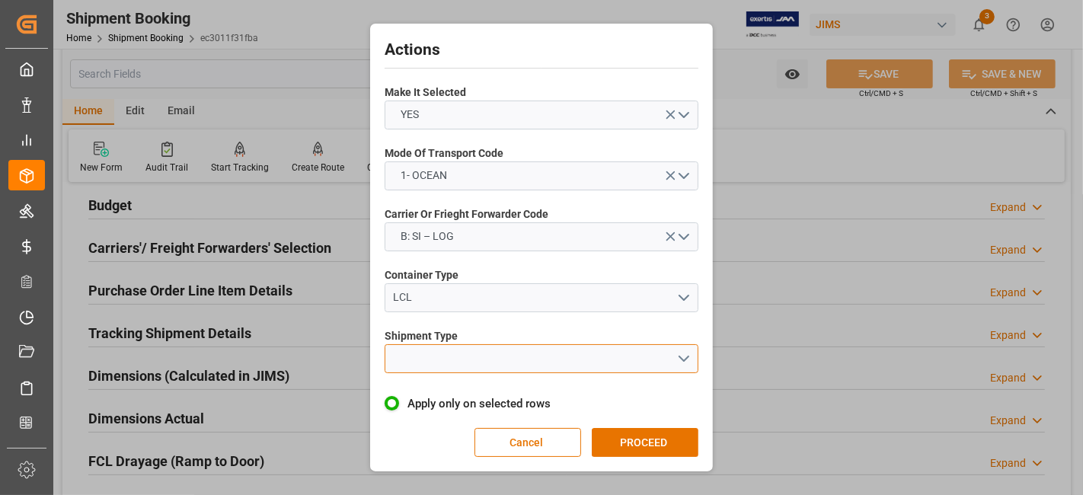
click at [686, 355] on button "open menu" at bounding box center [542, 358] width 314 height 29
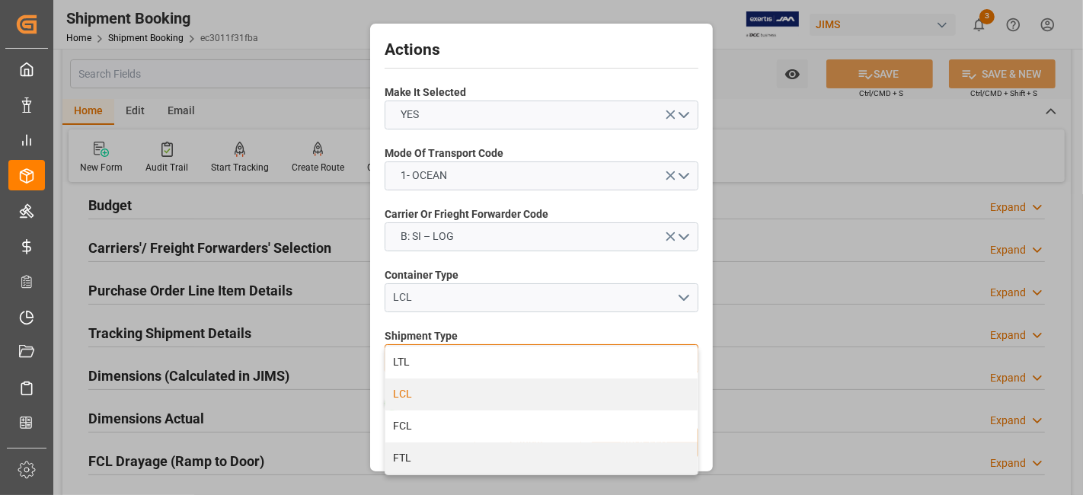
click at [558, 401] on div "LCL" at bounding box center [542, 395] width 312 height 32
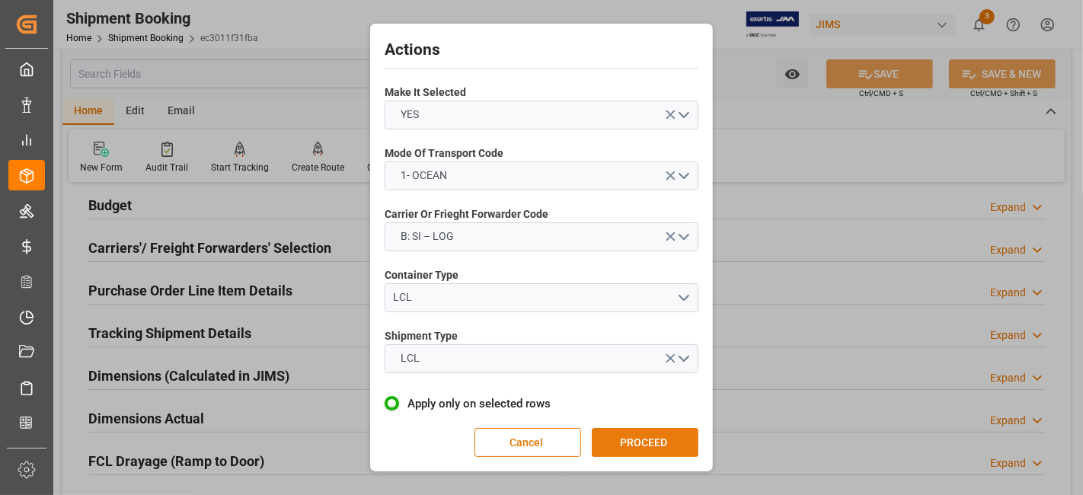
click at [645, 443] on button "PROCEED" at bounding box center [645, 442] width 107 height 29
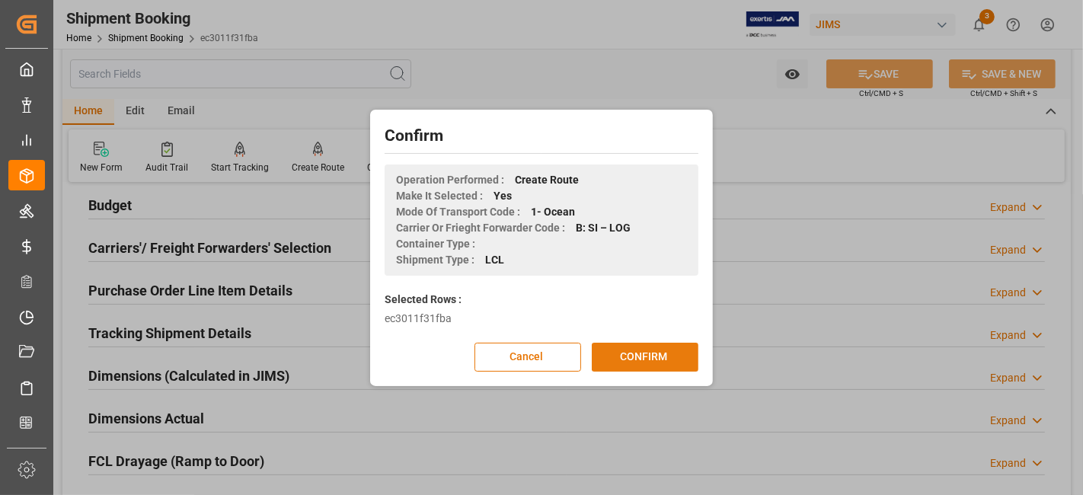
click at [645, 361] on button "CONFIRM" at bounding box center [645, 357] width 107 height 29
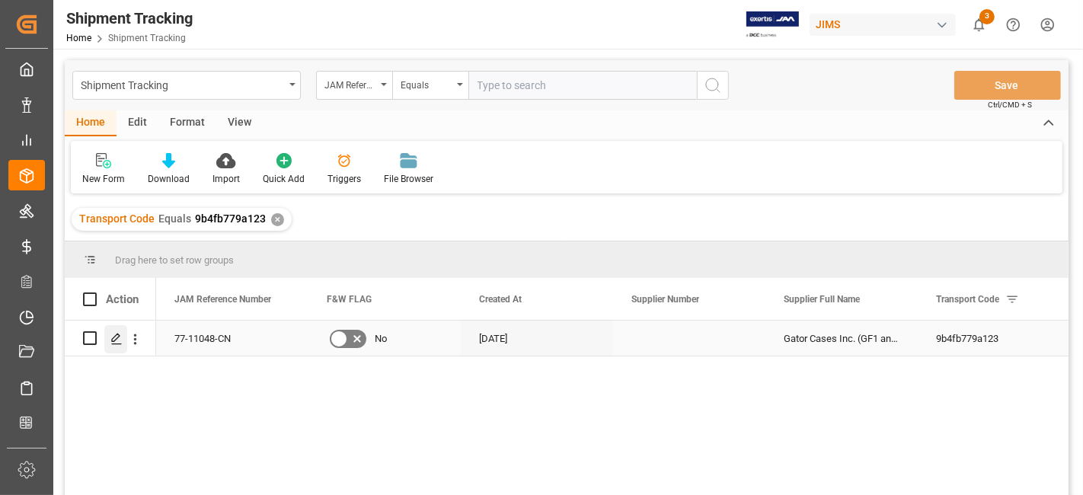
click at [110, 341] on icon "Press SPACE to select this row." at bounding box center [116, 339] width 12 height 12
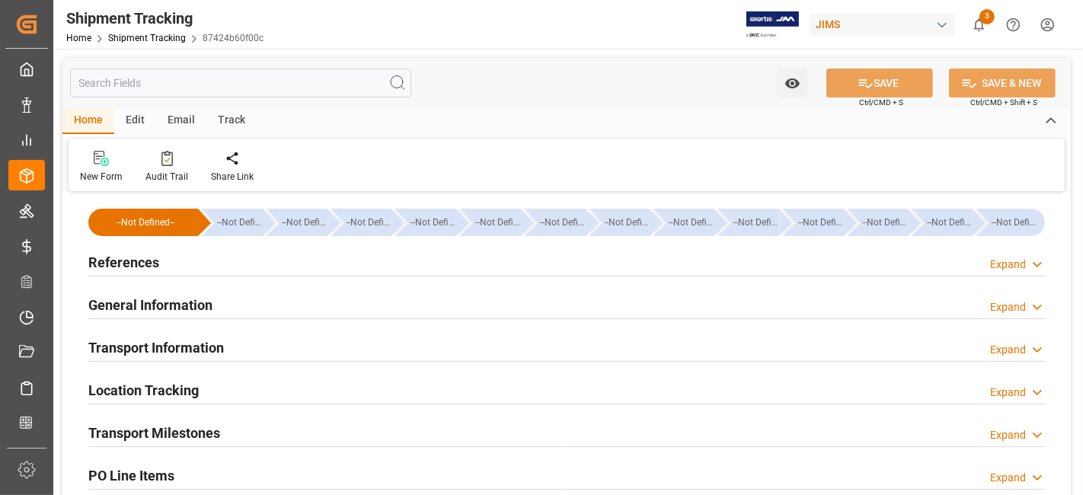
type input "[DATE]"
click at [196, 256] on div "References Expand" at bounding box center [566, 261] width 957 height 29
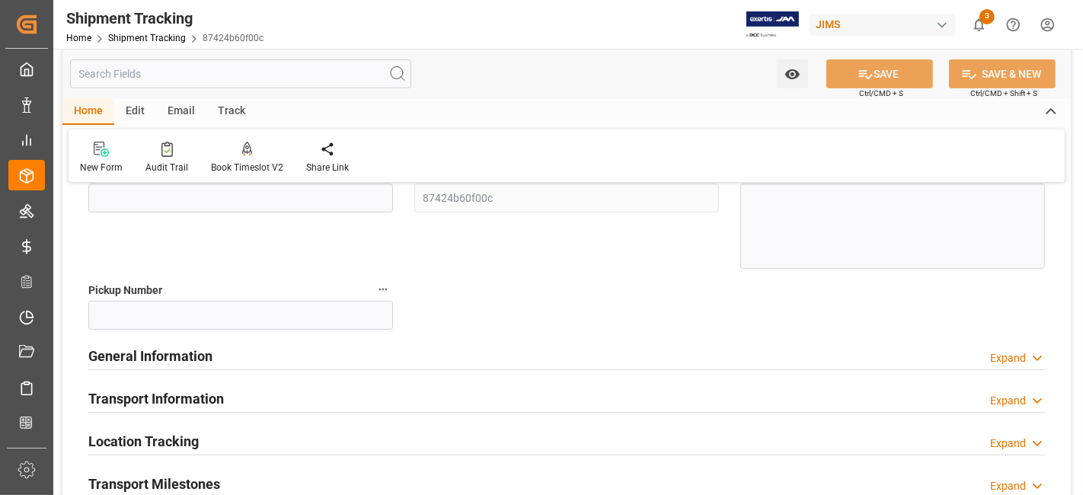
scroll to position [254, 0]
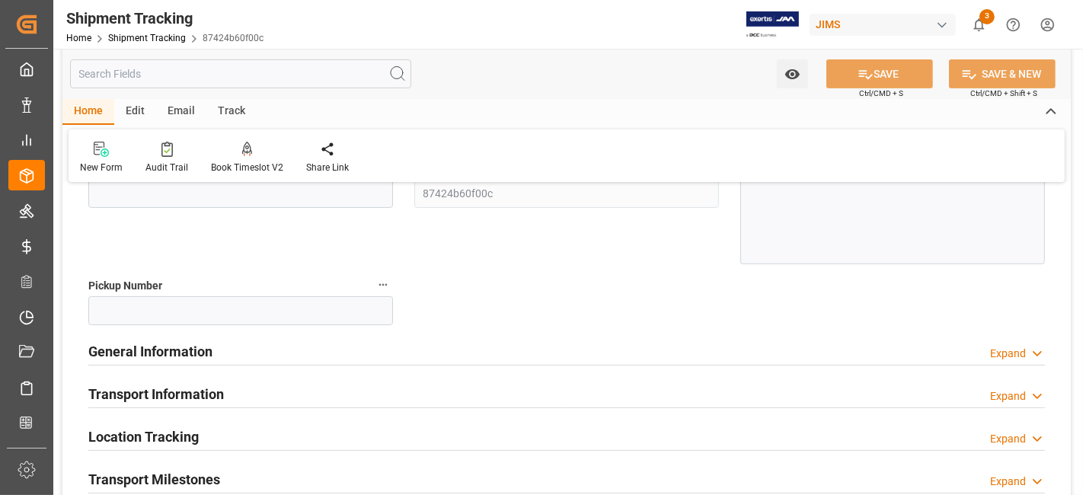
click at [194, 343] on h2 "General Information" at bounding box center [150, 351] width 124 height 21
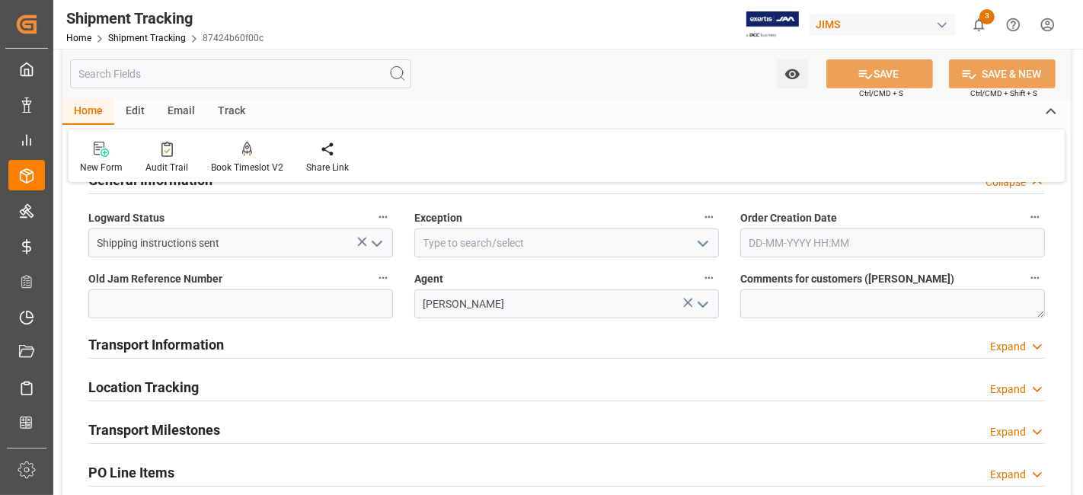
scroll to position [507, 0]
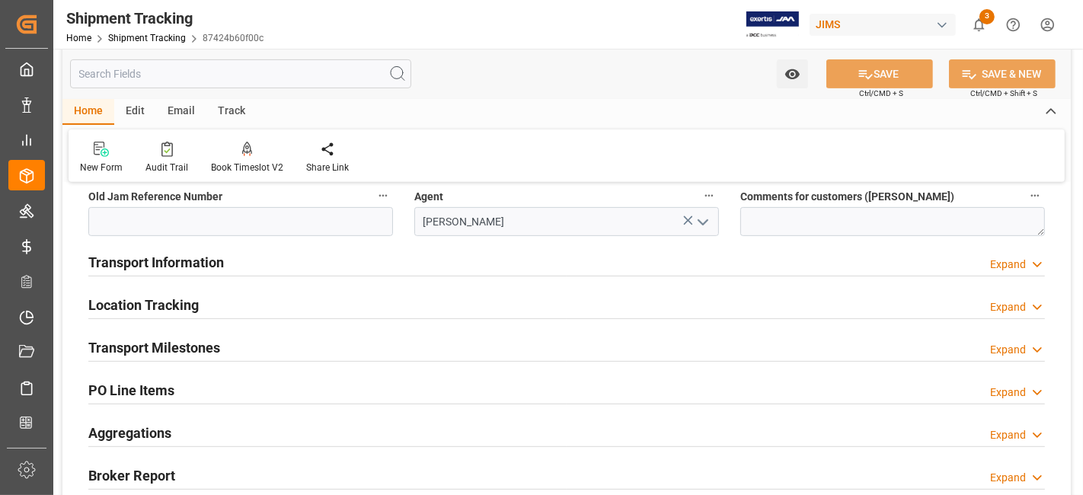
click at [214, 268] on h2 "Transport Information" at bounding box center [156, 262] width 136 height 21
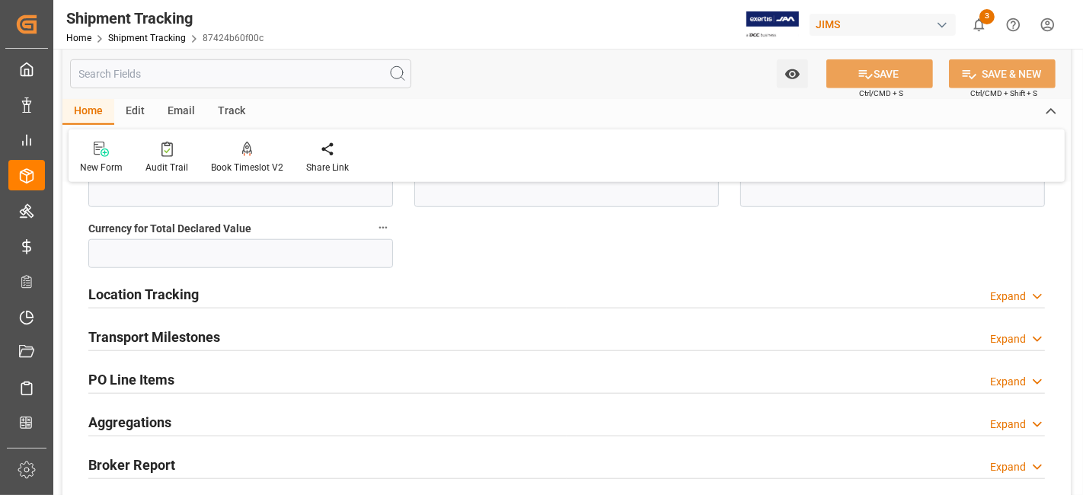
scroll to position [1185, 0]
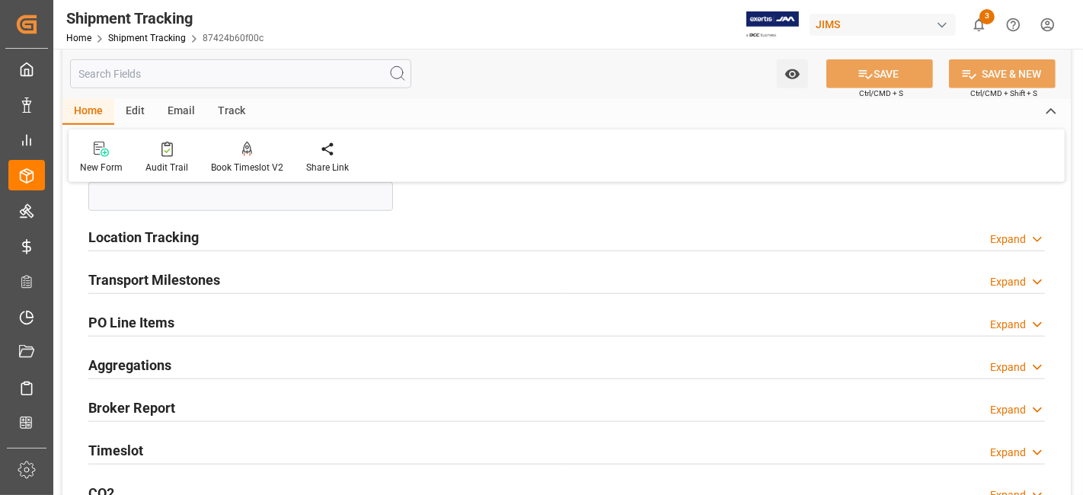
click at [198, 280] on h2 "Transport Milestones" at bounding box center [154, 280] width 132 height 21
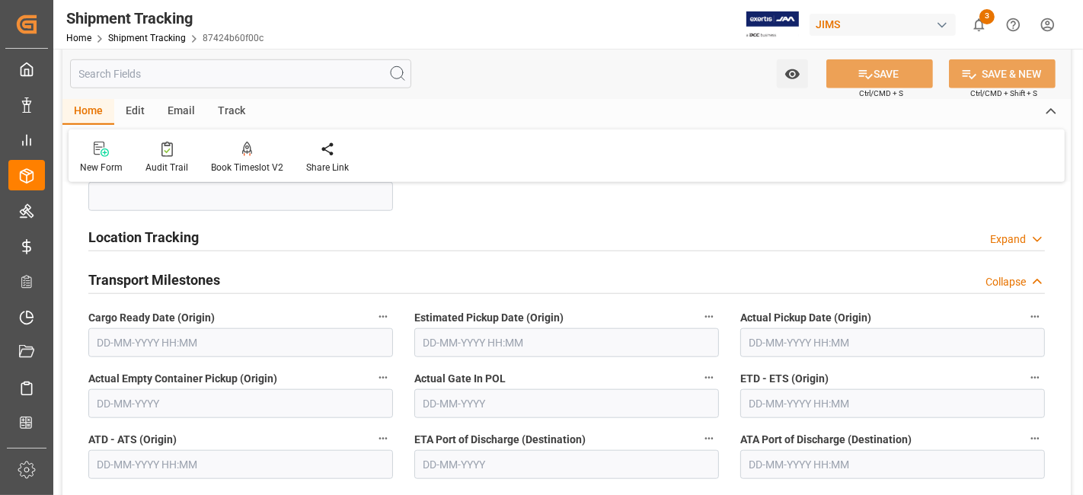
click at [175, 338] on input "text" at bounding box center [240, 342] width 305 height 29
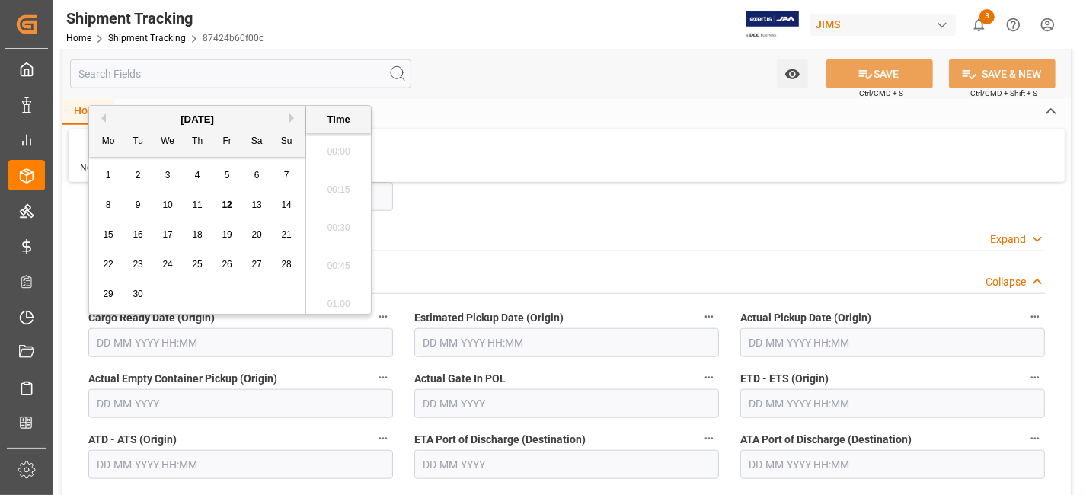
scroll to position [1528, 0]
click at [150, 220] on div "15 16 17 18 19 20 21" at bounding box center [198, 235] width 208 height 30
click at [254, 238] on span "20" at bounding box center [256, 234] width 10 height 11
type input "[DATE] 00:00"
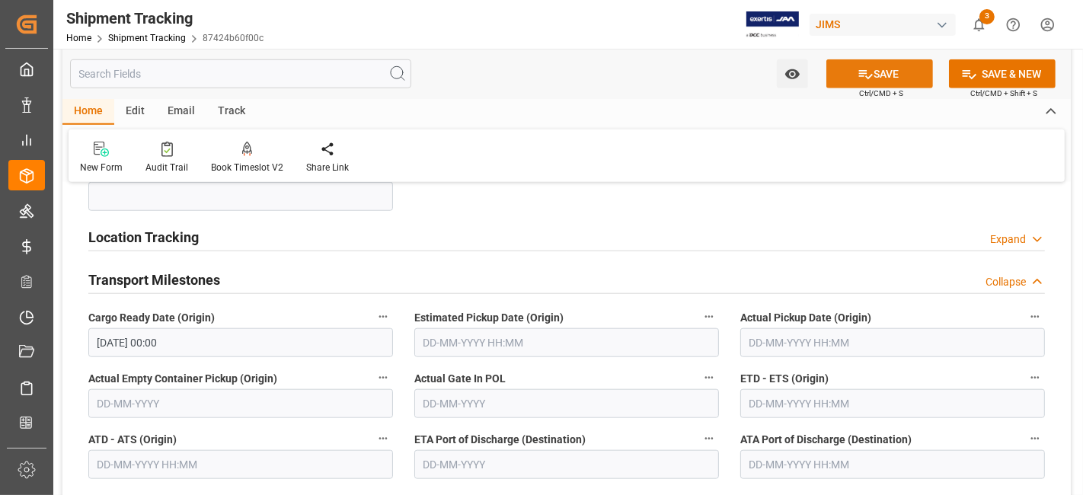
click at [847, 79] on button "SAVE" at bounding box center [880, 73] width 107 height 29
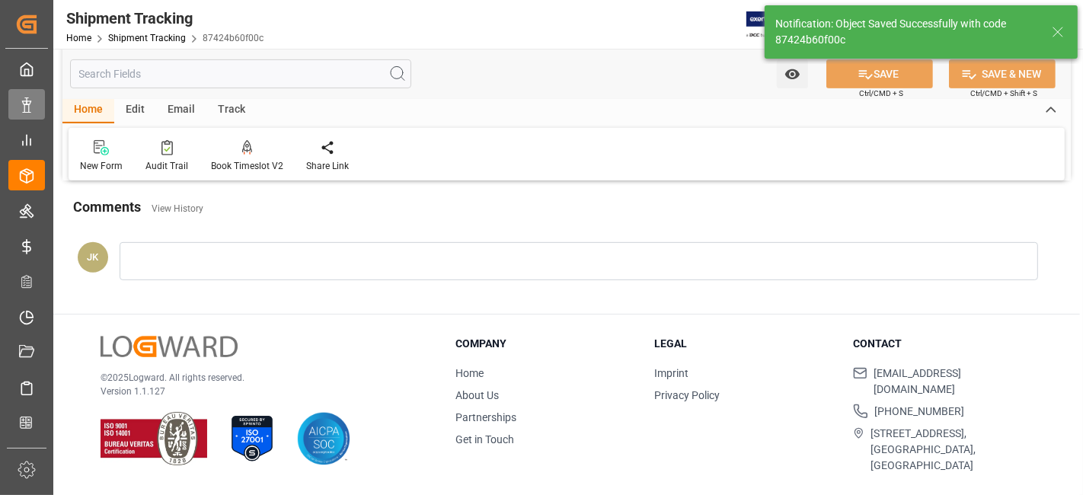
scroll to position [154, 0]
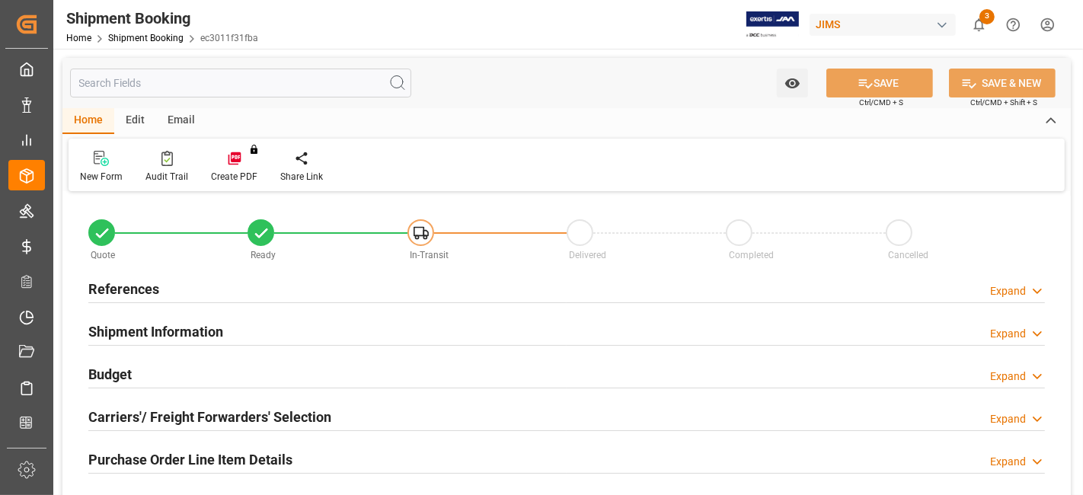
type input "0"
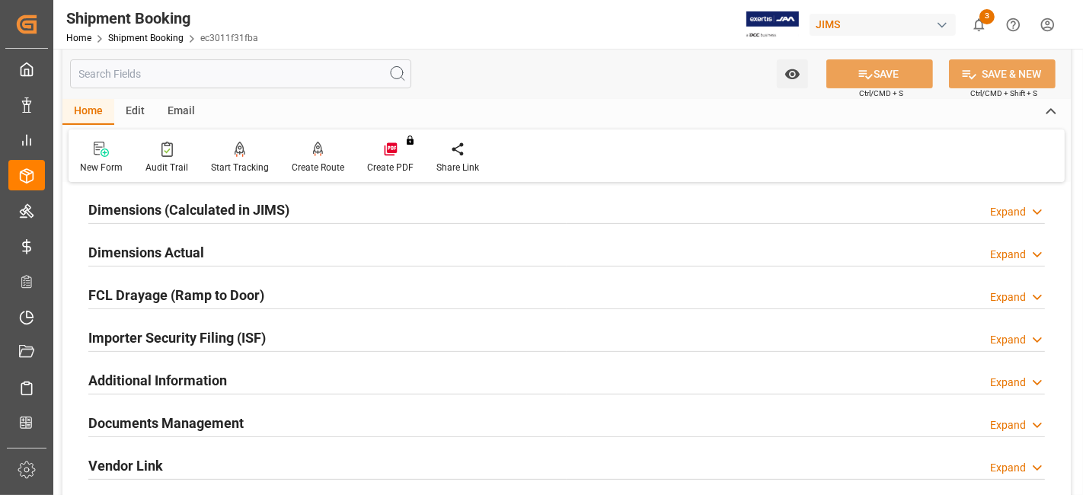
scroll to position [338, 0]
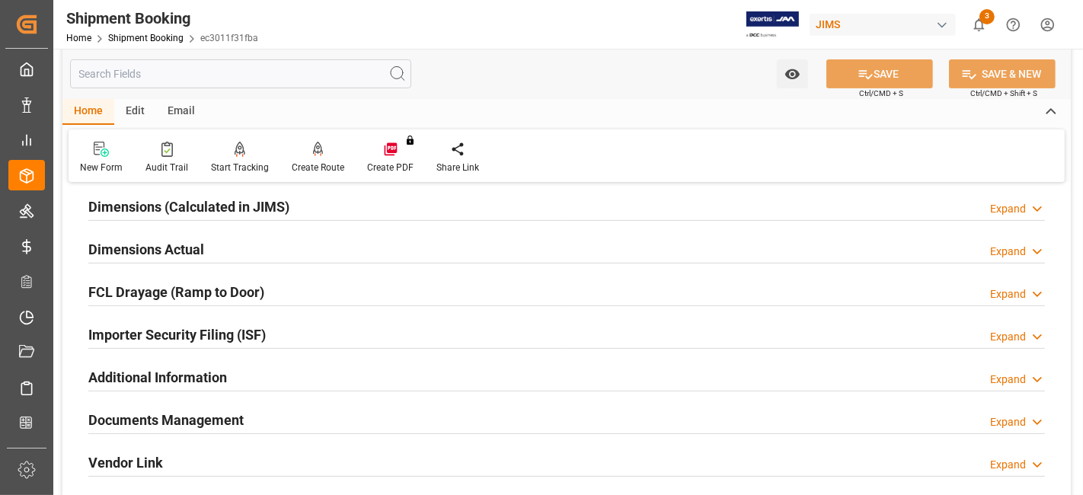
click at [181, 247] on h2 "Dimensions Actual" at bounding box center [146, 249] width 116 height 21
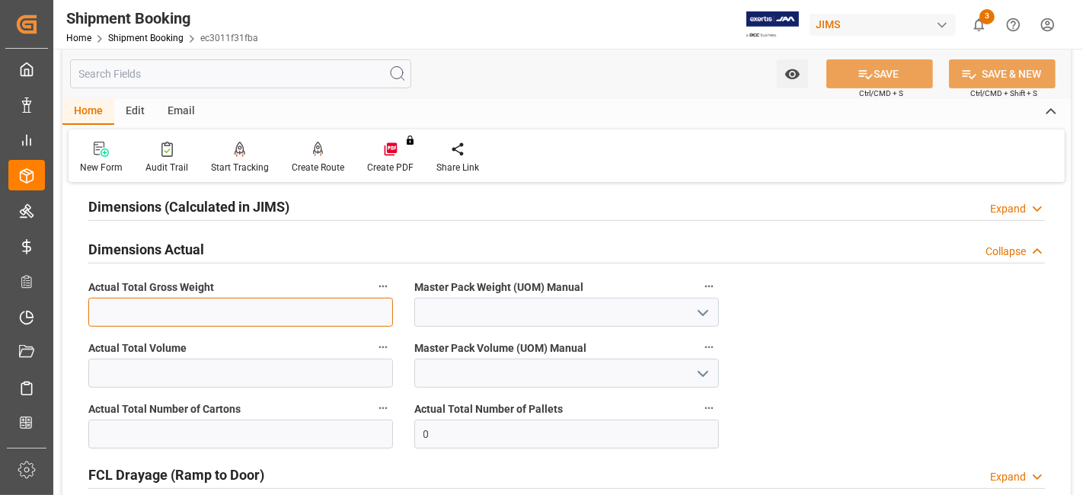
click at [141, 312] on input "text" at bounding box center [240, 312] width 305 height 29
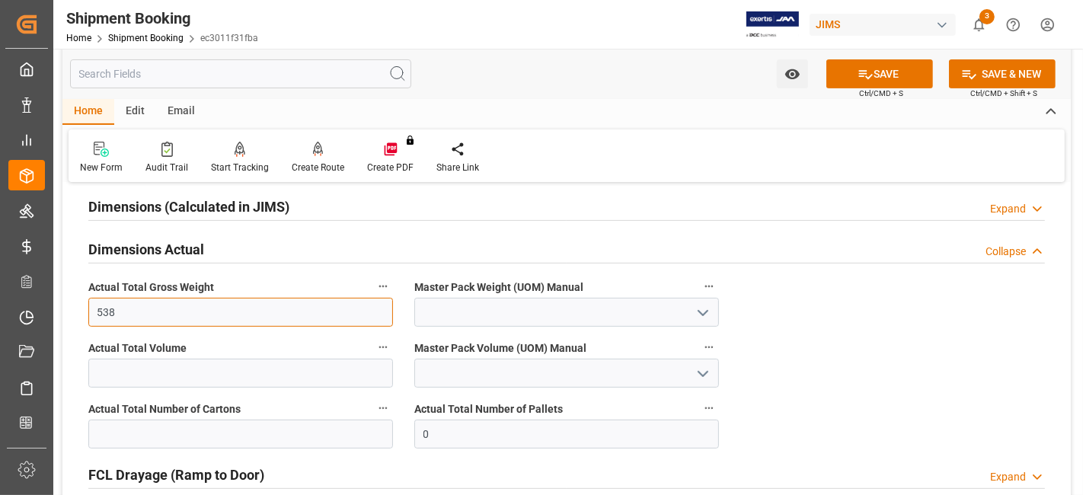
type input "538"
click at [705, 311] on polyline "open menu" at bounding box center [703, 313] width 9 height 5
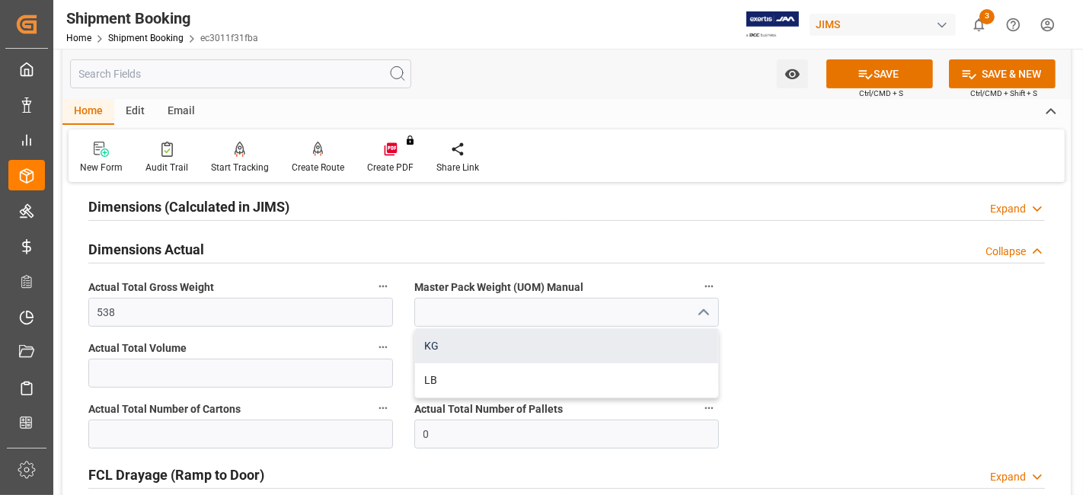
click at [562, 352] on div "KG" at bounding box center [566, 346] width 303 height 34
type input "KG"
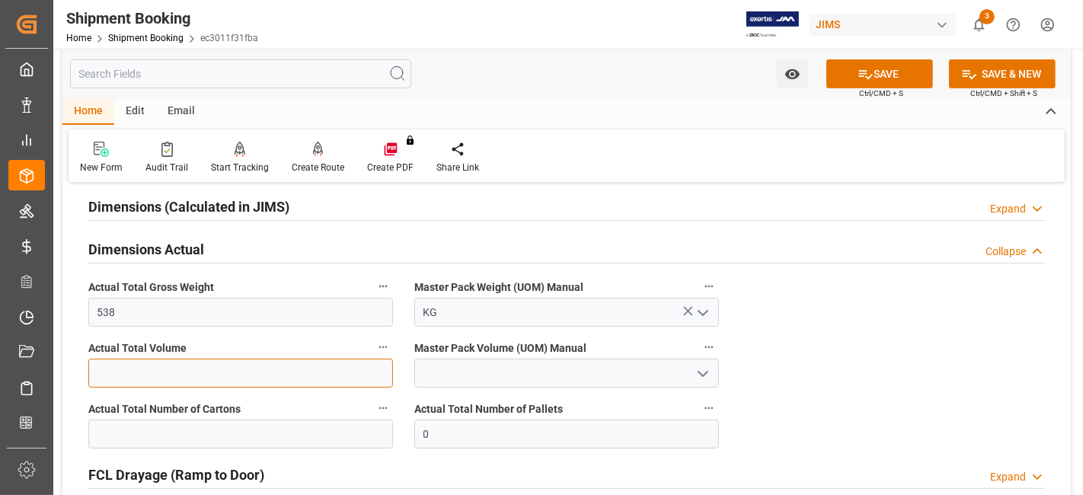
click at [298, 371] on input "text" at bounding box center [240, 373] width 305 height 29
type input "5.34"
click at [694, 370] on icon "open menu" at bounding box center [703, 374] width 18 height 18
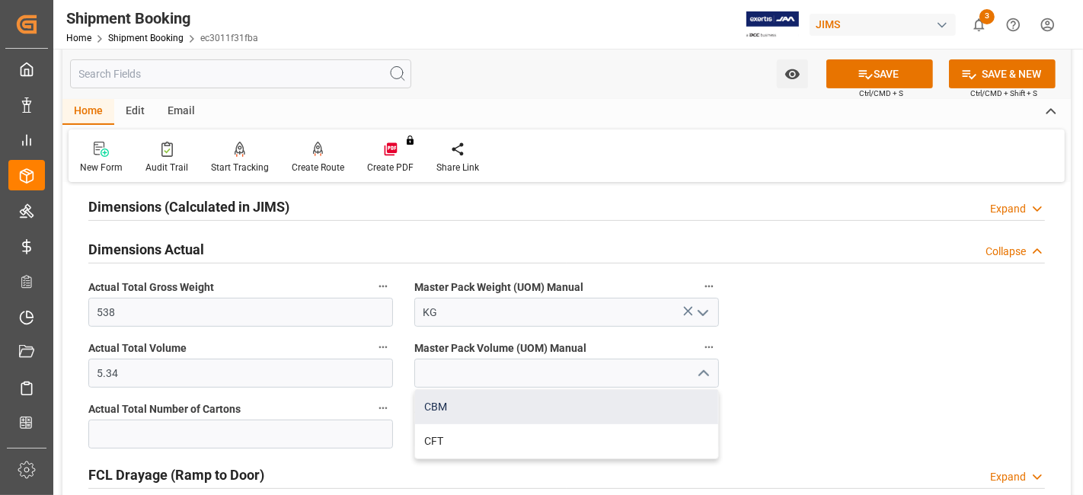
click at [511, 401] on div "CBM" at bounding box center [566, 407] width 303 height 34
type input "CBM"
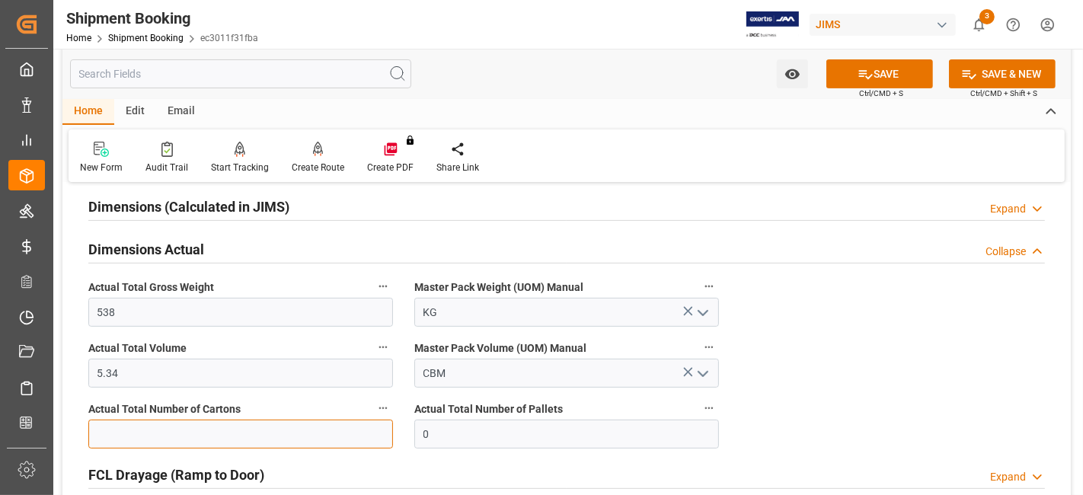
click at [184, 429] on input "text" at bounding box center [240, 434] width 305 height 29
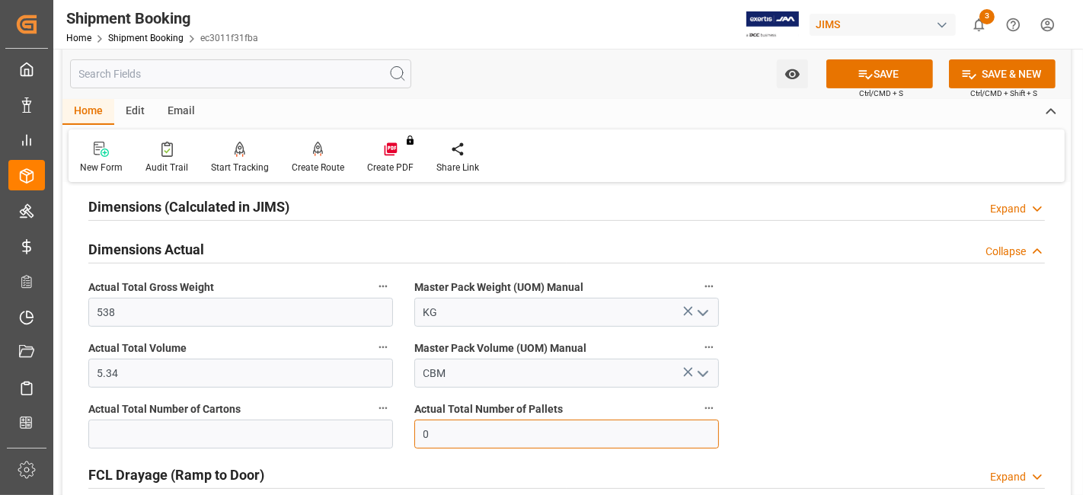
click at [565, 434] on input "0" at bounding box center [566, 434] width 305 height 29
click at [564, 432] on input "0" at bounding box center [566, 434] width 305 height 29
type input "2"
click at [882, 79] on button "SAVE" at bounding box center [880, 73] width 107 height 29
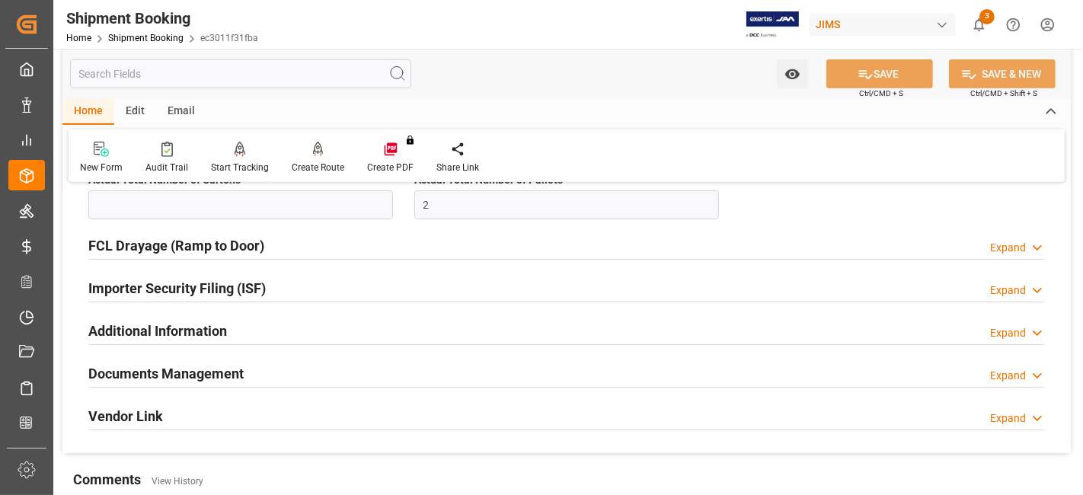
scroll to position [507, 0]
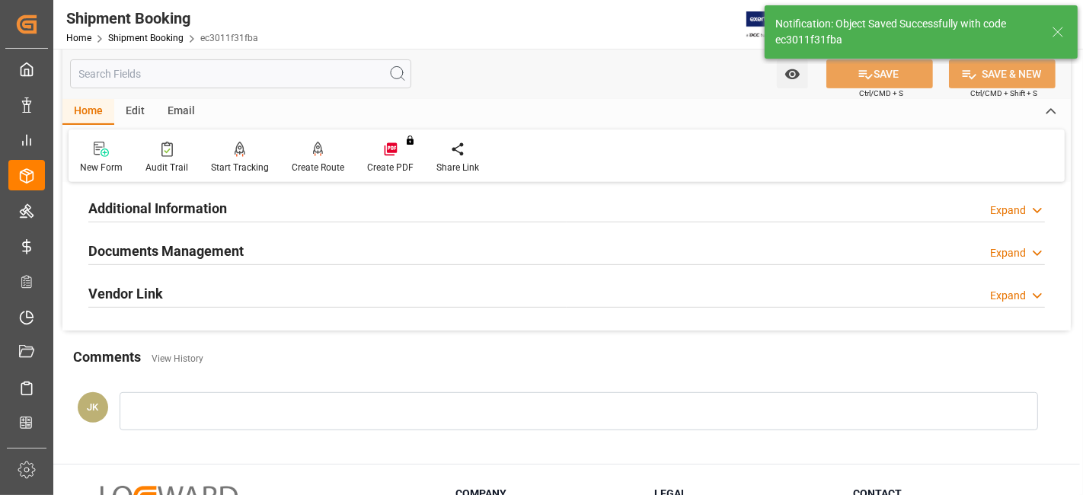
click at [267, 248] on div "Documents Management Expand" at bounding box center [566, 249] width 957 height 29
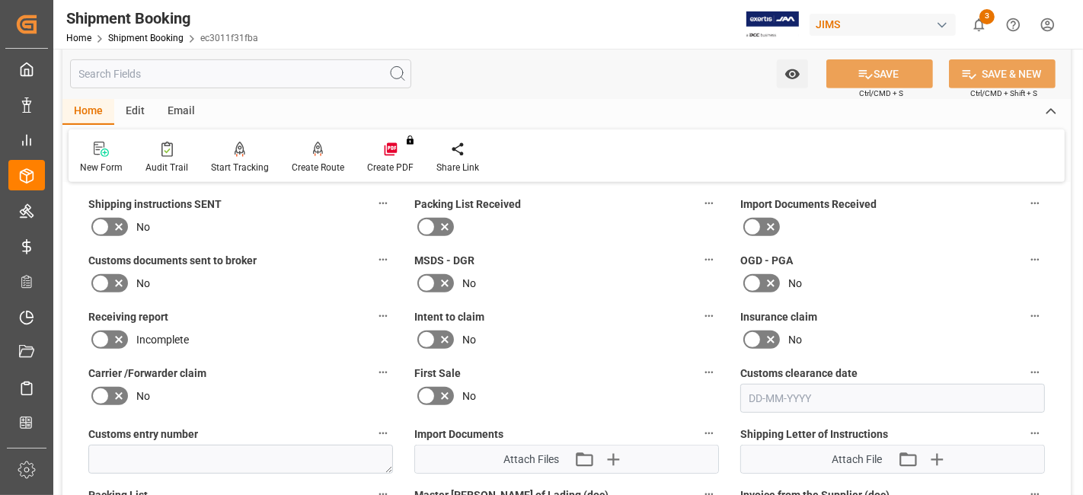
scroll to position [762, 0]
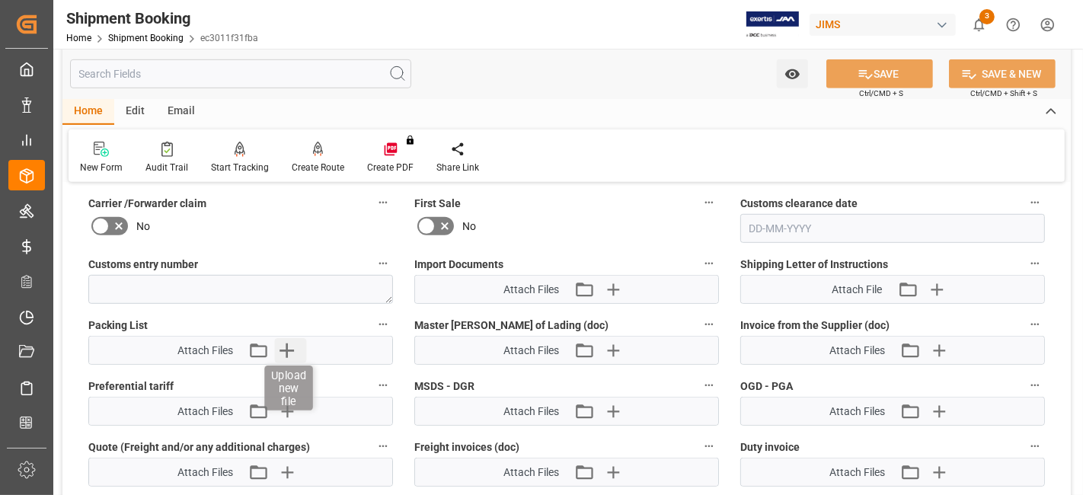
click at [280, 354] on icon "button" at bounding box center [287, 350] width 24 height 24
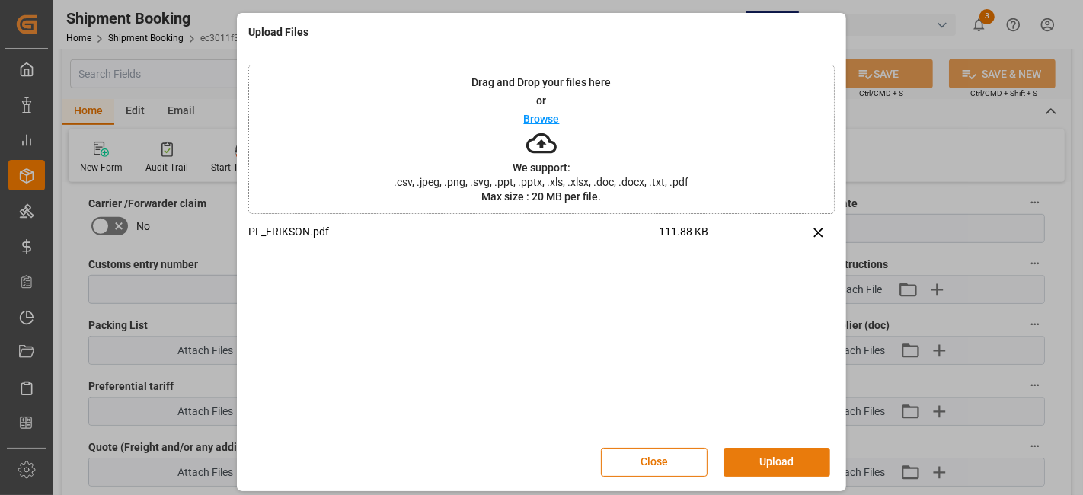
click at [783, 457] on button "Upload" at bounding box center [777, 462] width 107 height 29
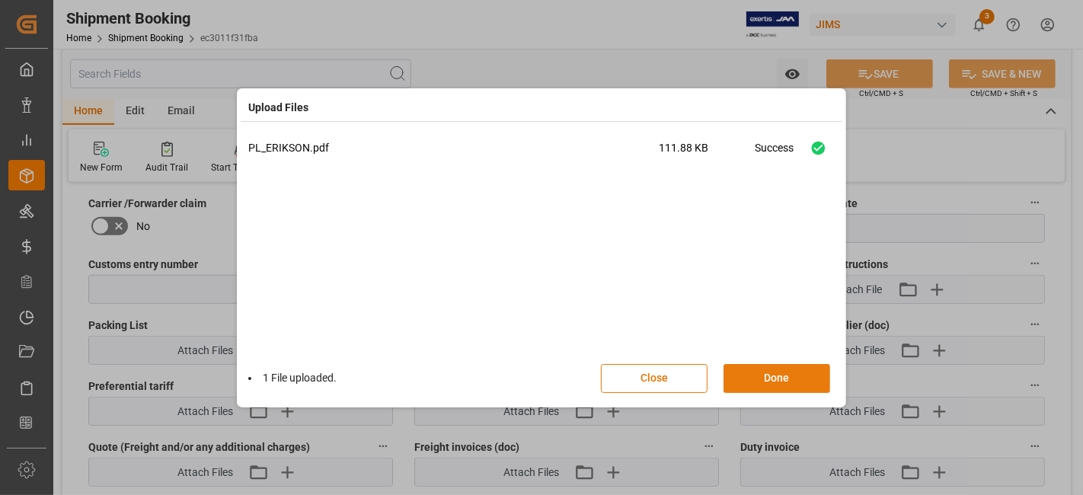
click at [773, 373] on button "Done" at bounding box center [777, 378] width 107 height 29
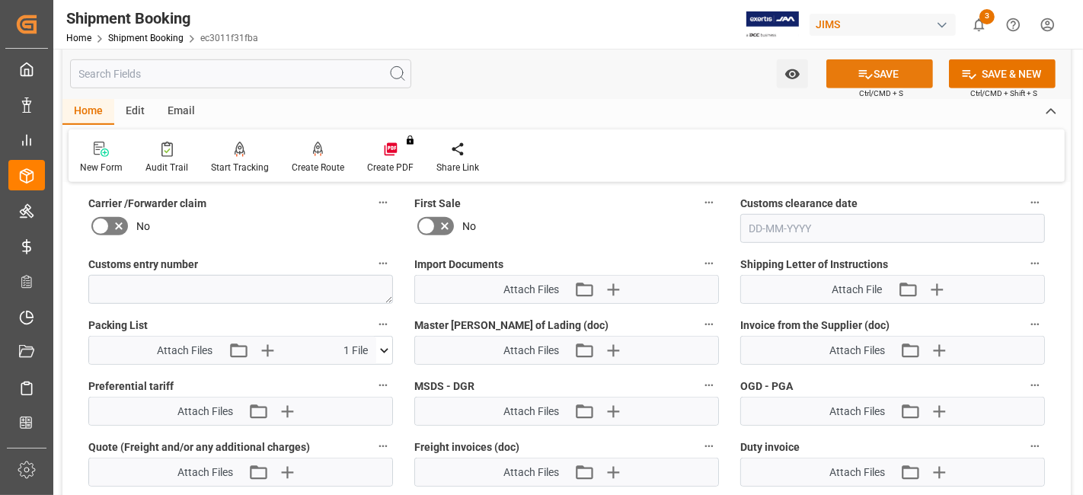
click at [869, 69] on icon at bounding box center [866, 74] width 16 height 16
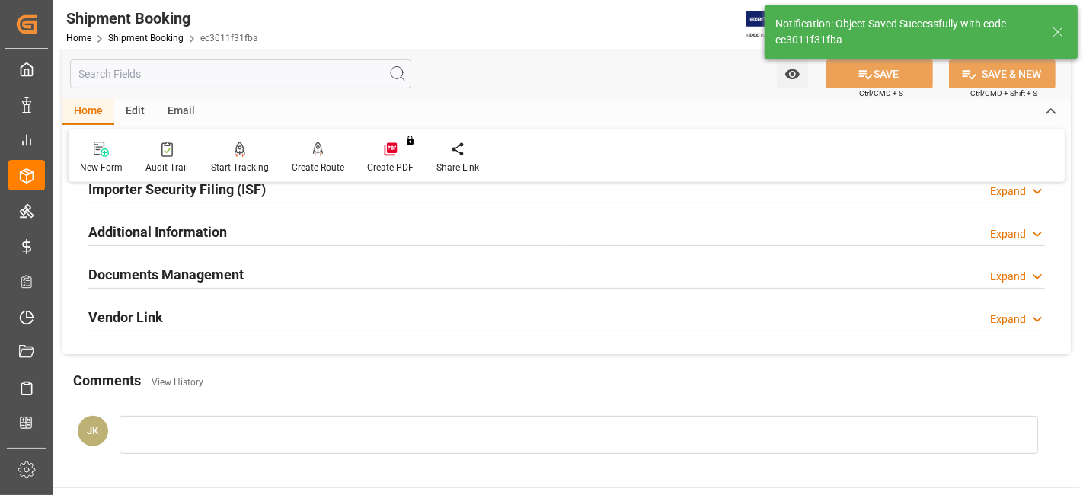
scroll to position [475, 0]
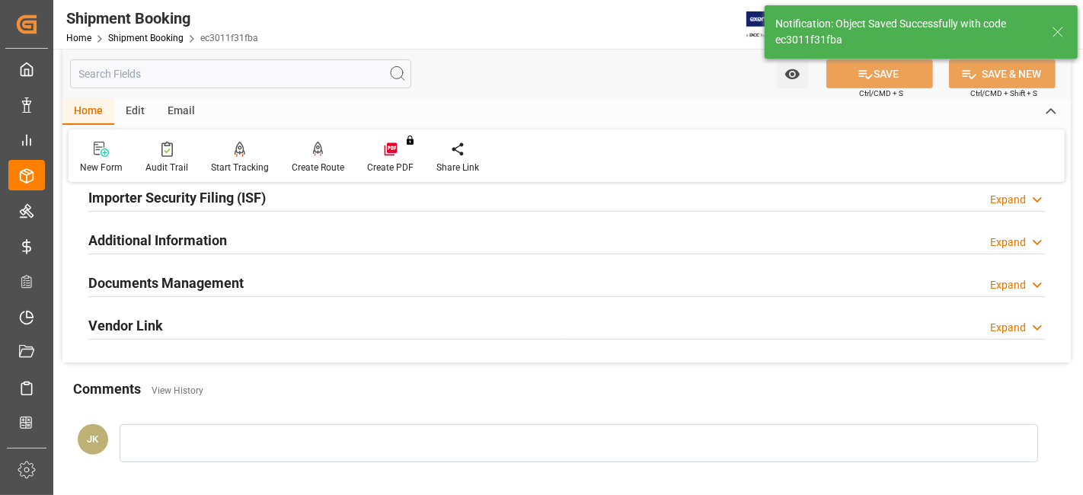
click at [245, 284] on div "Documents Management Expand" at bounding box center [566, 281] width 957 height 29
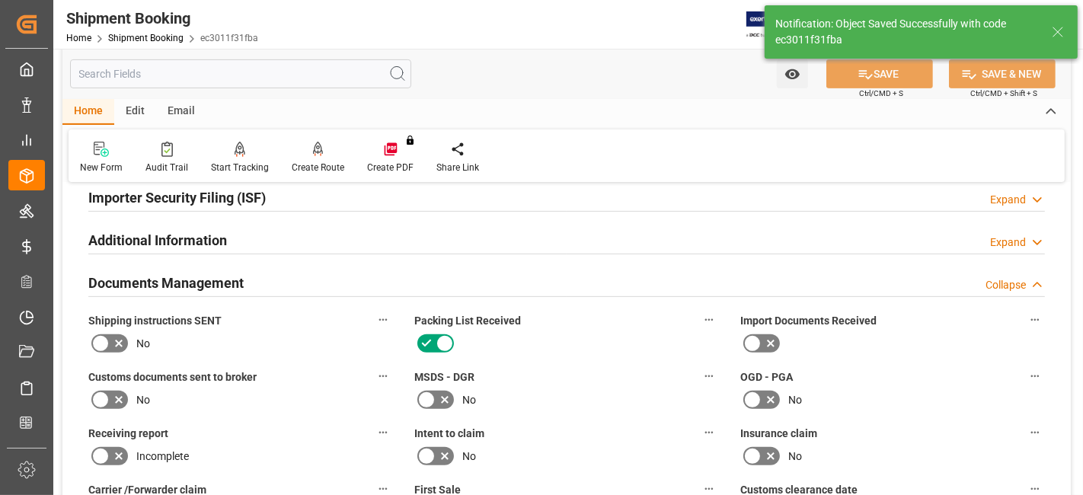
click at [245, 284] on div "Documents Management Collapse" at bounding box center [566, 281] width 957 height 29
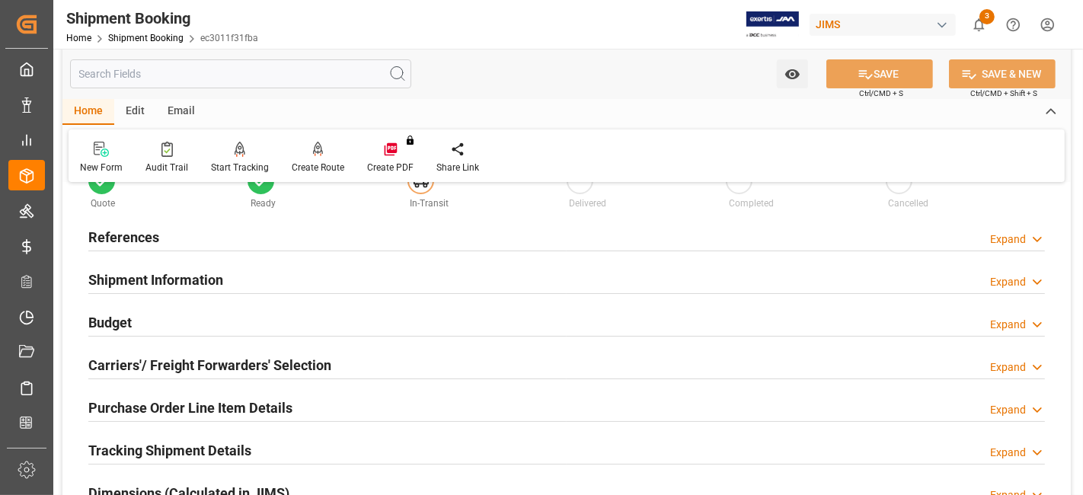
scroll to position [0, 0]
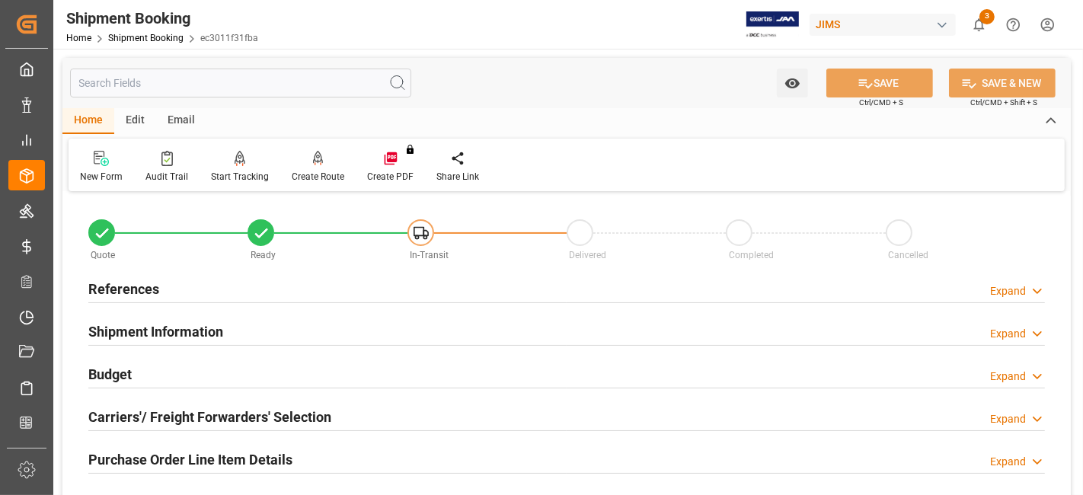
click at [171, 287] on div "References Expand" at bounding box center [566, 288] width 957 height 29
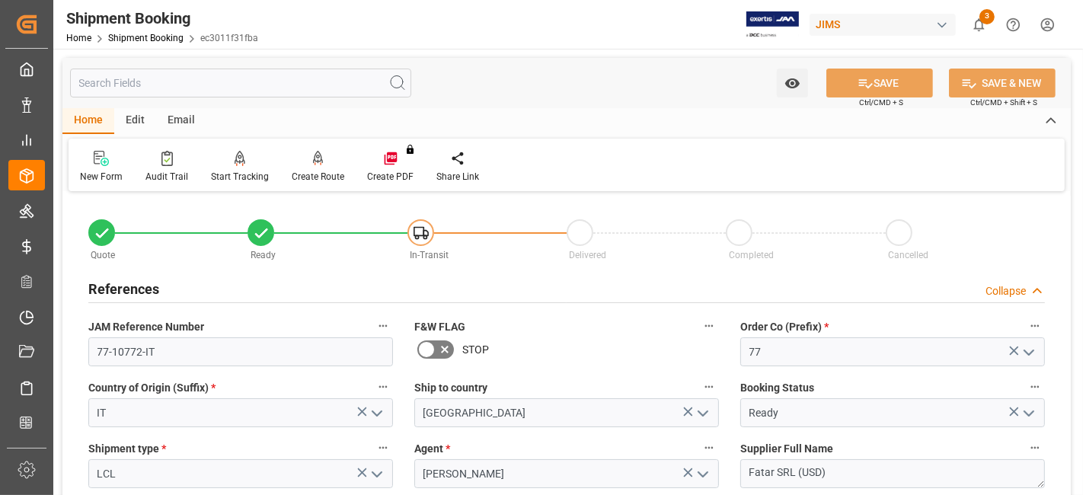
click at [171, 287] on div "References Collapse" at bounding box center [566, 288] width 957 height 29
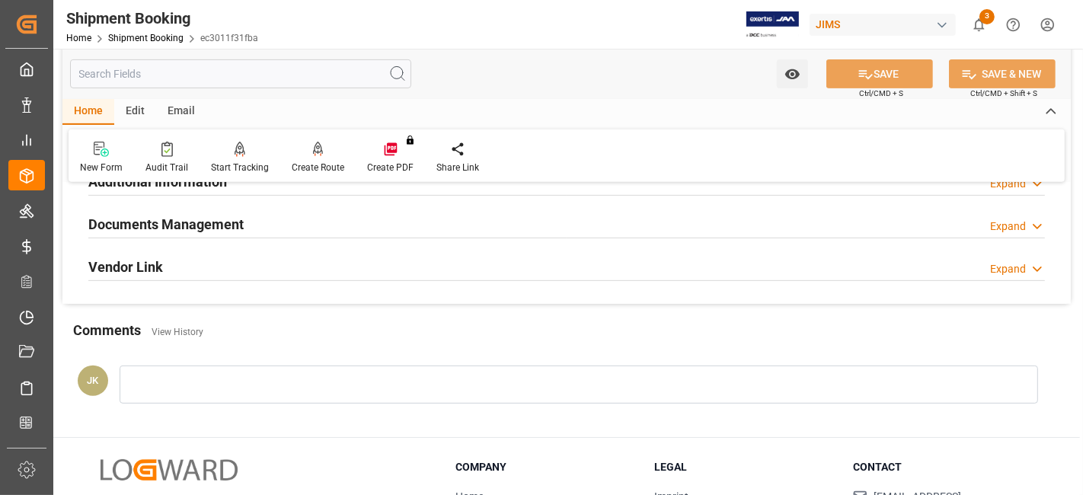
scroll to position [507, 0]
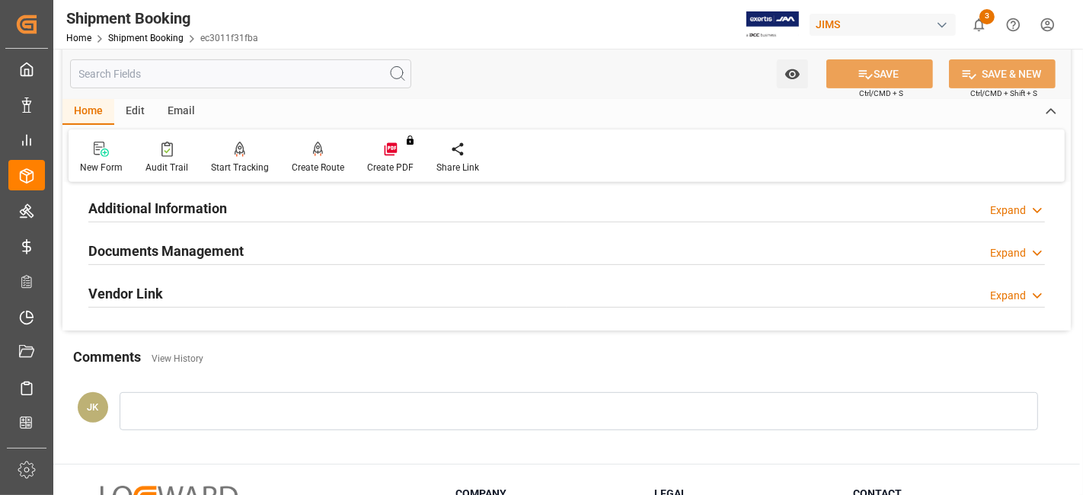
click at [276, 253] on div "Documents Management Expand" at bounding box center [566, 249] width 957 height 29
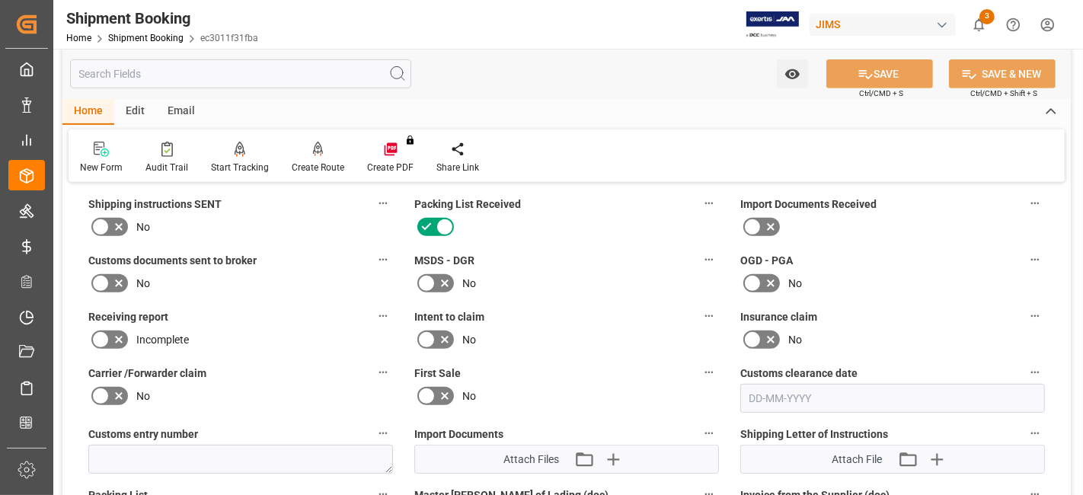
scroll to position [762, 0]
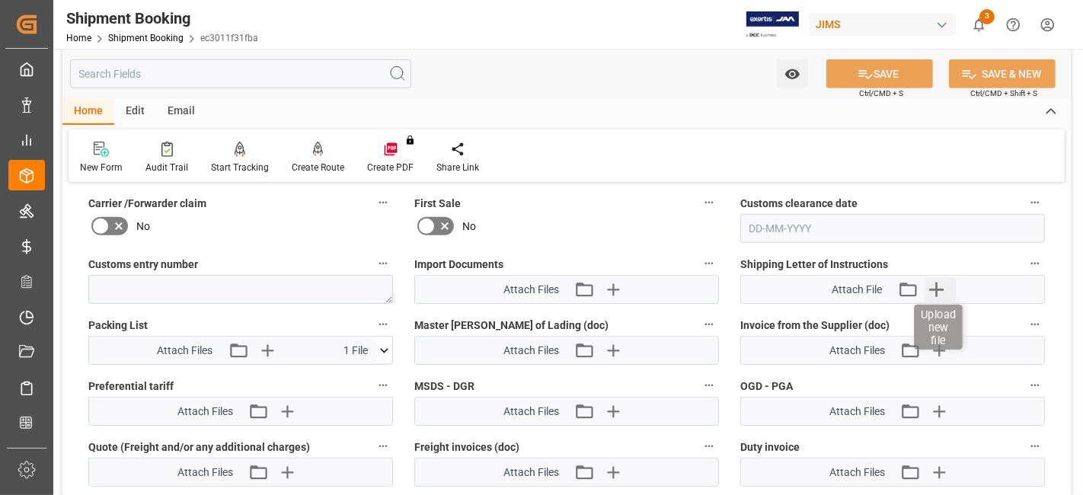
click at [933, 288] on icon "button" at bounding box center [936, 289] width 24 height 24
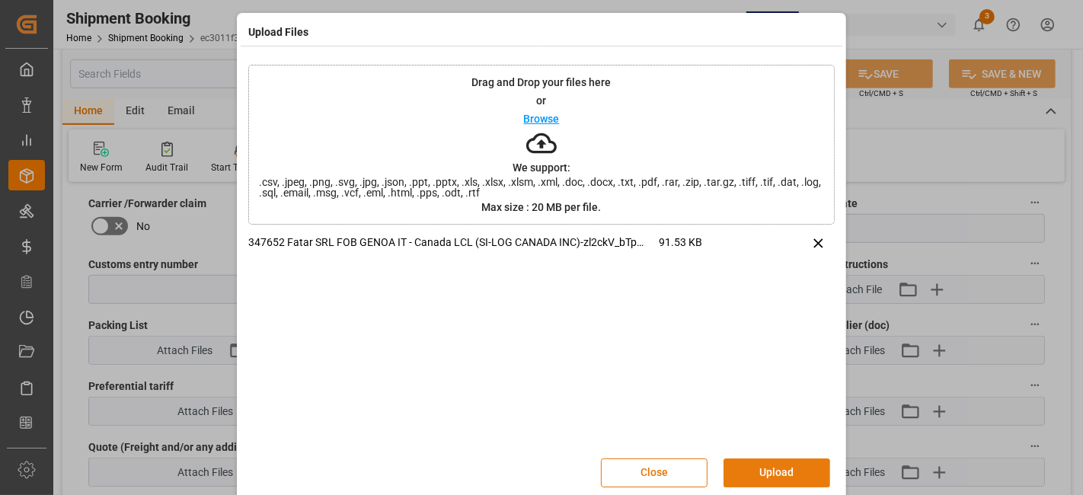
click at [776, 466] on button "Upload" at bounding box center [777, 473] width 107 height 29
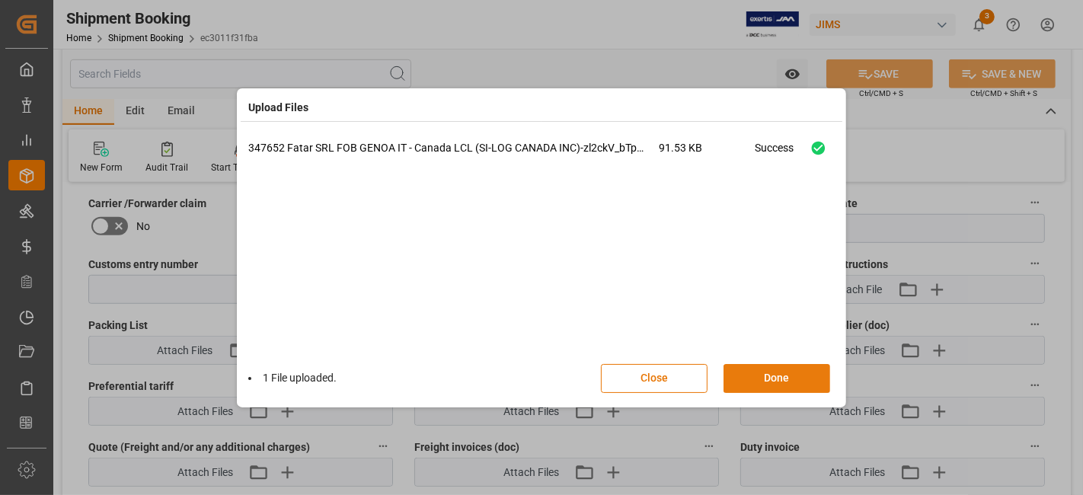
click at [768, 386] on button "Done" at bounding box center [777, 378] width 107 height 29
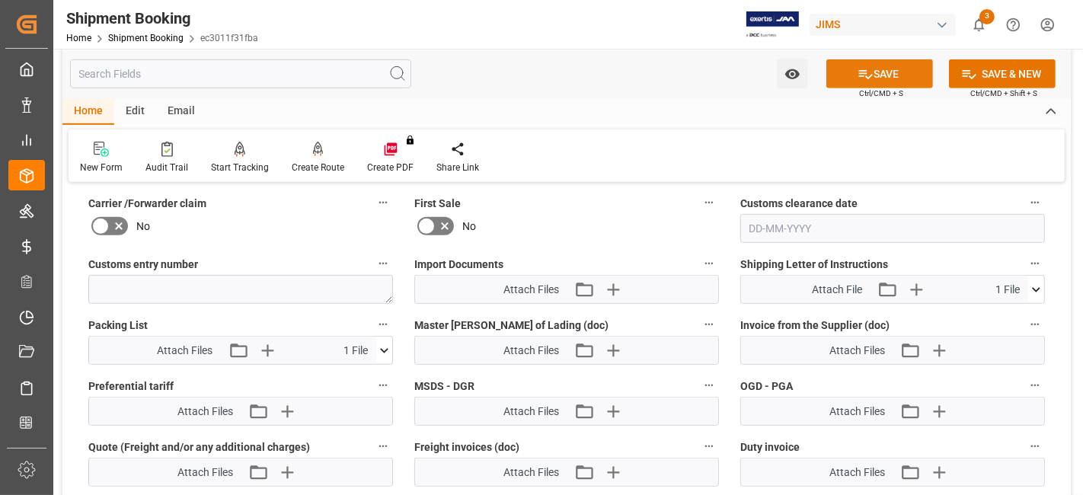
click at [869, 70] on icon at bounding box center [866, 74] width 16 height 16
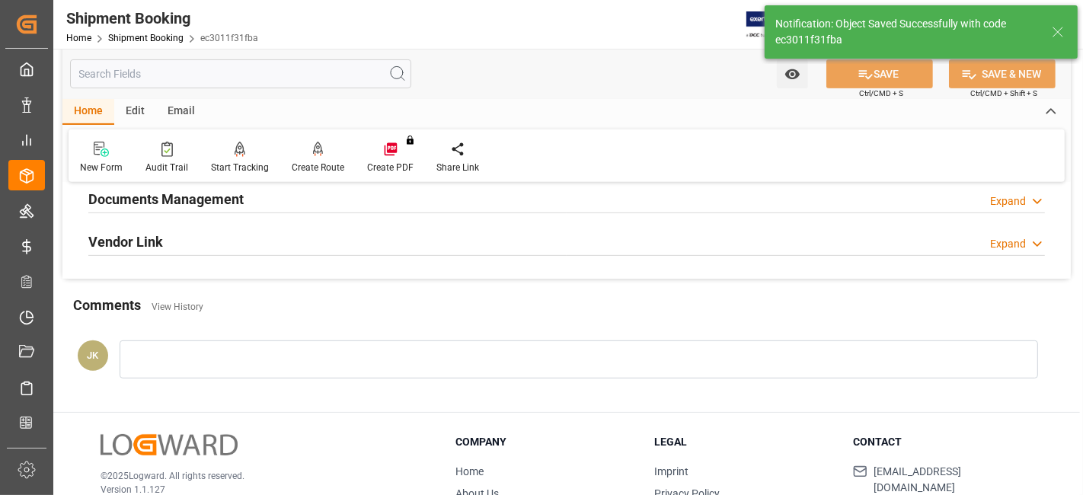
scroll to position [475, 0]
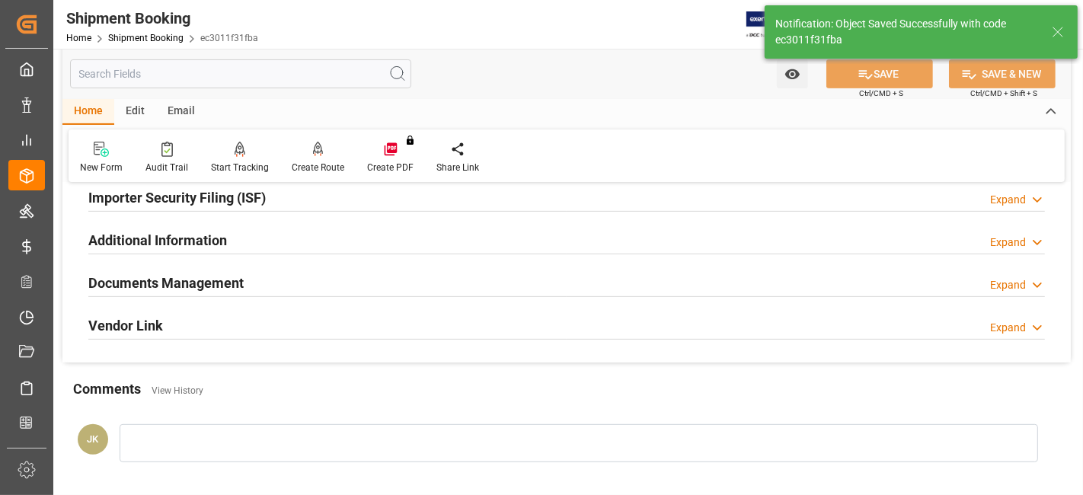
drag, startPoint x: 232, startPoint y: 287, endPoint x: 676, endPoint y: 360, distance: 449.3
click at [233, 286] on h2 "Documents Management" at bounding box center [165, 283] width 155 height 21
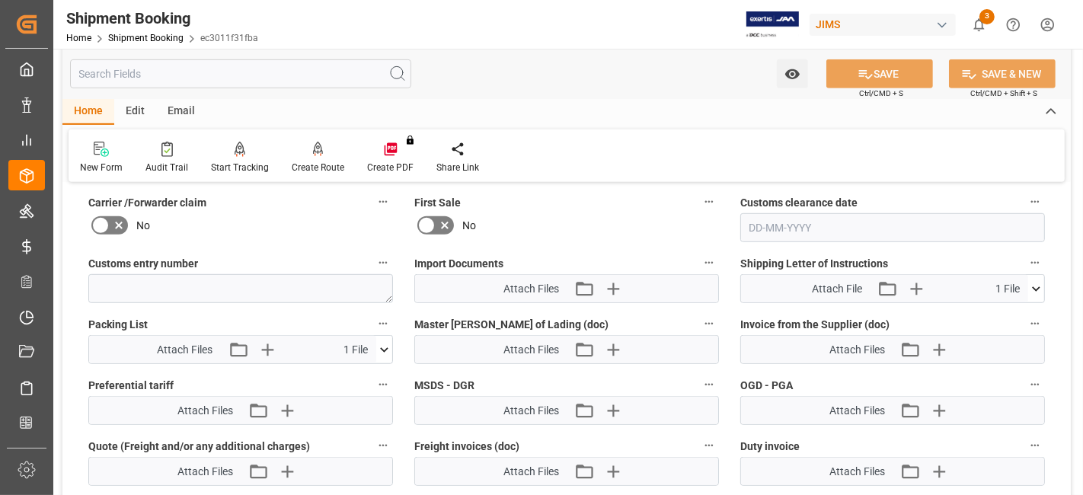
scroll to position [814, 0]
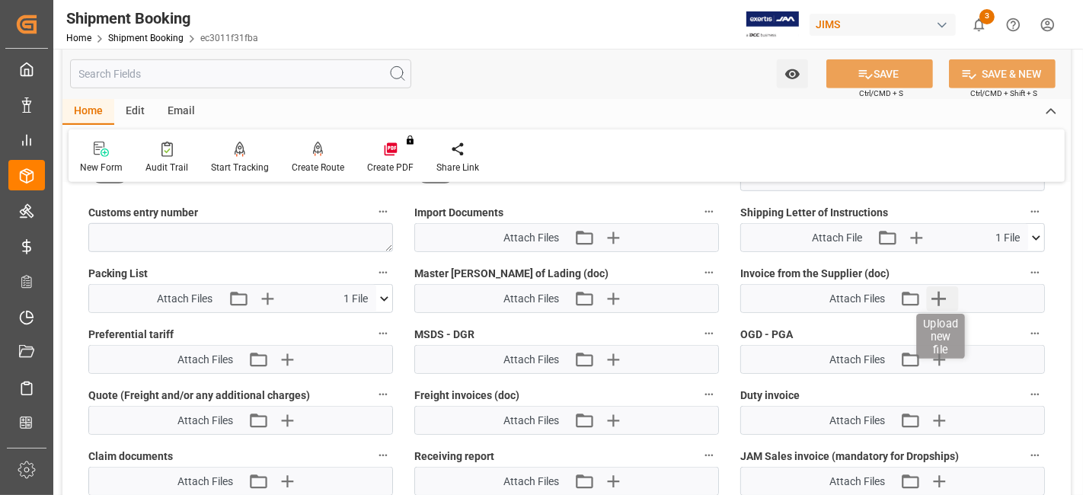
click at [941, 301] on icon "button" at bounding box center [939, 298] width 24 height 24
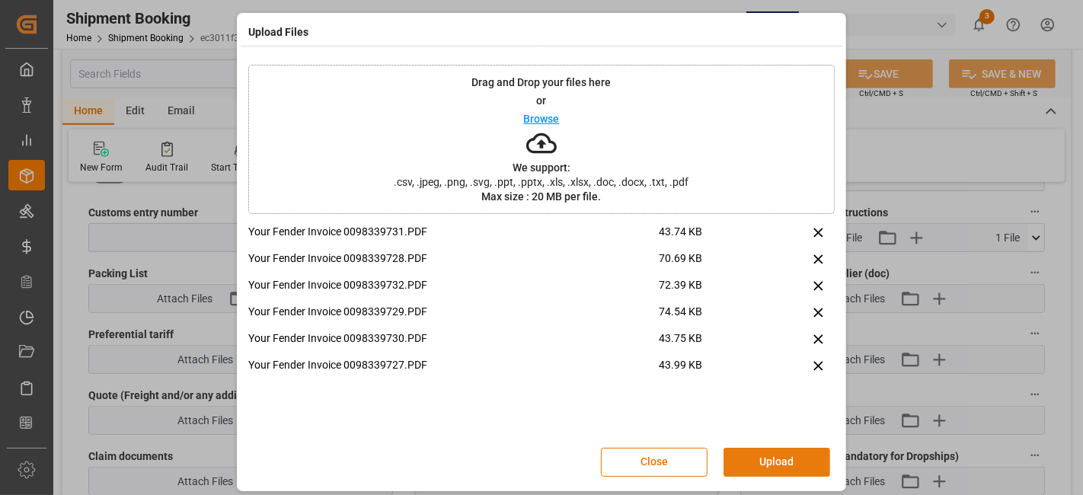
click at [786, 453] on button "Upload" at bounding box center [777, 462] width 107 height 29
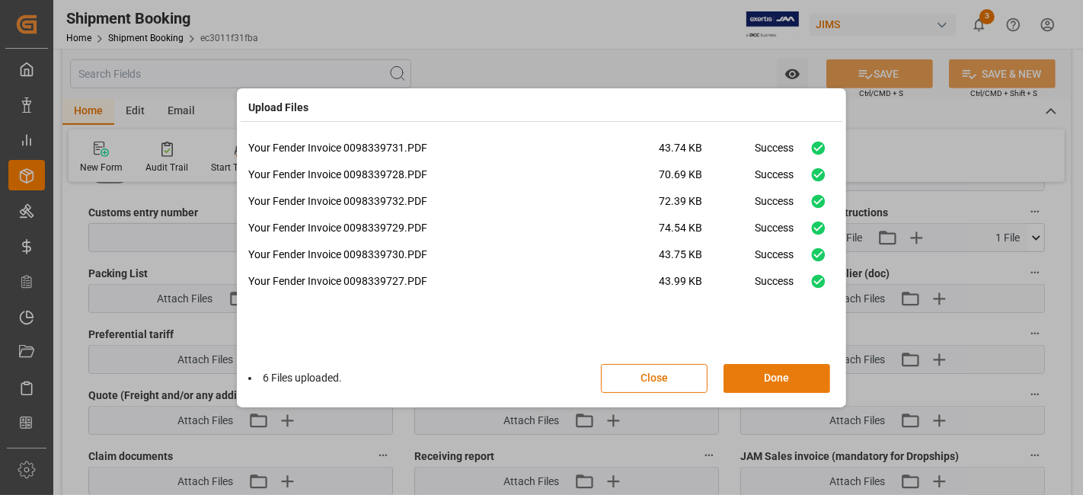
click at [775, 377] on button "Done" at bounding box center [777, 378] width 107 height 29
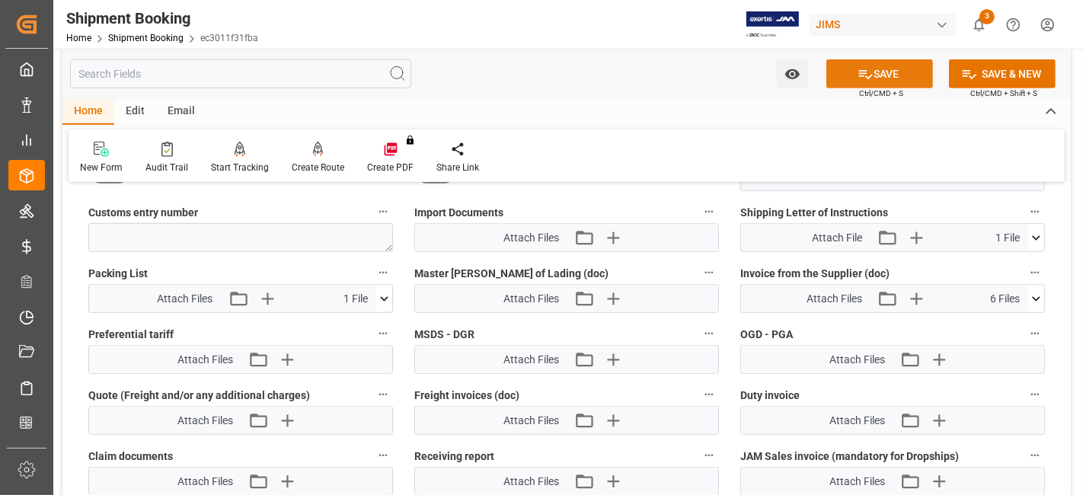
click at [858, 77] on icon at bounding box center [866, 74] width 16 height 16
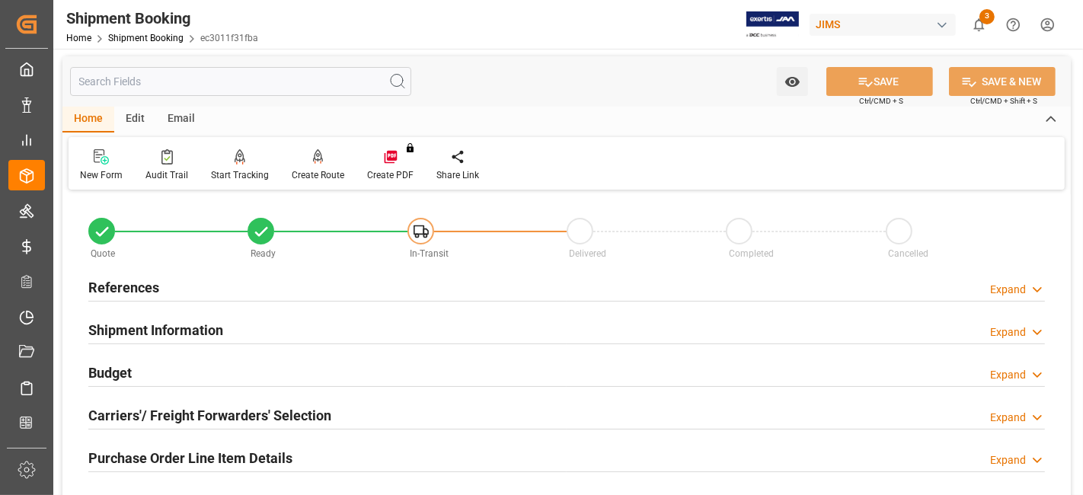
scroll to position [0, 0]
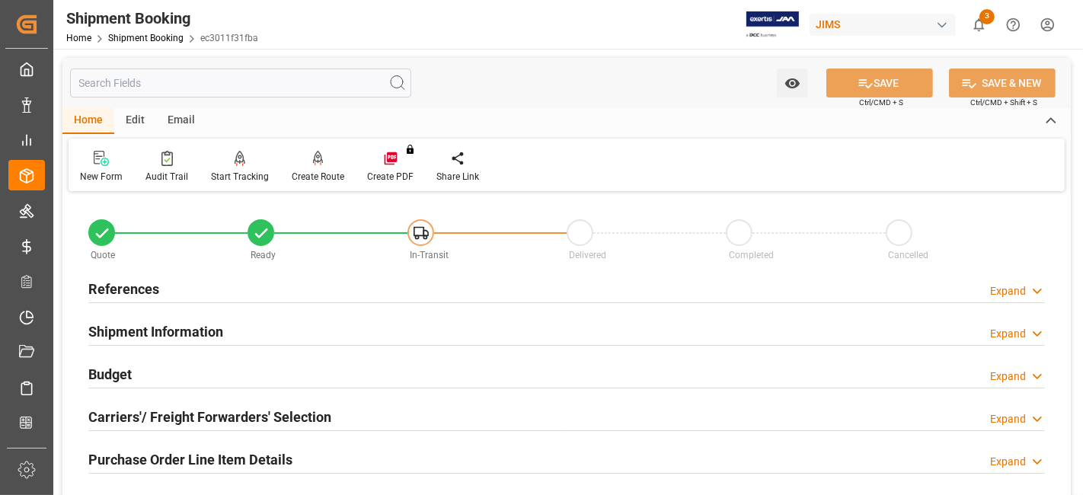
click at [164, 286] on div "References Expand" at bounding box center [566, 288] width 957 height 29
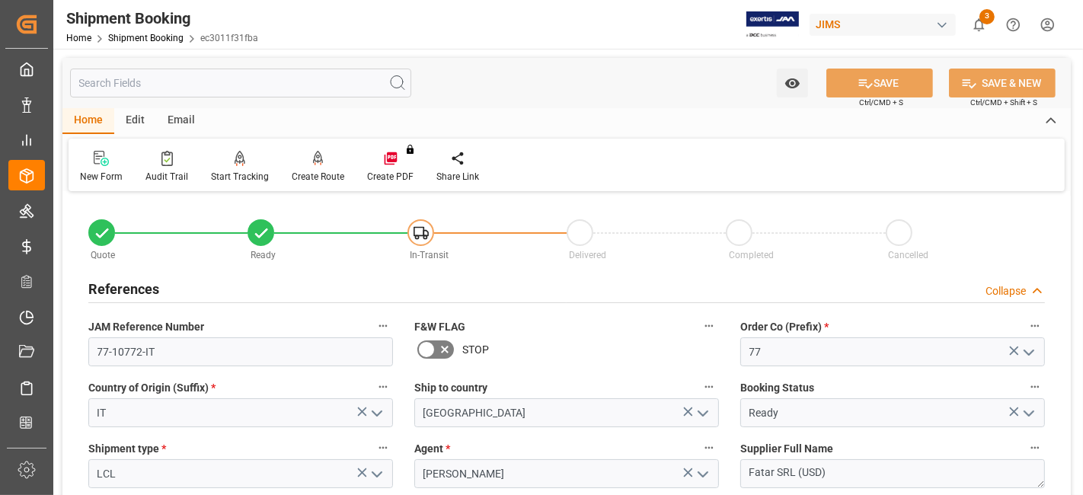
click at [164, 286] on div "References Collapse" at bounding box center [566, 288] width 957 height 29
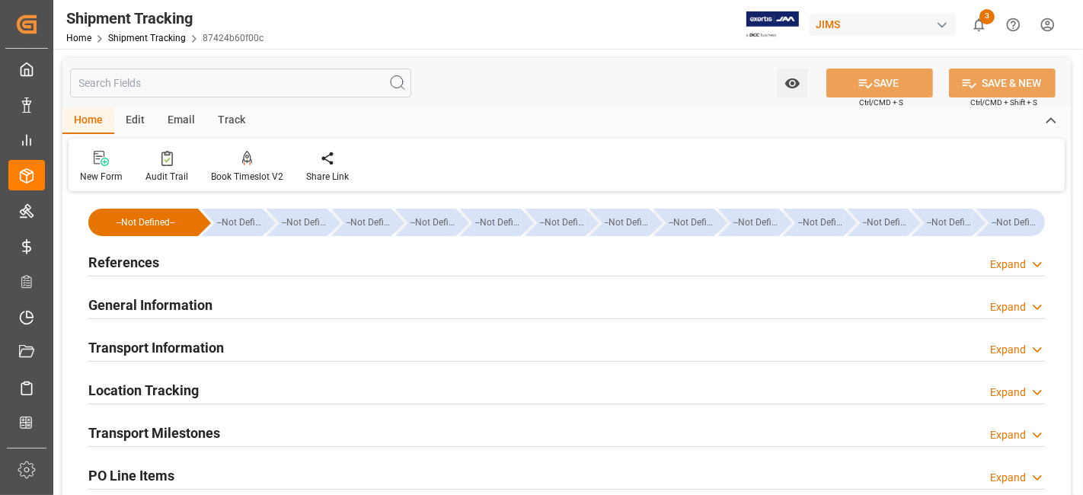
click at [158, 255] on h2 "References" at bounding box center [123, 262] width 71 height 21
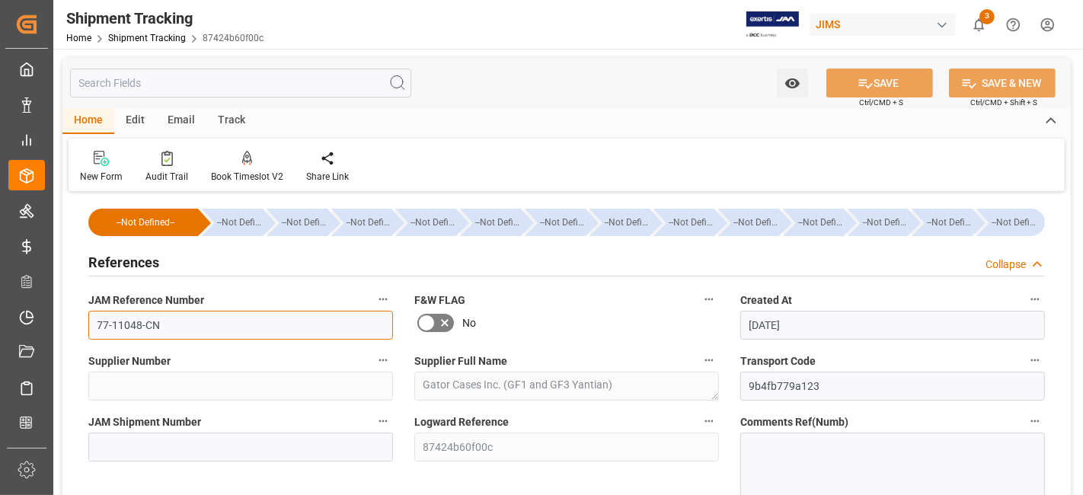
drag, startPoint x: 186, startPoint y: 329, endPoint x: 72, endPoint y: 329, distance: 114.3
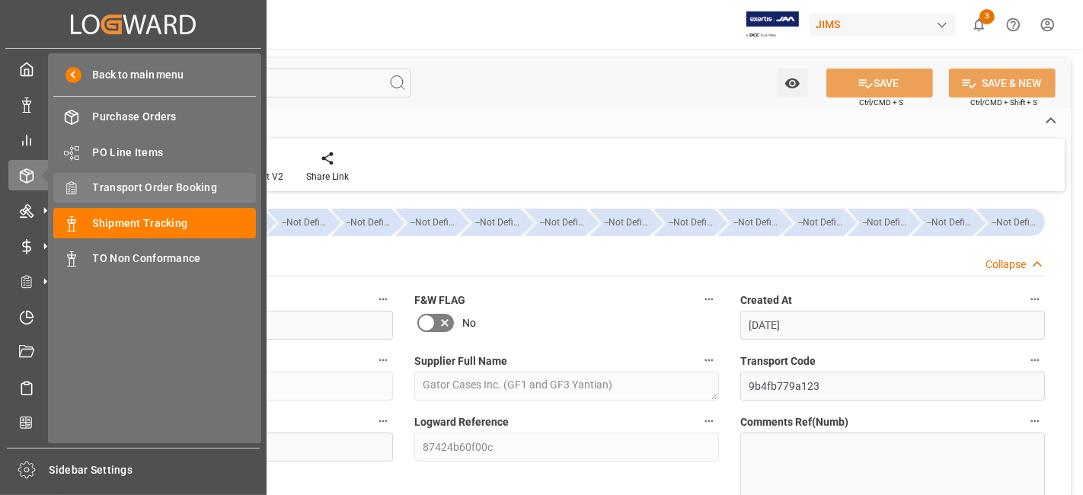
click at [168, 184] on span "Transport Order Booking" at bounding box center [175, 188] width 164 height 16
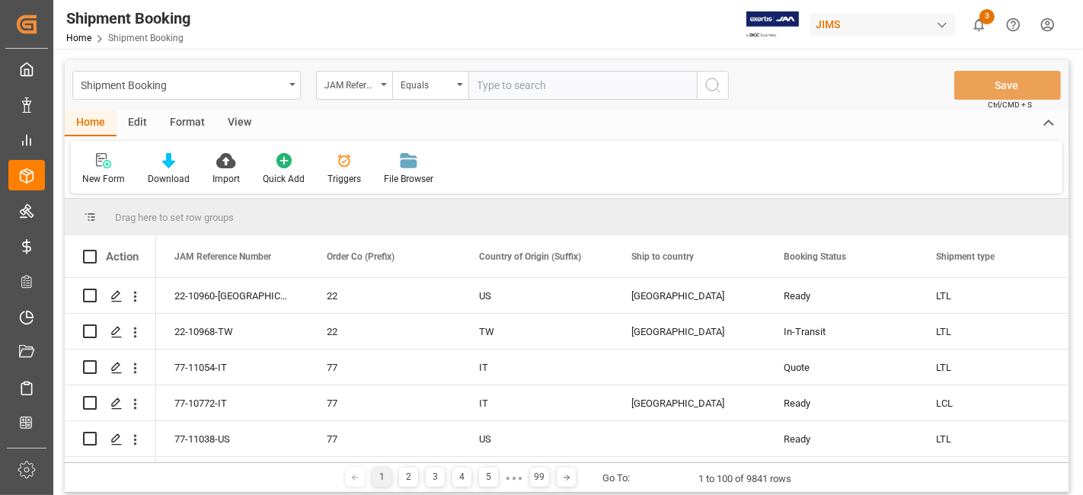
drag, startPoint x: 494, startPoint y: 85, endPoint x: 539, endPoint y: 85, distance: 45.7
click at [494, 85] on input "text" at bounding box center [583, 85] width 229 height 29
type input "77-11048-CN"
click at [717, 85] on icon "search button" at bounding box center [713, 85] width 18 height 18
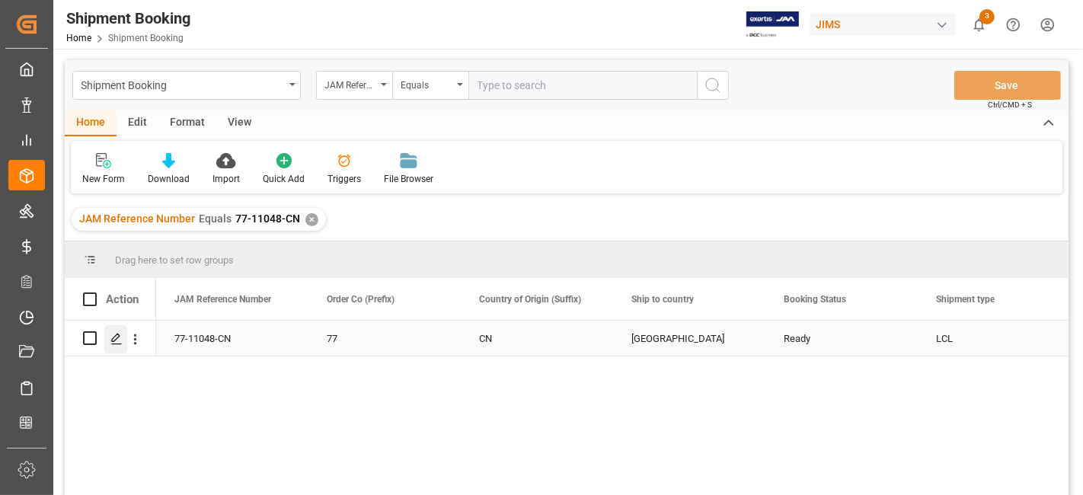
click at [114, 342] on icon "Press SPACE to select this row." at bounding box center [116, 339] width 12 height 12
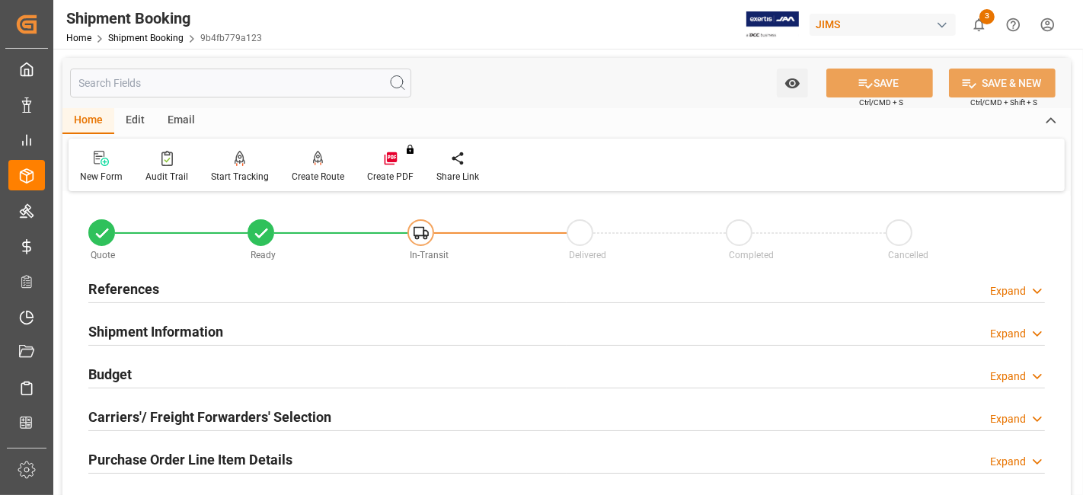
scroll to position [169, 0]
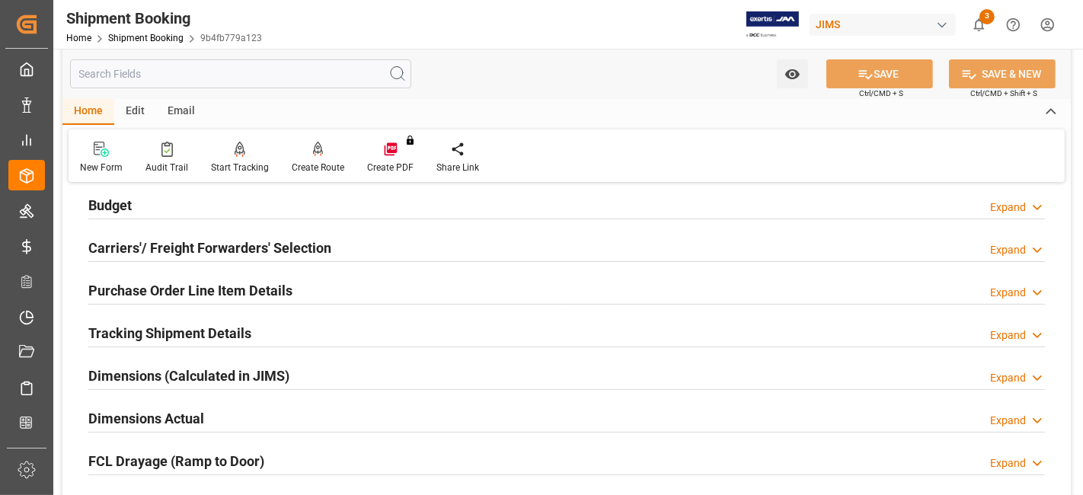
click at [131, 202] on h2 "Budget" at bounding box center [109, 205] width 43 height 21
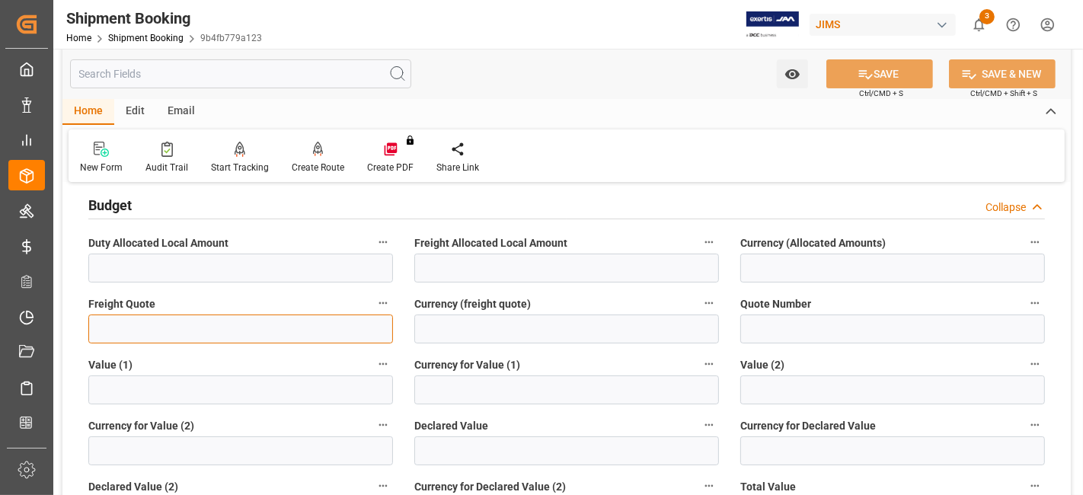
click at [139, 322] on input "text" at bounding box center [240, 329] width 305 height 29
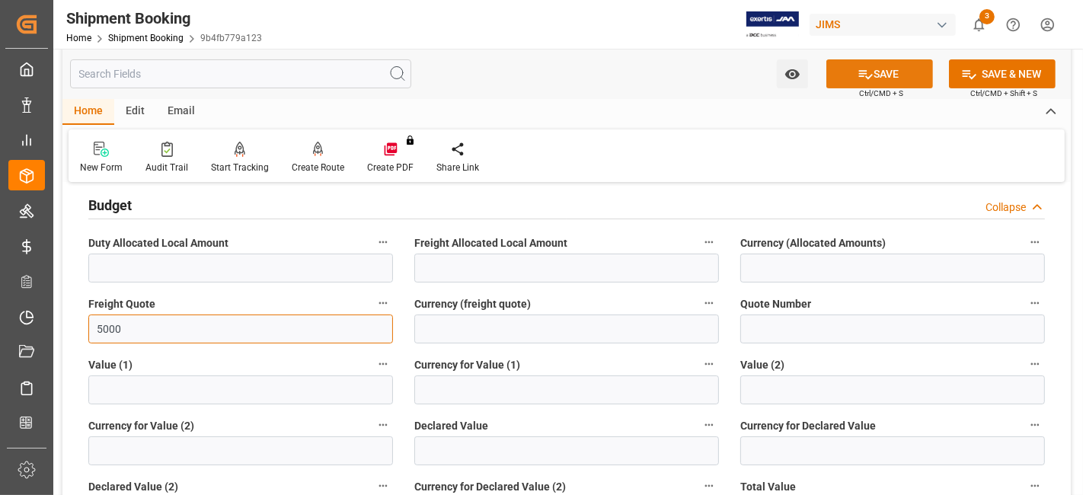
type input "5000"
click at [880, 70] on button "SAVE" at bounding box center [880, 73] width 107 height 29
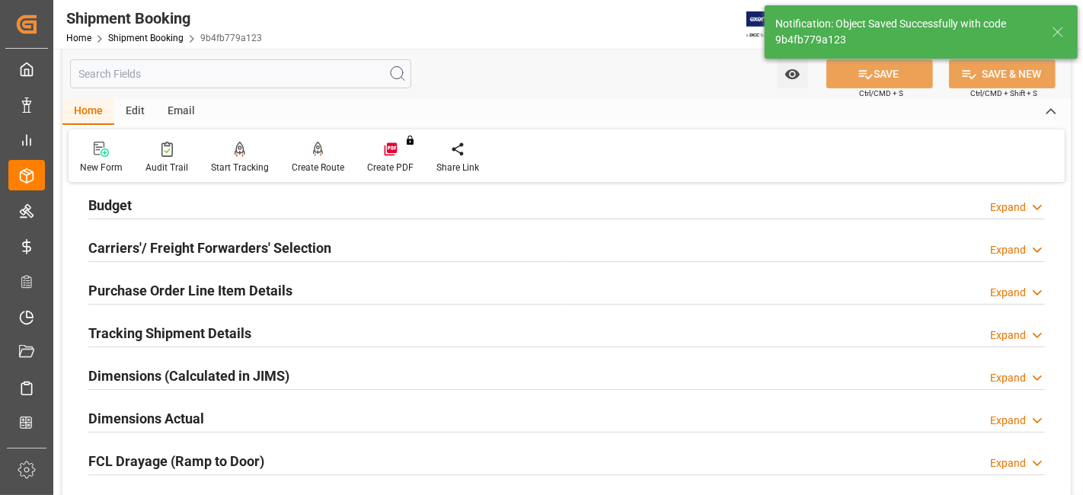
drag, startPoint x: 221, startPoint y: 282, endPoint x: 228, endPoint y: 260, distance: 23.1
click at [221, 282] on h2 "Purchase Order Line Item Details" at bounding box center [190, 290] width 204 height 21
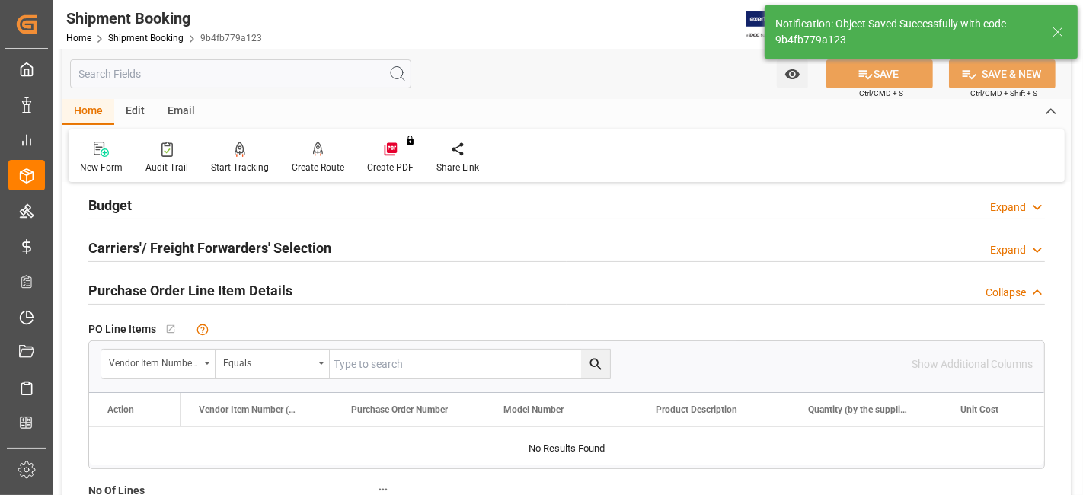
click at [216, 213] on div "Budget Expand" at bounding box center [566, 204] width 957 height 29
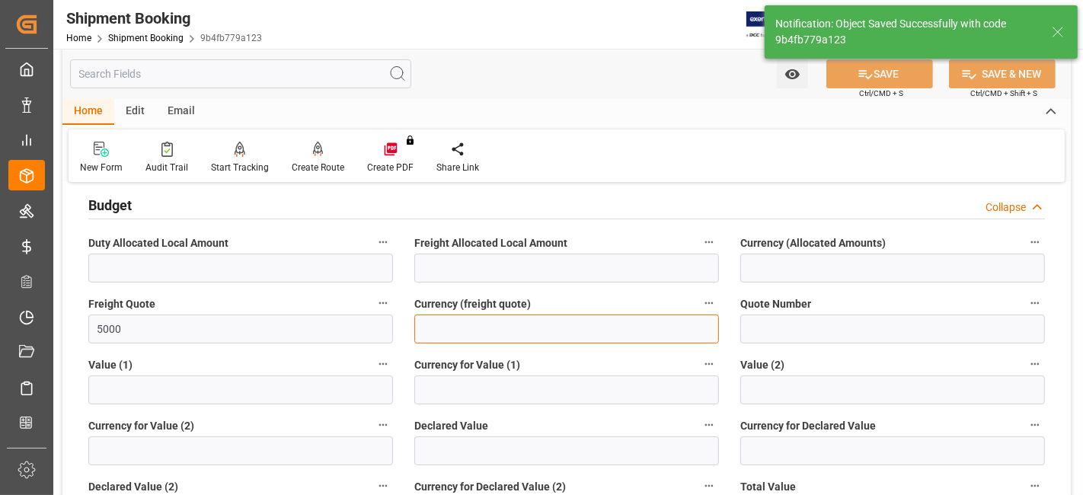
click at [466, 325] on input at bounding box center [566, 329] width 305 height 29
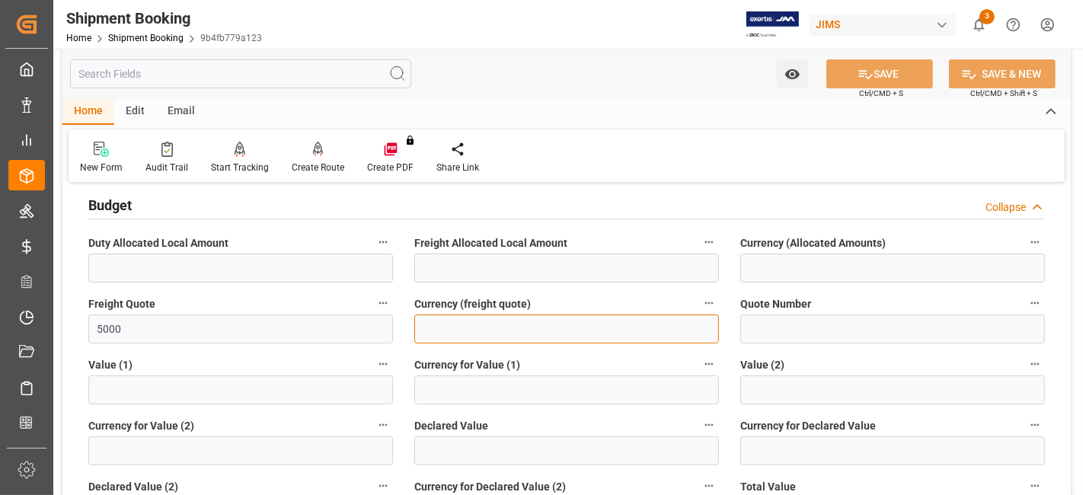
type input "USD"
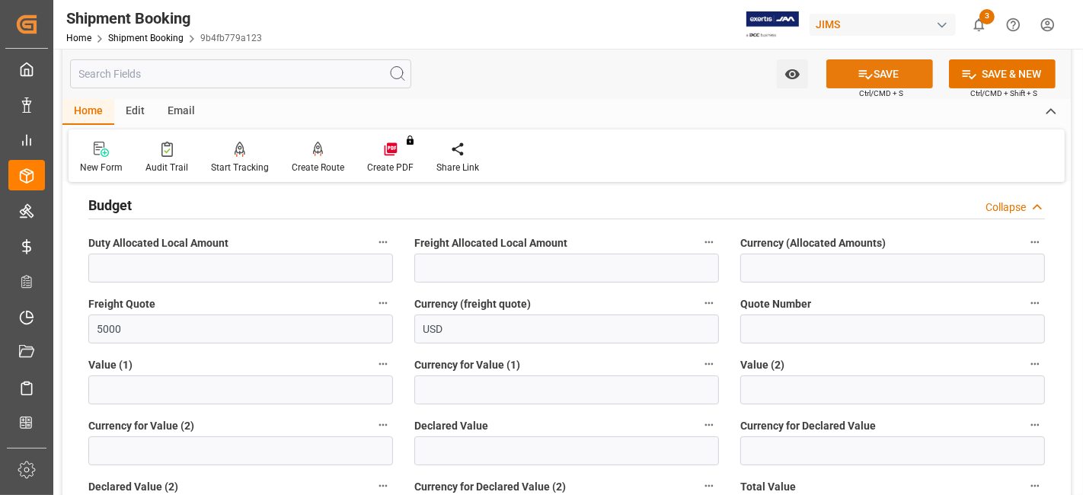
click at [885, 59] on button "SAVE" at bounding box center [880, 73] width 107 height 29
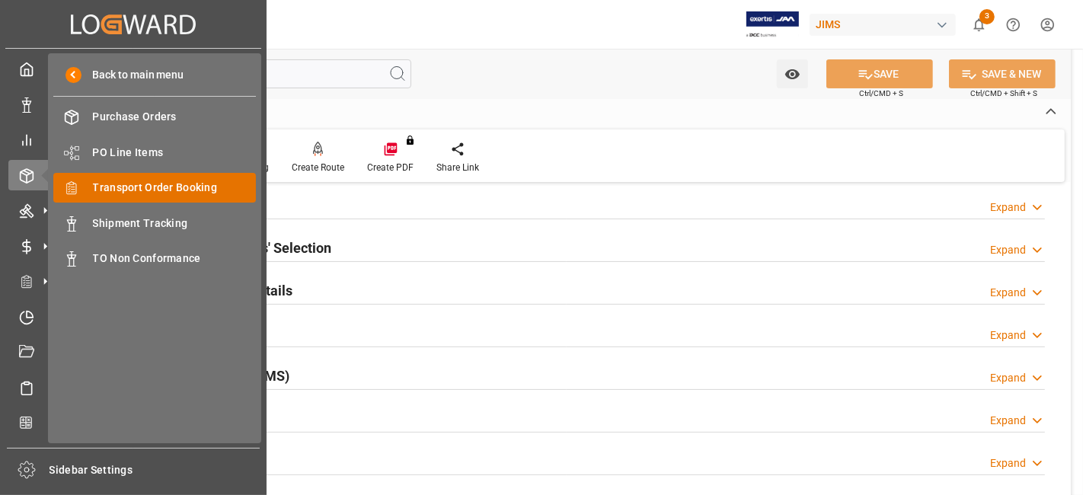
click at [184, 188] on span "Transport Order Booking" at bounding box center [175, 188] width 164 height 16
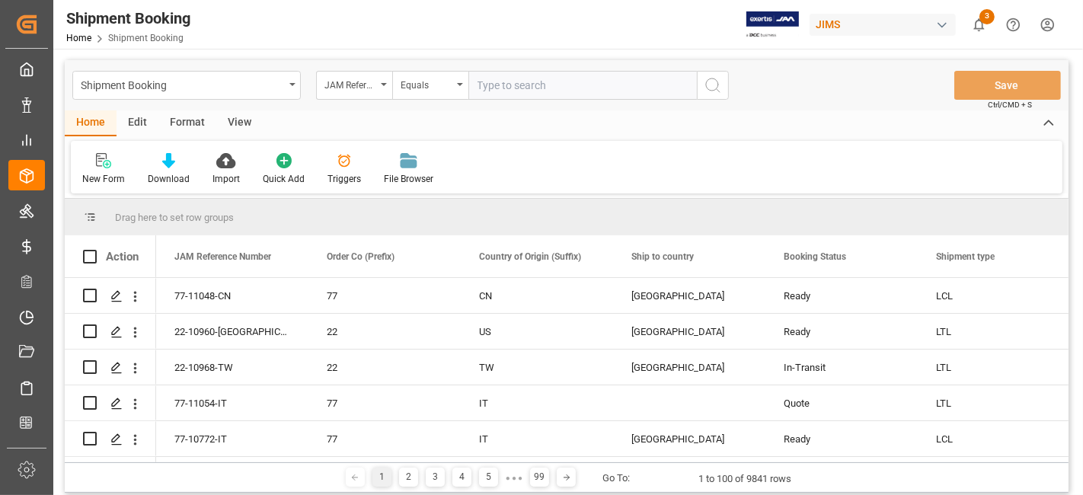
click at [493, 84] on input "text" at bounding box center [583, 85] width 229 height 29
type input "77-10708-DE"
click at [714, 85] on icon "search button" at bounding box center [713, 85] width 18 height 18
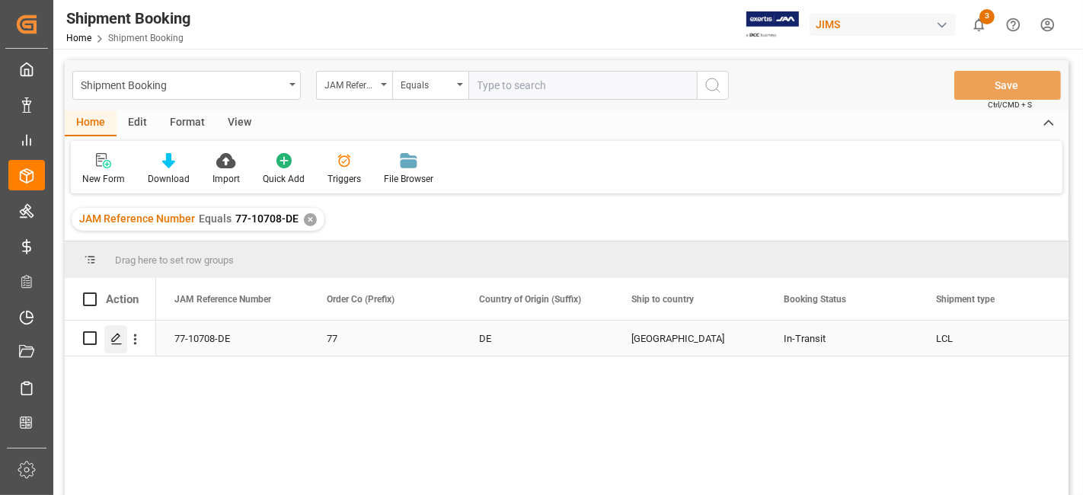
click at [114, 344] on line "Press SPACE to select this row." at bounding box center [116, 344] width 9 height 0
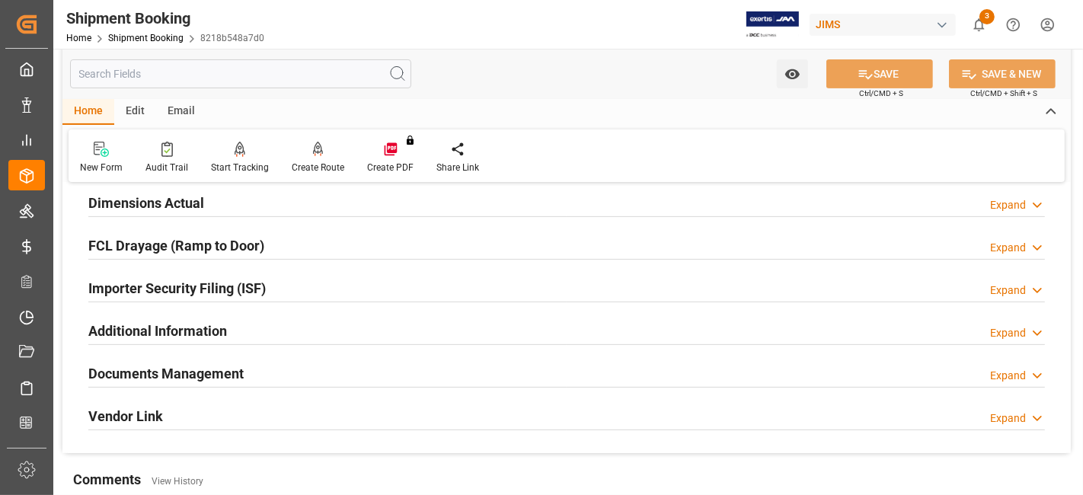
scroll to position [423, 0]
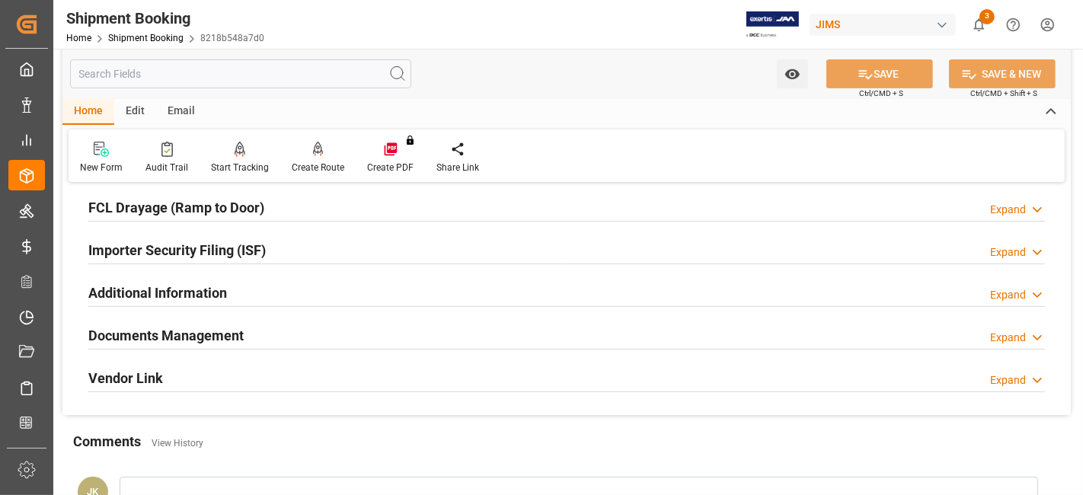
click at [164, 332] on h2 "Documents Management" at bounding box center [165, 335] width 155 height 21
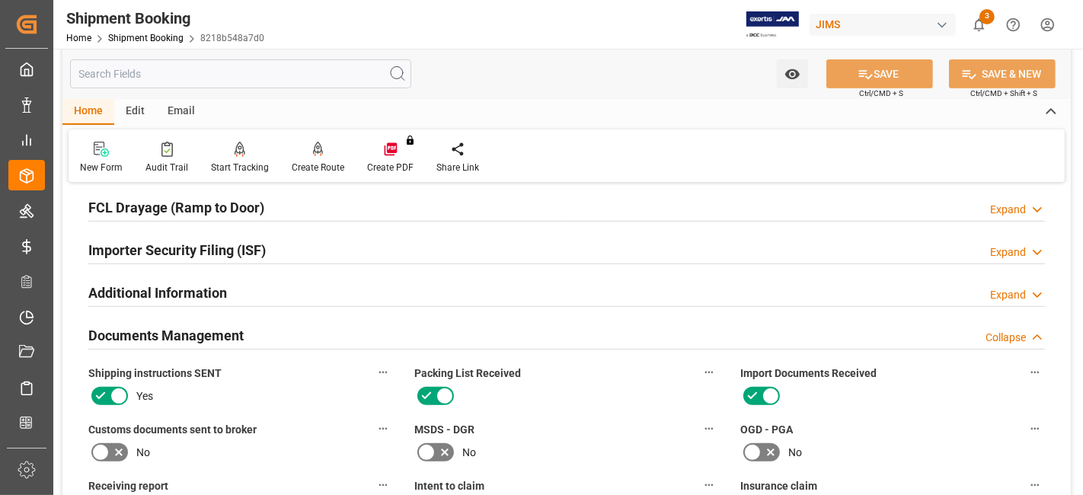
scroll to position [677, 0]
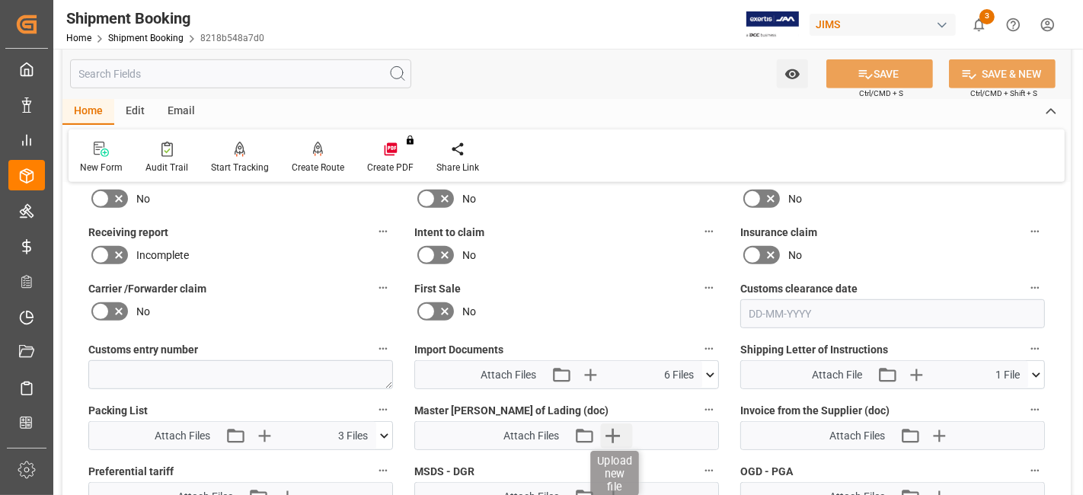
click at [618, 429] on icon "button" at bounding box center [613, 436] width 14 height 14
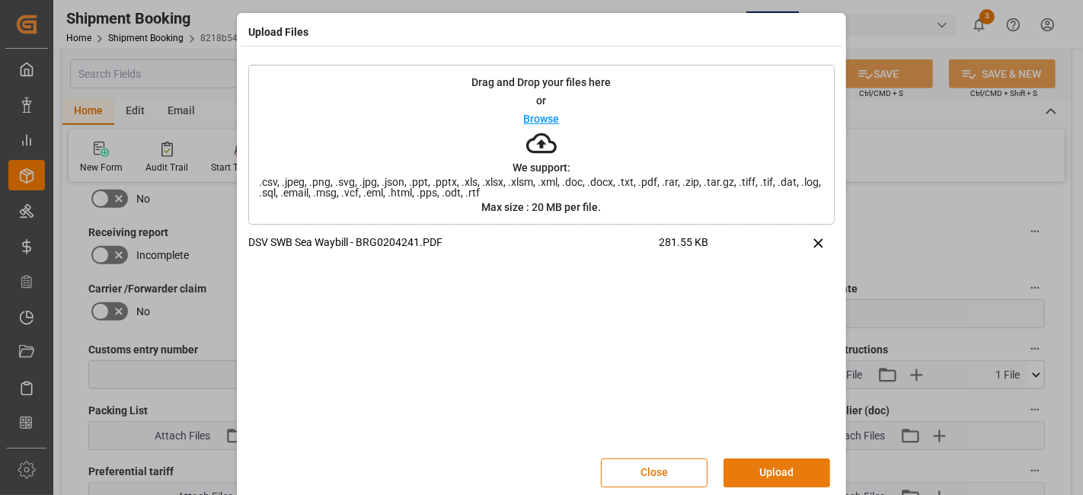
click at [763, 465] on button "Upload" at bounding box center [777, 473] width 107 height 29
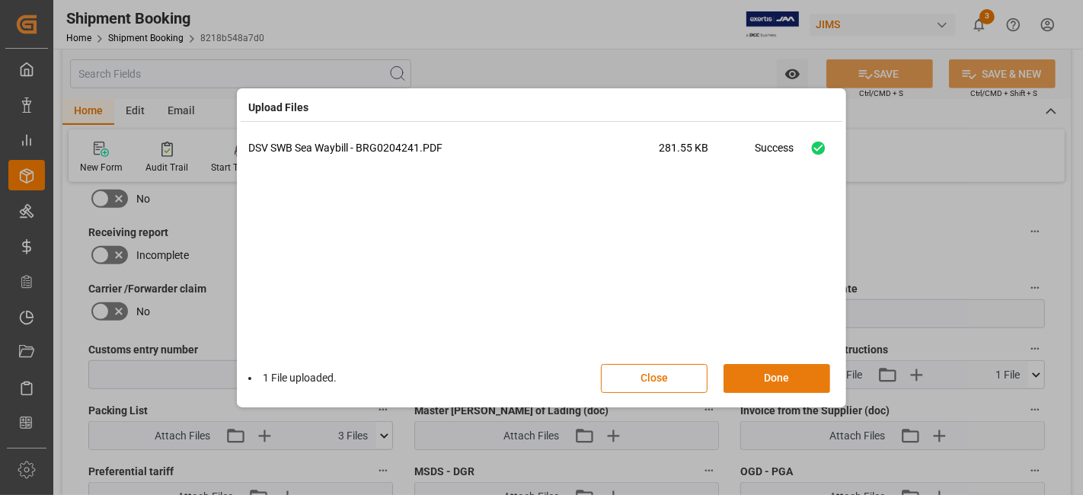
click at [770, 377] on button "Done" at bounding box center [777, 378] width 107 height 29
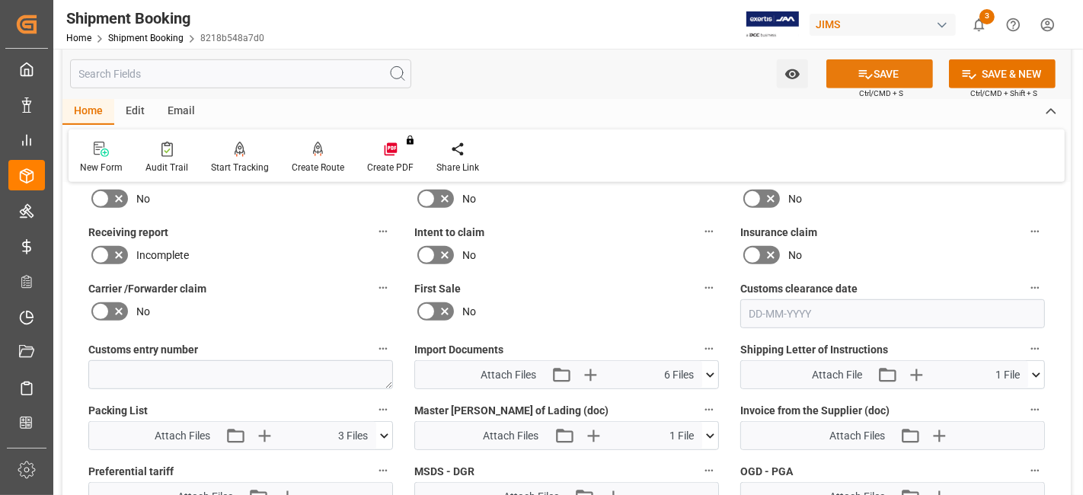
click at [898, 75] on button "SAVE" at bounding box center [880, 73] width 107 height 29
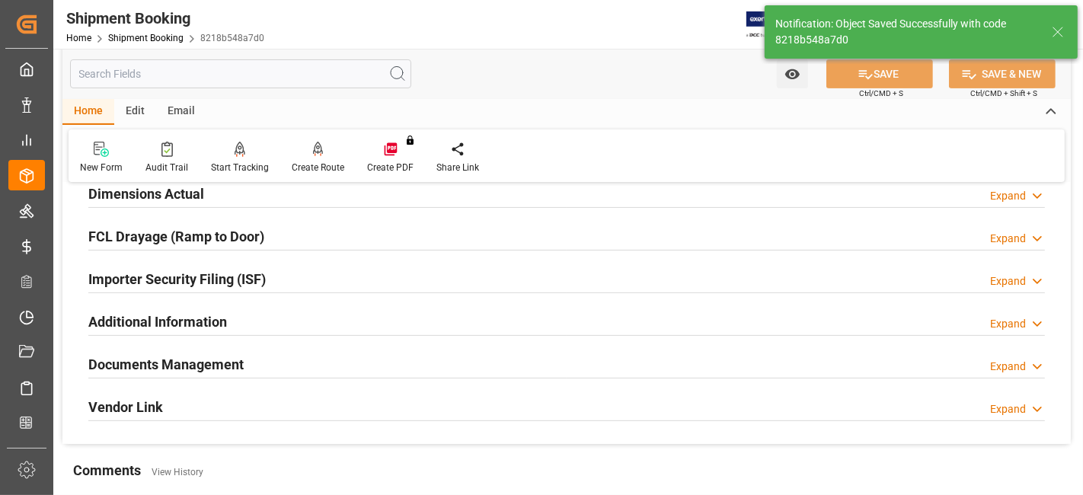
scroll to position [306, 0]
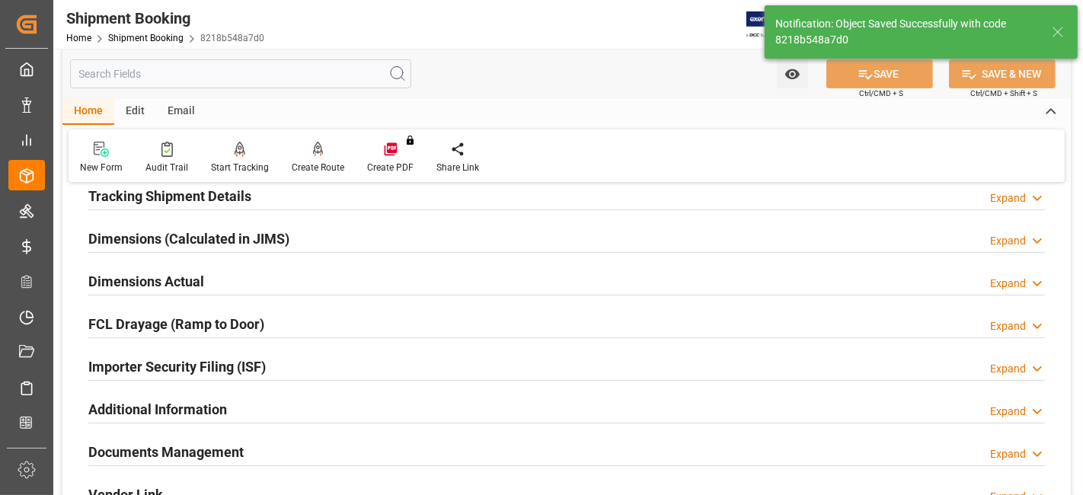
click at [373, 450] on div "Documents Management Expand" at bounding box center [566, 451] width 957 height 29
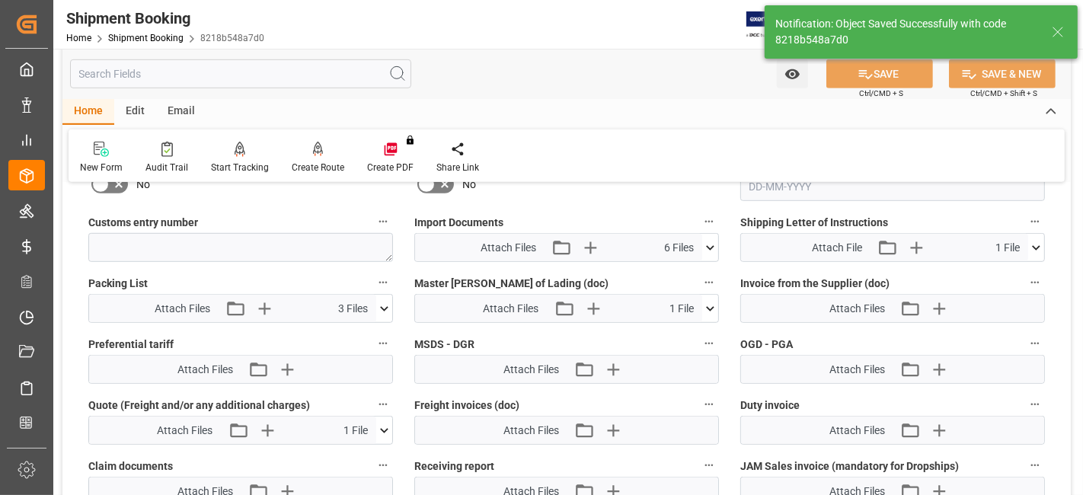
scroll to position [814, 0]
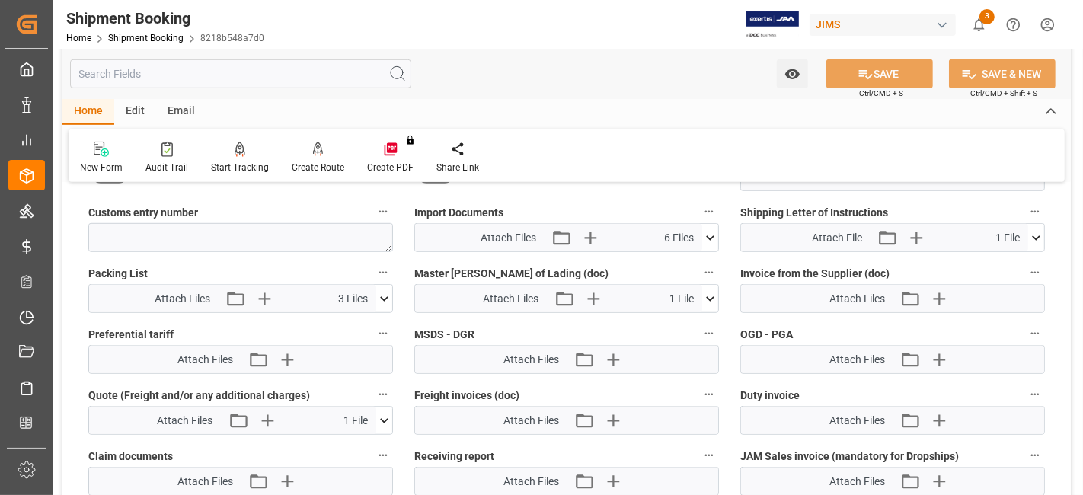
click at [709, 236] on icon at bounding box center [711, 238] width 16 height 16
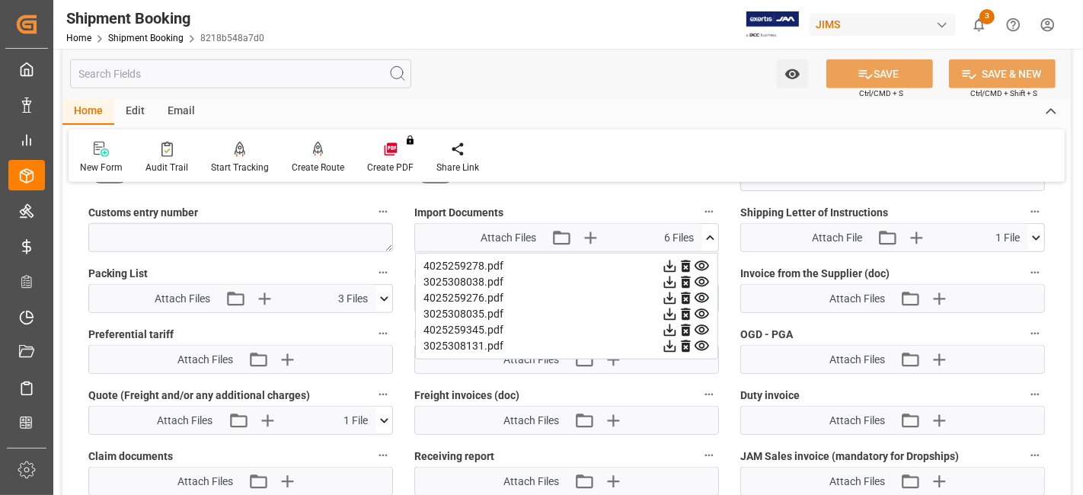
click at [382, 291] on icon at bounding box center [384, 299] width 16 height 16
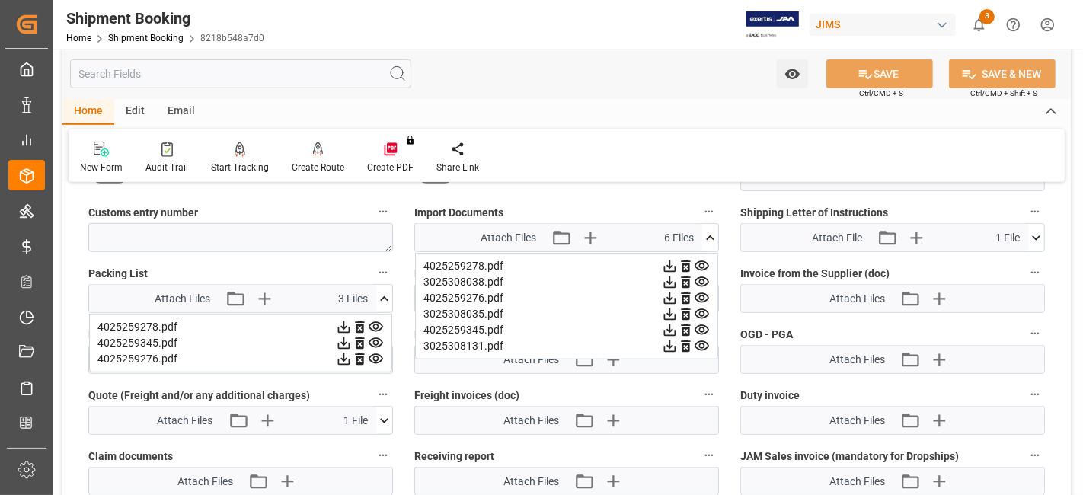
click at [343, 322] on icon at bounding box center [344, 328] width 12 height 12
click at [346, 340] on icon at bounding box center [344, 343] width 16 height 16
click at [346, 351] on icon at bounding box center [344, 359] width 16 height 16
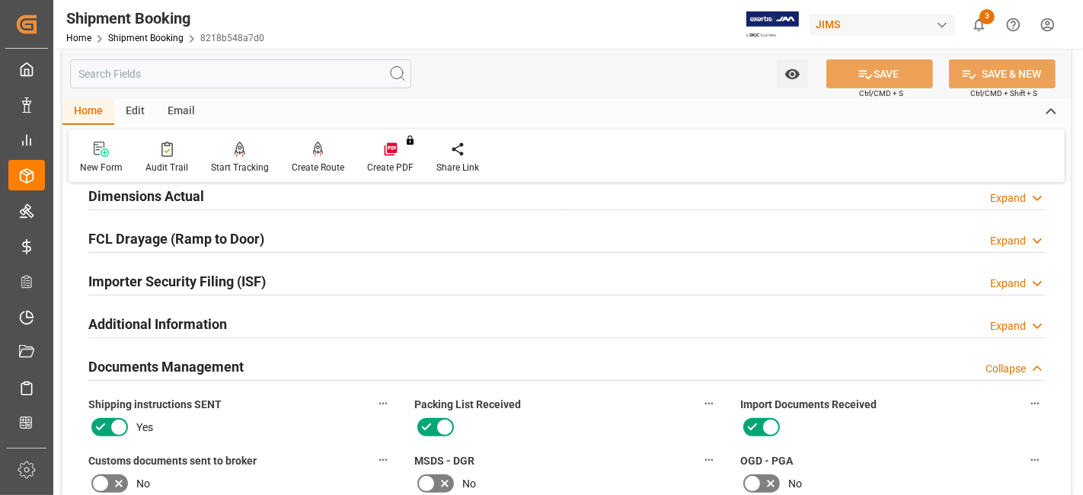
scroll to position [391, 0]
drag, startPoint x: 187, startPoint y: 201, endPoint x: 191, endPoint y: 221, distance: 20.2
click at [187, 201] on h2 "Dimensions Actual" at bounding box center [146, 197] width 116 height 21
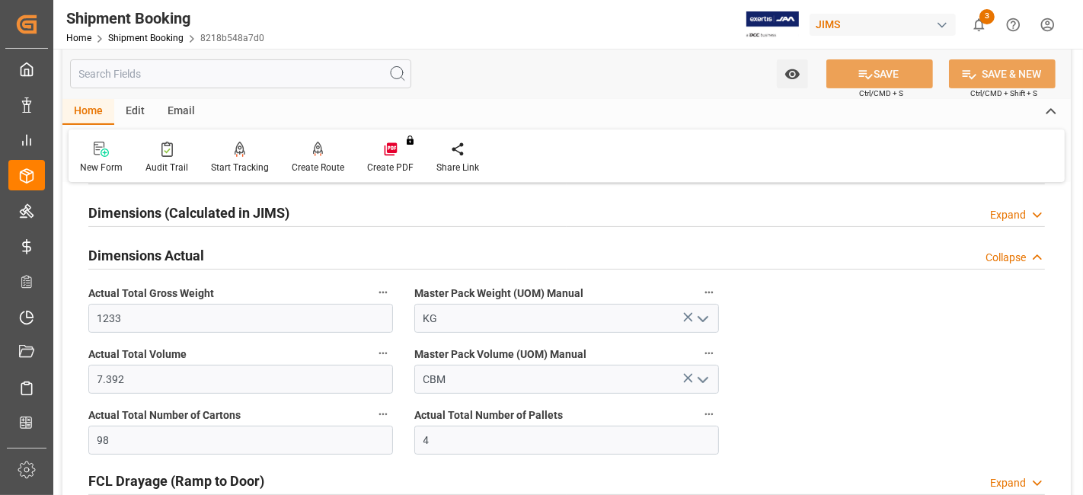
scroll to position [306, 0]
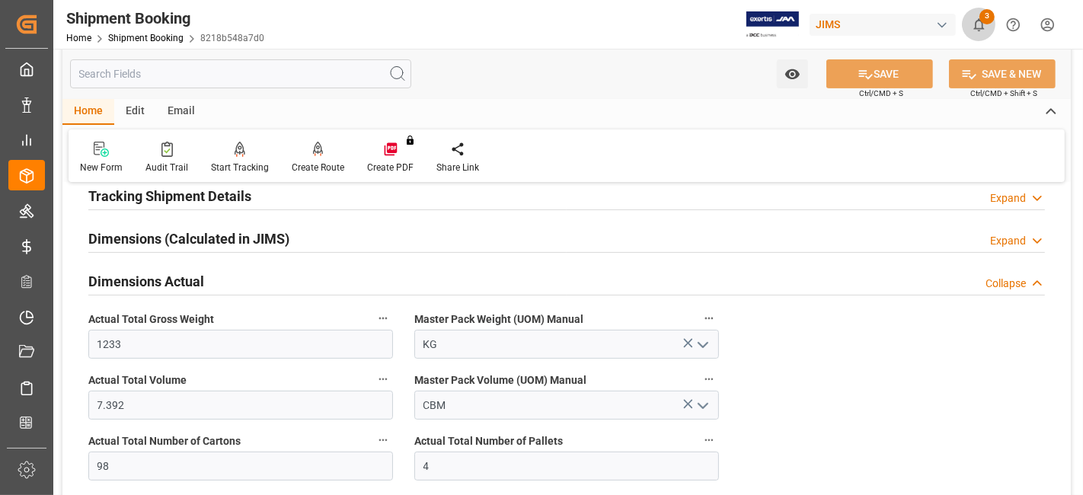
click at [979, 24] on icon "show 3 new notifications" at bounding box center [979, 25] width 16 height 16
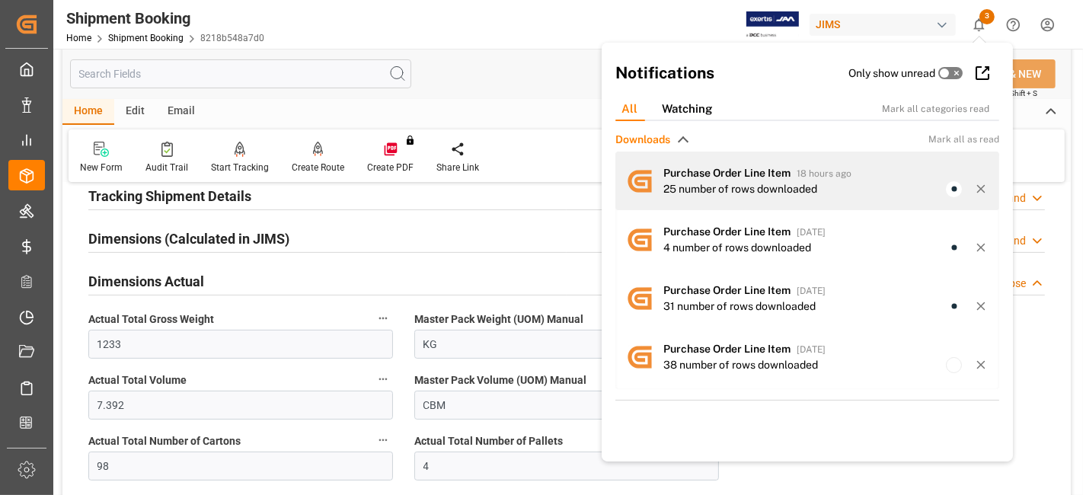
click at [757, 181] on div "25 number of rows downloaded" at bounding box center [741, 189] width 154 height 16
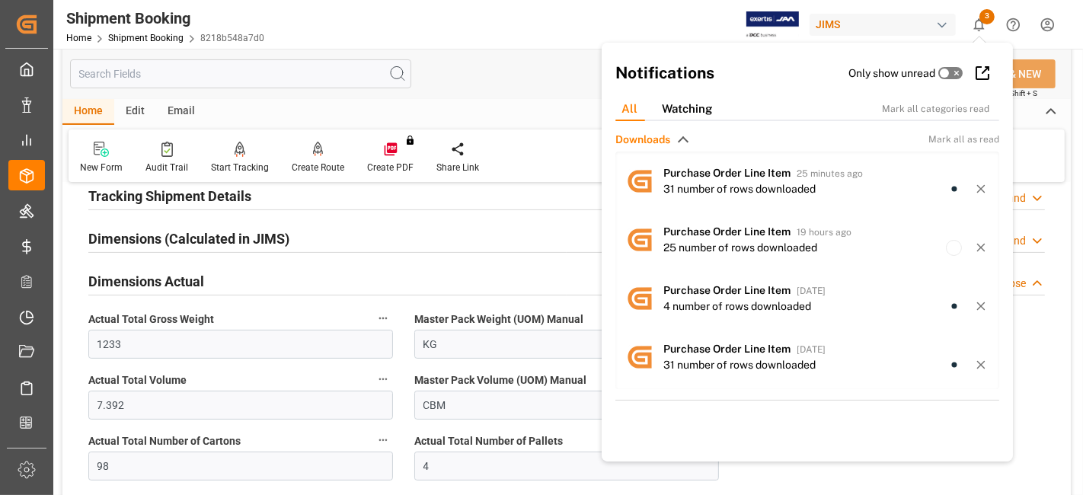
drag, startPoint x: 474, startPoint y: 85, endPoint x: 482, endPoint y: 88, distance: 8.0
click at [474, 86] on div "Watch Option SAVE Ctrl/CMD + S SAVE & NEW Ctrl/CMD + Shift + S" at bounding box center [566, 74] width 1009 height 50
click at [485, 91] on div "Watch Option SAVE Ctrl/CMD + S SAVE & NEW Ctrl/CMD + Shift + S" at bounding box center [566, 74] width 1009 height 50
click at [977, 29] on icon "show 3 new notifications" at bounding box center [979, 25] width 16 height 16
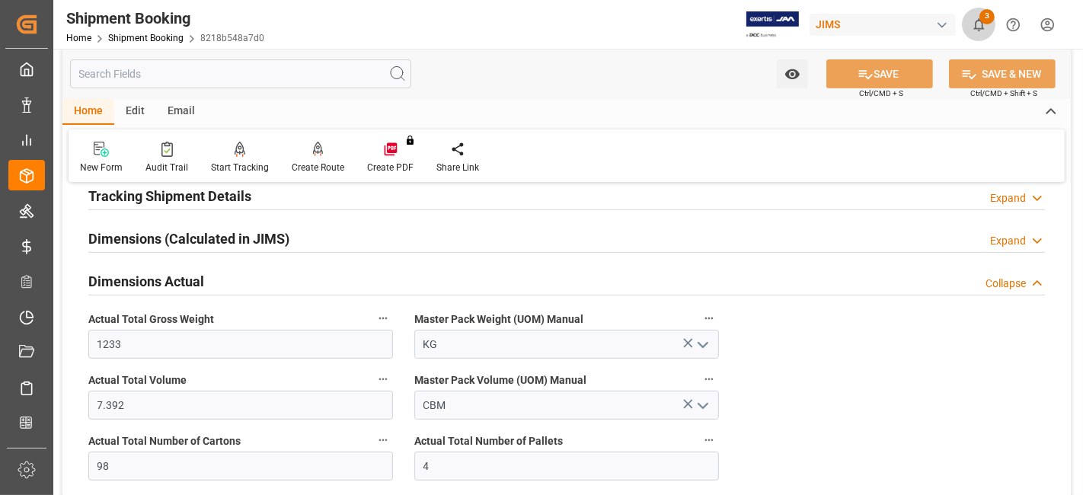
click at [981, 26] on icon "show 3 new notifications" at bounding box center [979, 25] width 16 height 16
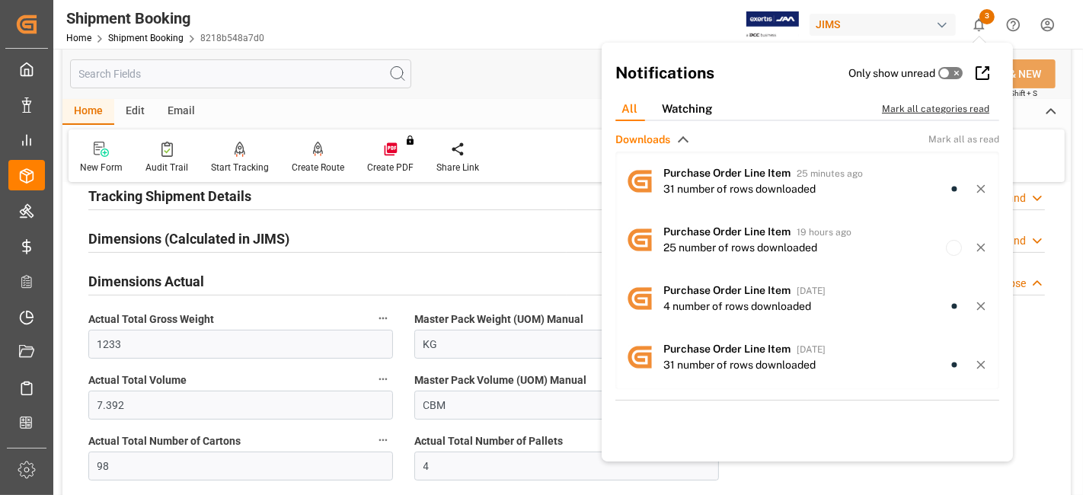
click at [901, 107] on div "Mark all categories read" at bounding box center [943, 109] width 123 height 14
click at [485, 101] on div "Home Edit Email" at bounding box center [566, 112] width 1009 height 26
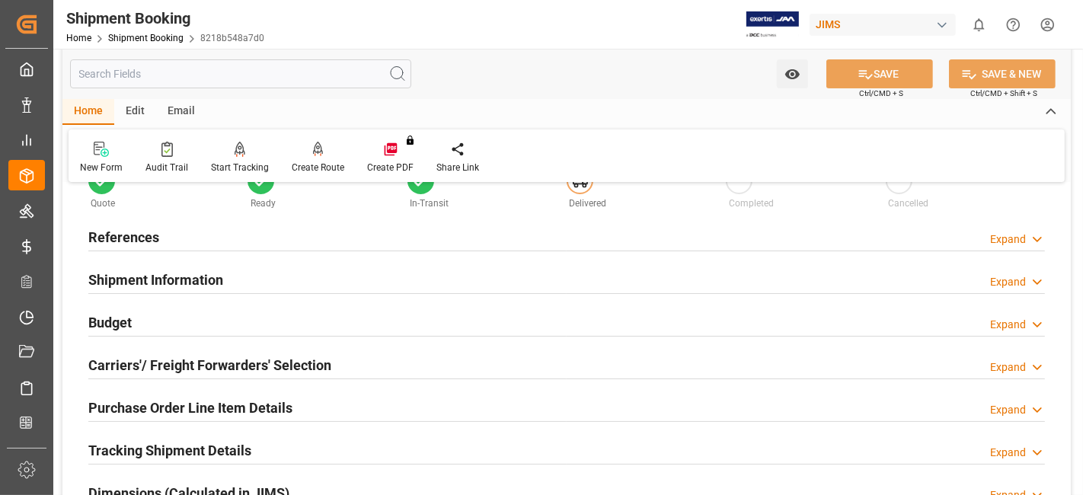
scroll to position [0, 0]
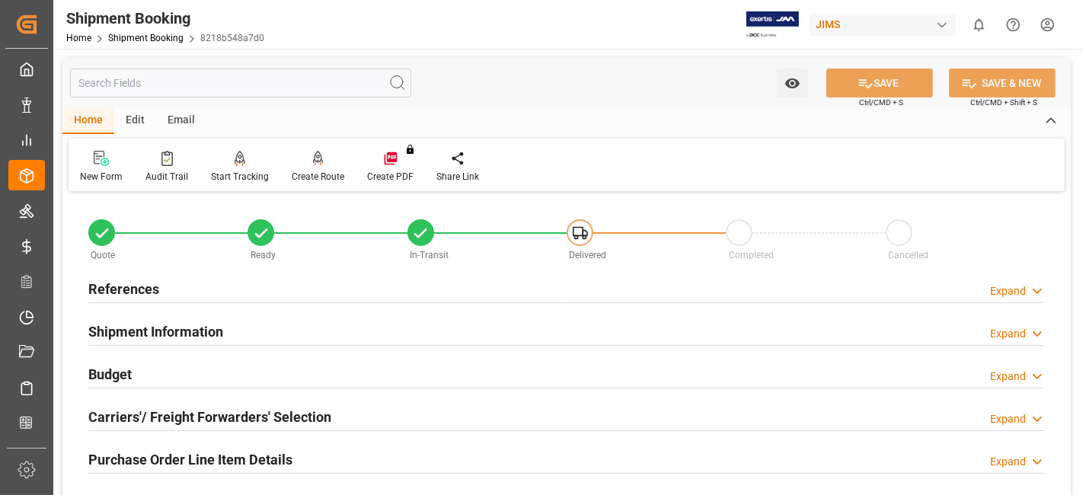
click at [207, 286] on div "References Expand" at bounding box center [566, 288] width 957 height 29
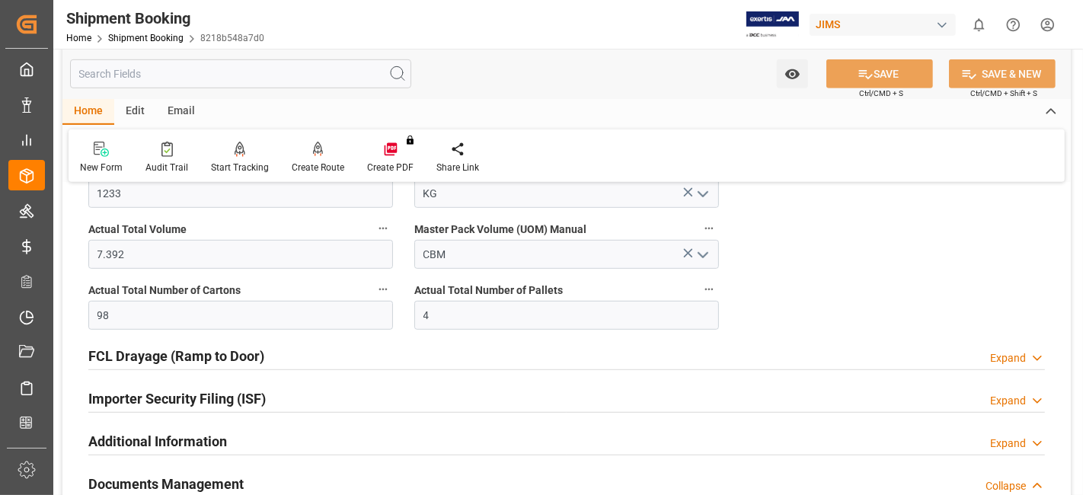
scroll to position [1100, 0]
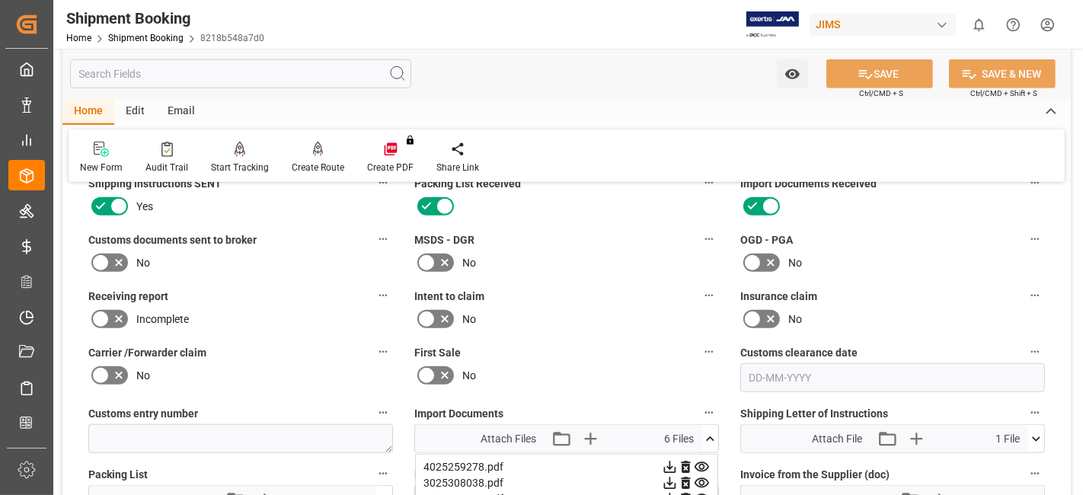
click at [123, 258] on icon at bounding box center [119, 263] width 18 height 18
click at [0, 0] on input "checkbox" at bounding box center [0, 0] width 0 height 0
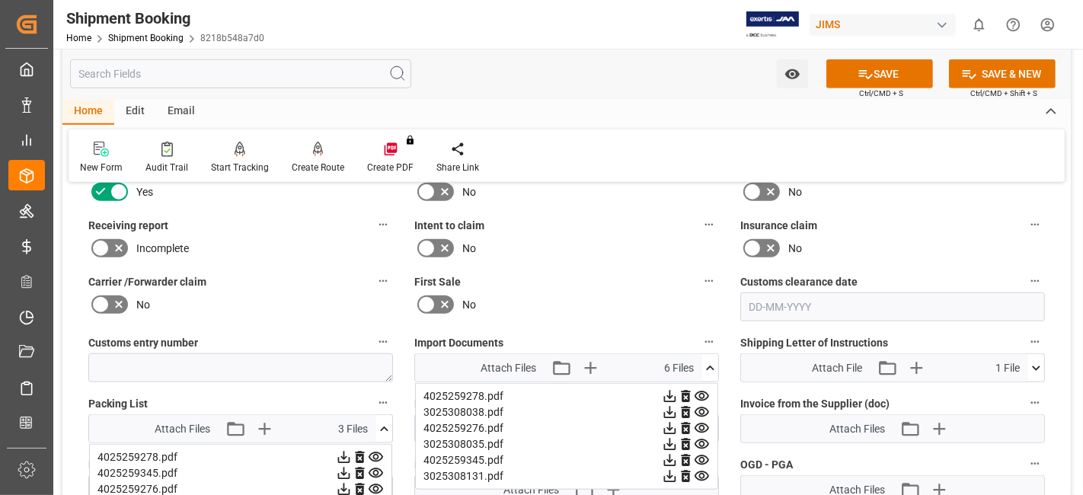
scroll to position [1185, 0]
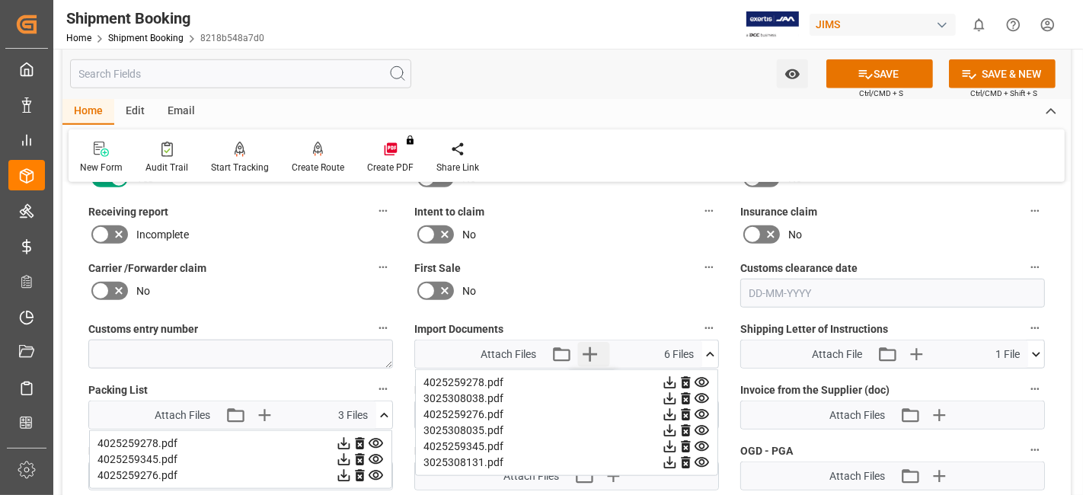
click at [596, 346] on icon "button" at bounding box center [590, 354] width 24 height 24
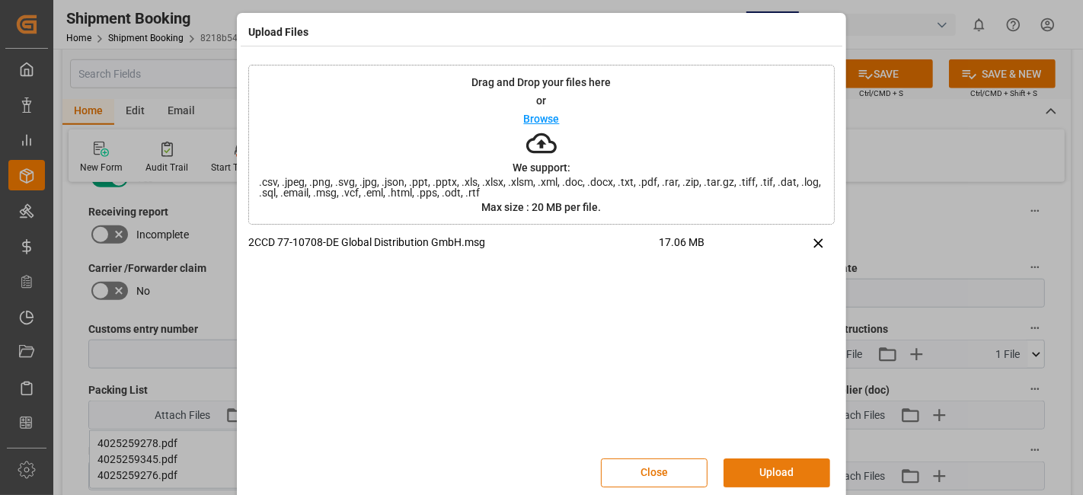
click at [759, 473] on button "Upload" at bounding box center [777, 473] width 107 height 29
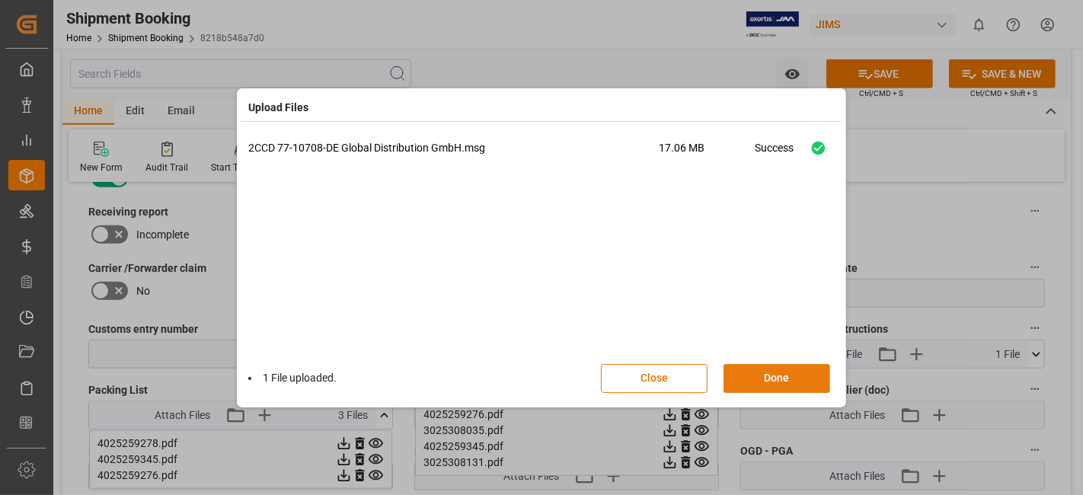
click at [748, 375] on button "Done" at bounding box center [777, 378] width 107 height 29
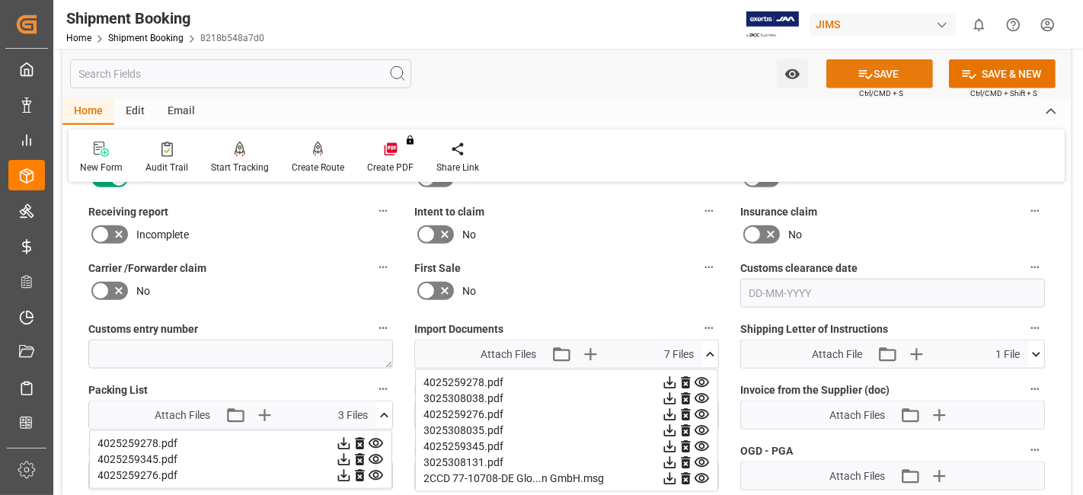
click at [850, 77] on button "SAVE" at bounding box center [880, 73] width 107 height 29
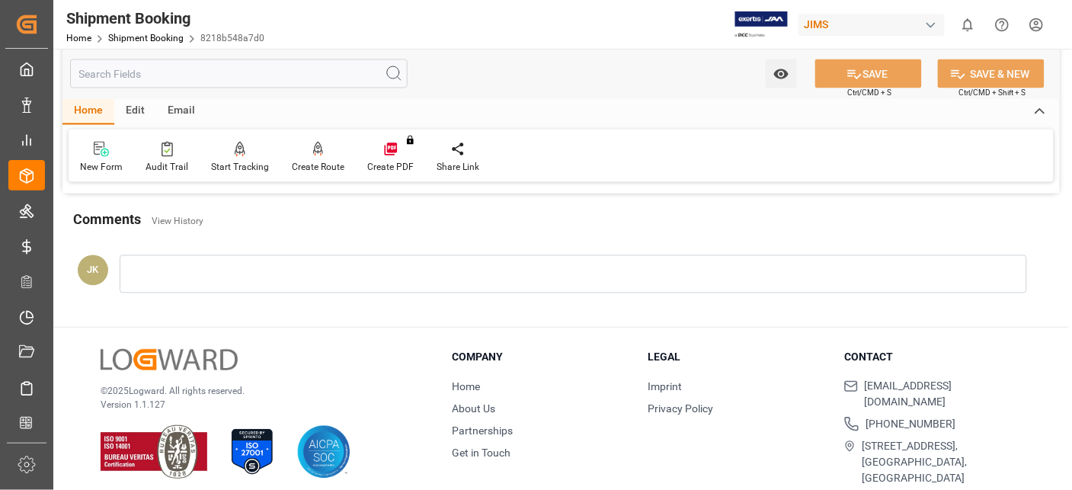
scroll to position [645, 0]
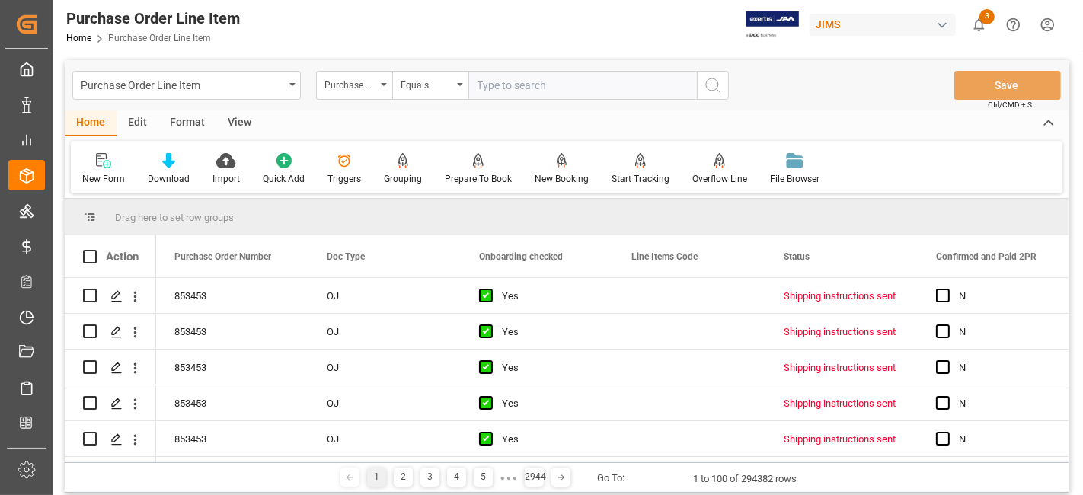
click at [504, 90] on input "text" at bounding box center [583, 85] width 229 height 29
type input "77-10708-DE"
click at [382, 87] on div "Purchase Order Number" at bounding box center [354, 85] width 76 height 29
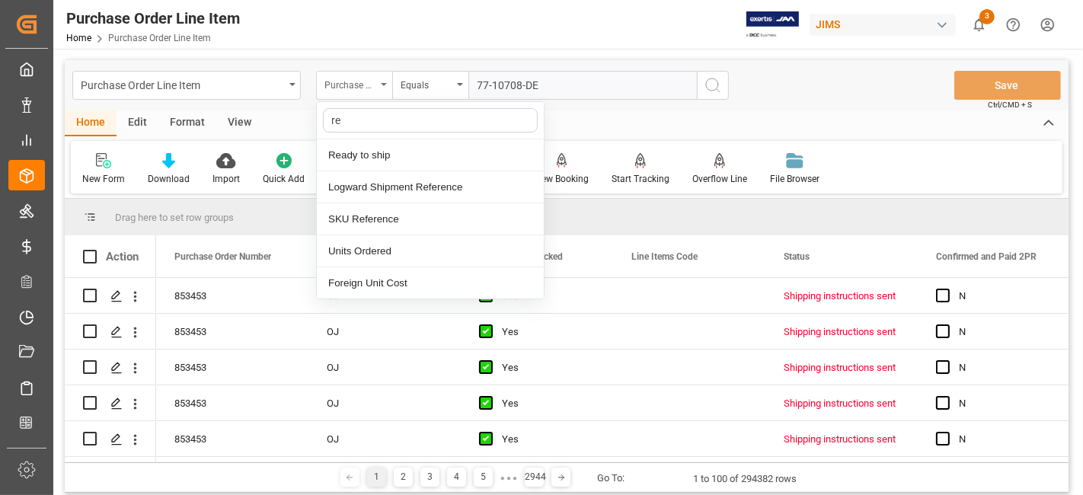
type input "ref"
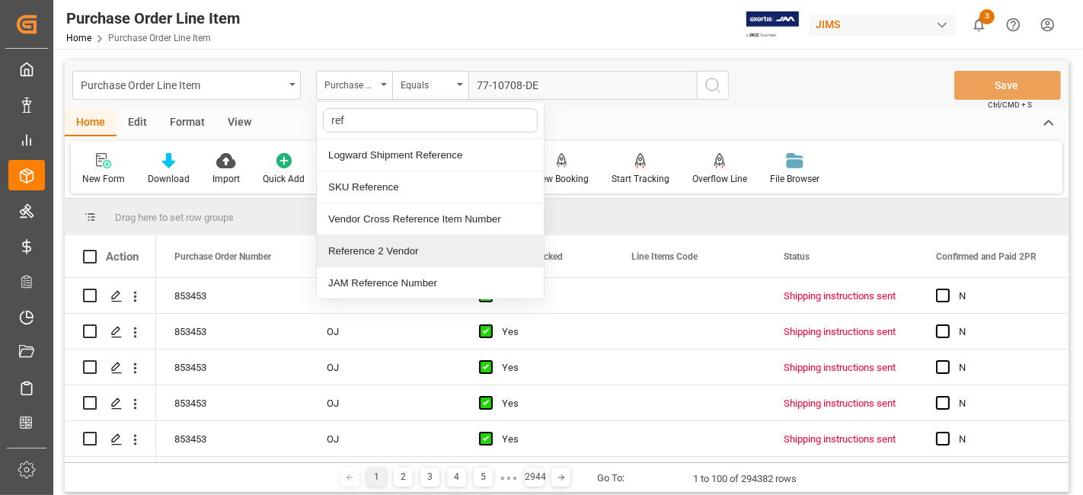
click at [376, 241] on div "Reference 2 Vendor" at bounding box center [430, 251] width 227 height 32
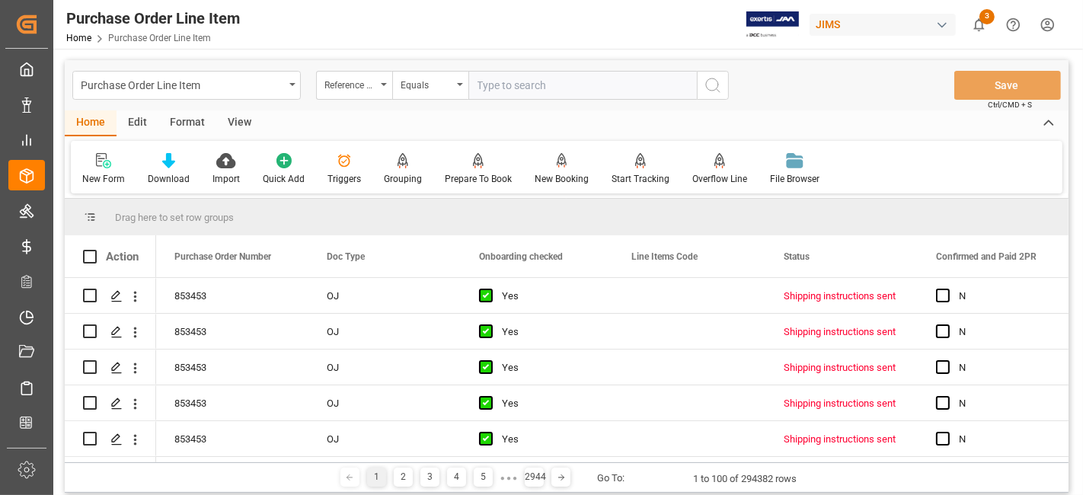
click at [530, 89] on input "text" at bounding box center [583, 85] width 229 height 29
paste input "77-10708-DE"
type input "77-10708-DE"
click at [697, 82] on button "search button" at bounding box center [713, 85] width 32 height 29
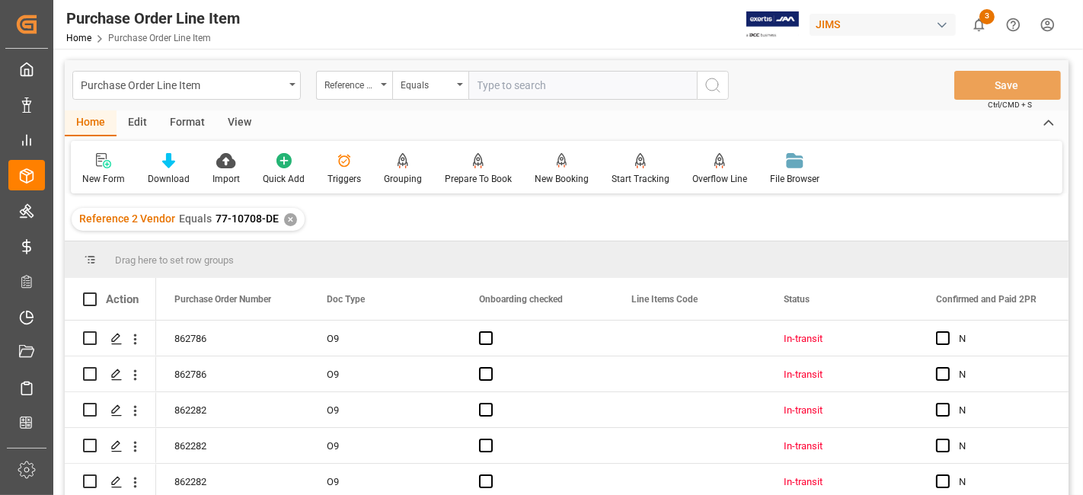
click at [244, 123] on div "View" at bounding box center [239, 123] width 46 height 26
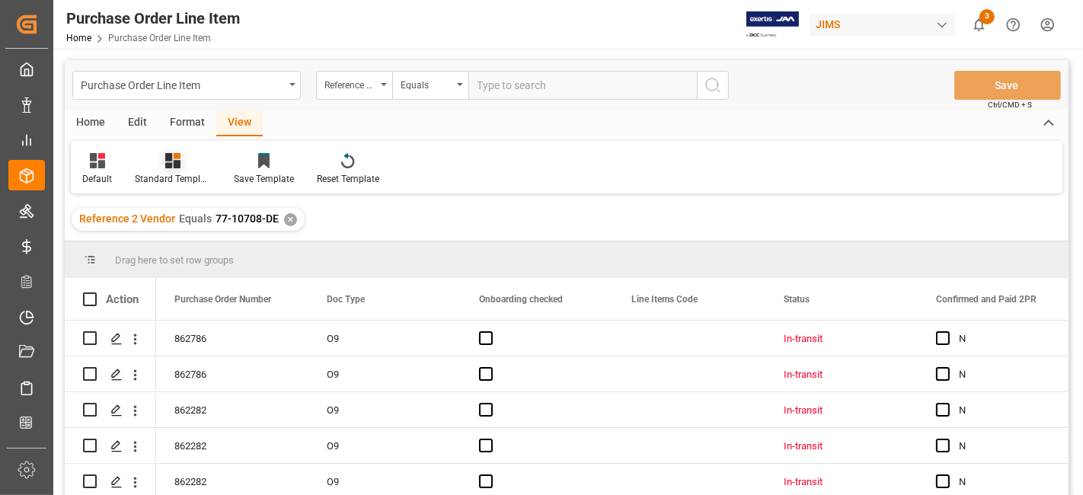
click at [181, 172] on div "Standard Templates" at bounding box center [173, 179] width 76 height 14
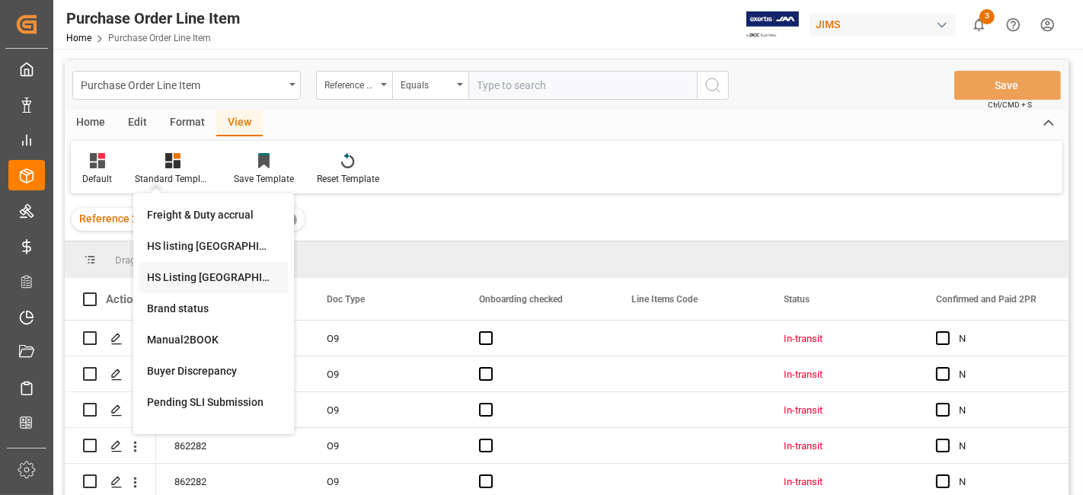
click at [217, 290] on div "HS Listing [GEOGRAPHIC_DATA]" at bounding box center [213, 277] width 149 height 31
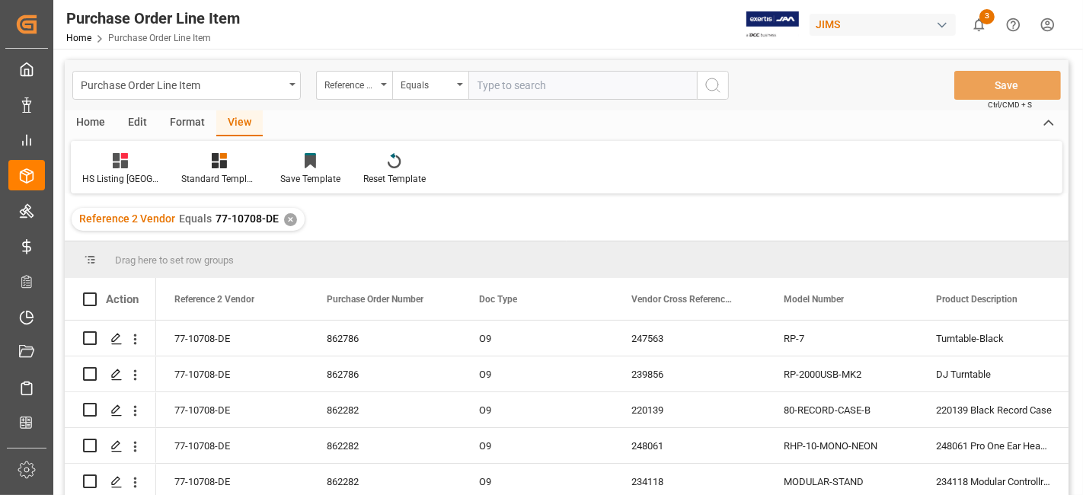
click at [91, 121] on div "Home" at bounding box center [91, 123] width 52 height 26
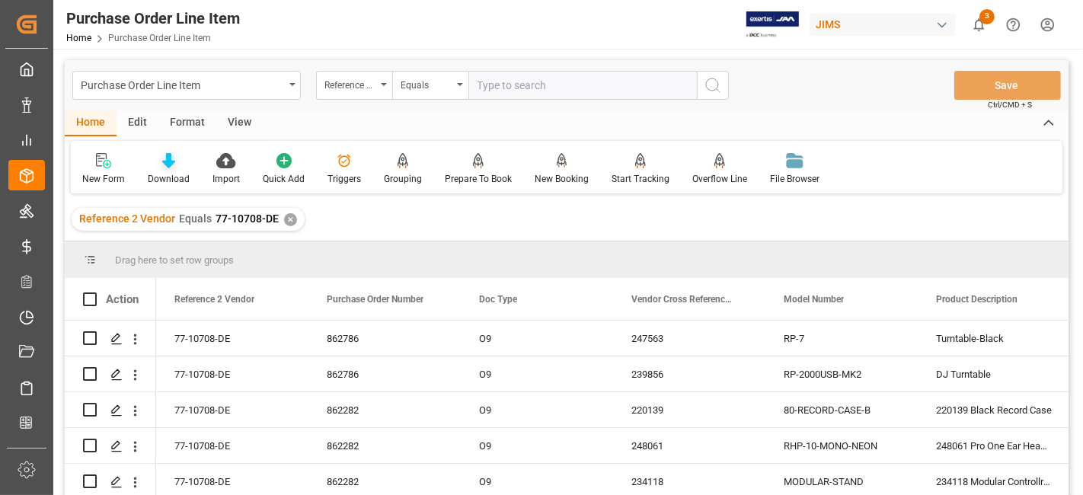
click at [163, 173] on div "Download" at bounding box center [169, 179] width 42 height 14
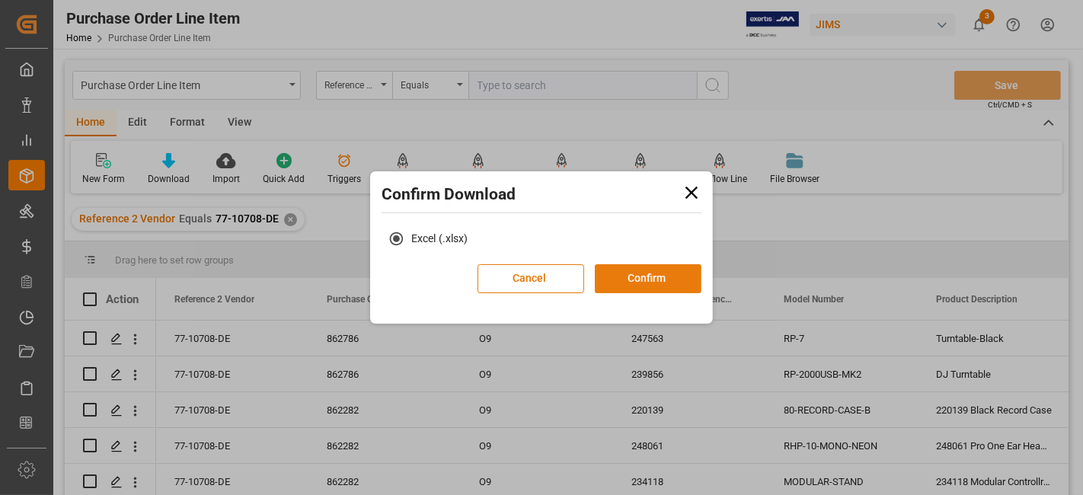
click at [645, 282] on button "Confirm" at bounding box center [648, 278] width 107 height 29
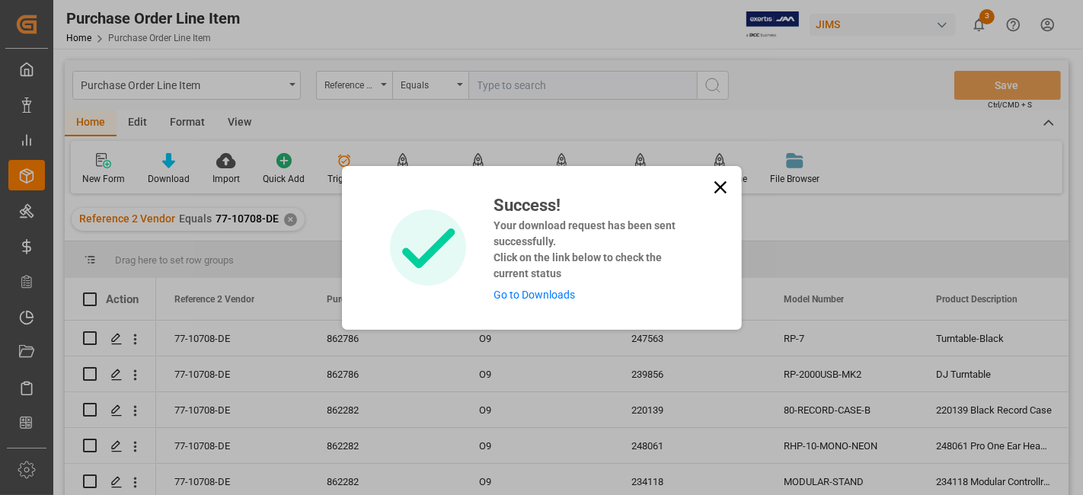
click at [559, 299] on link "Go to Downloads" at bounding box center [535, 295] width 82 height 12
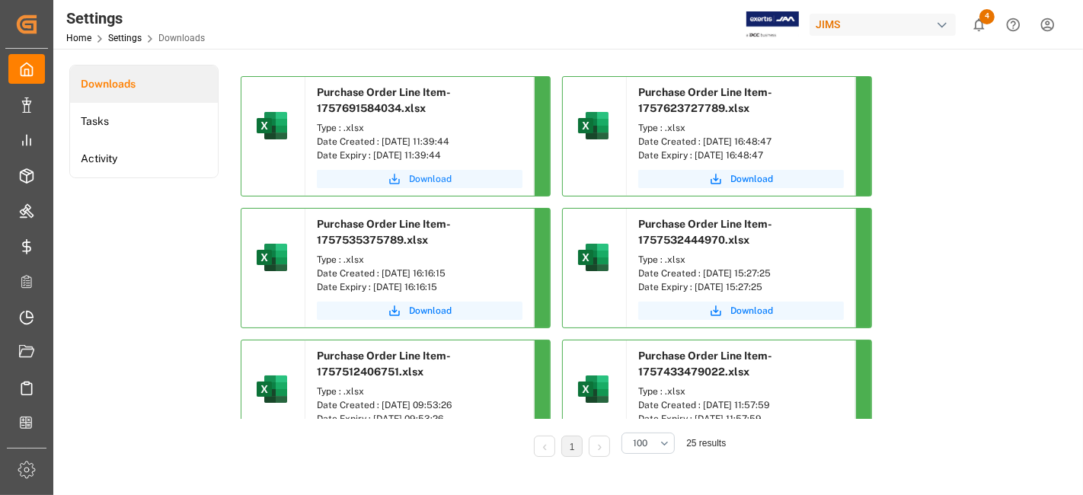
click at [430, 179] on span "Download" at bounding box center [430, 179] width 43 height 14
click at [429, 176] on span "Download" at bounding box center [430, 179] width 43 height 14
